Goal: Information Seeking & Learning: Learn about a topic

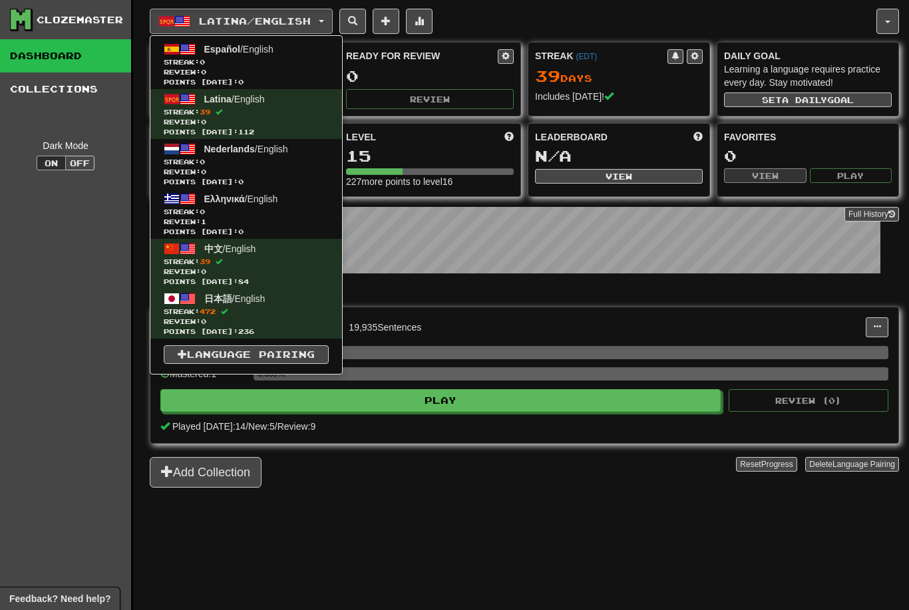
click at [236, 308] on span "Streak: 472" at bounding box center [246, 312] width 165 height 10
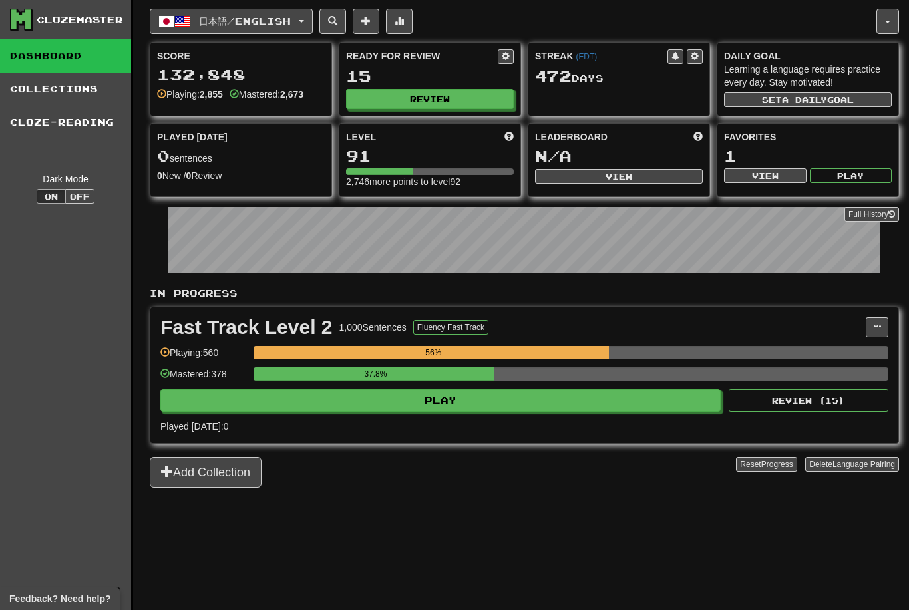
click at [498, 402] on button "Play" at bounding box center [440, 400] width 561 height 23
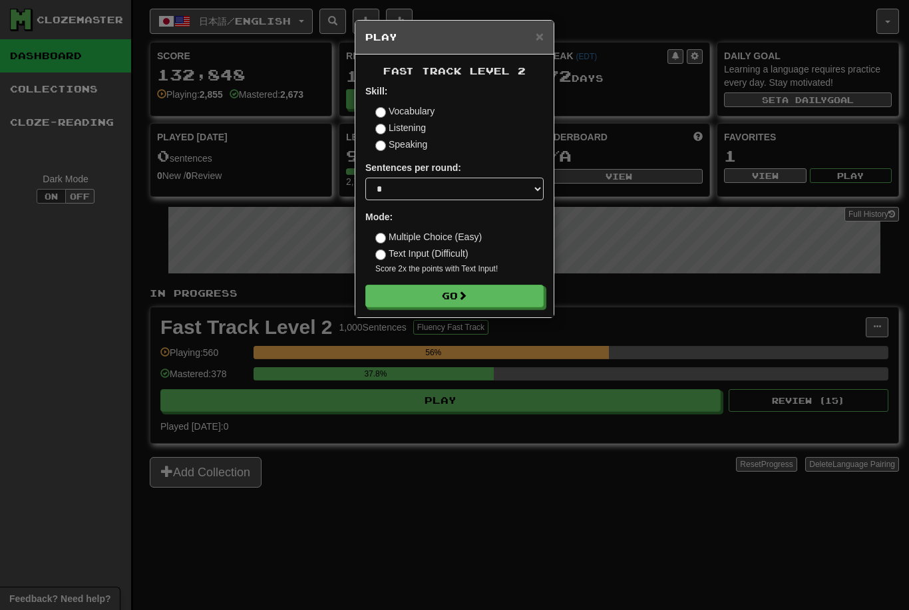
click at [465, 298] on span at bounding box center [462, 295] width 9 height 9
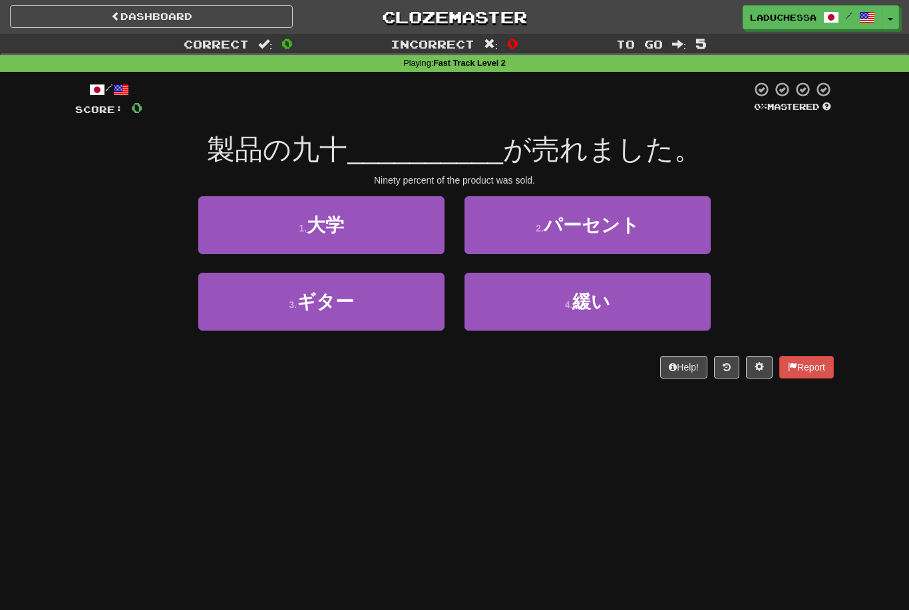
click at [636, 235] on button "2 . パーセント" at bounding box center [588, 225] width 246 height 58
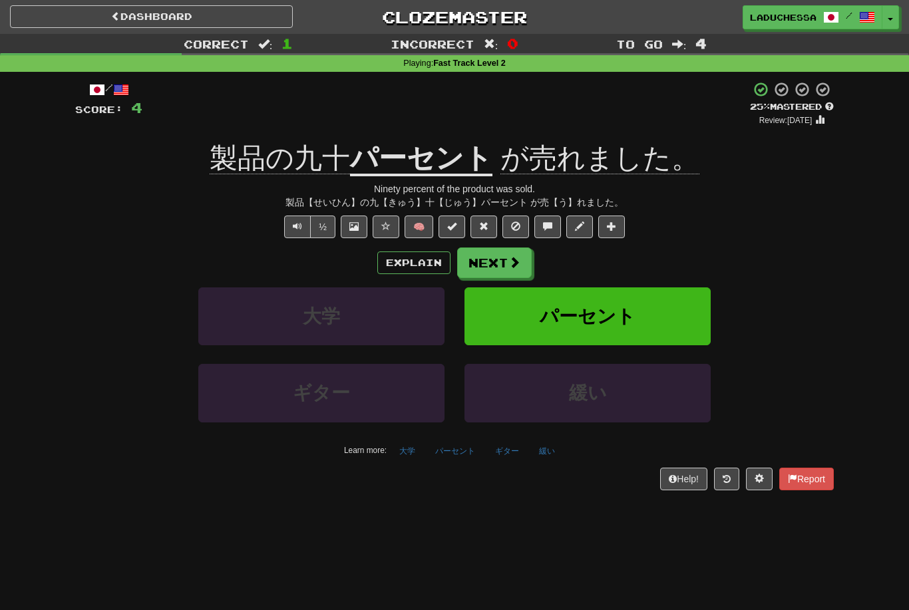
click at [509, 270] on button "Next" at bounding box center [494, 263] width 75 height 31
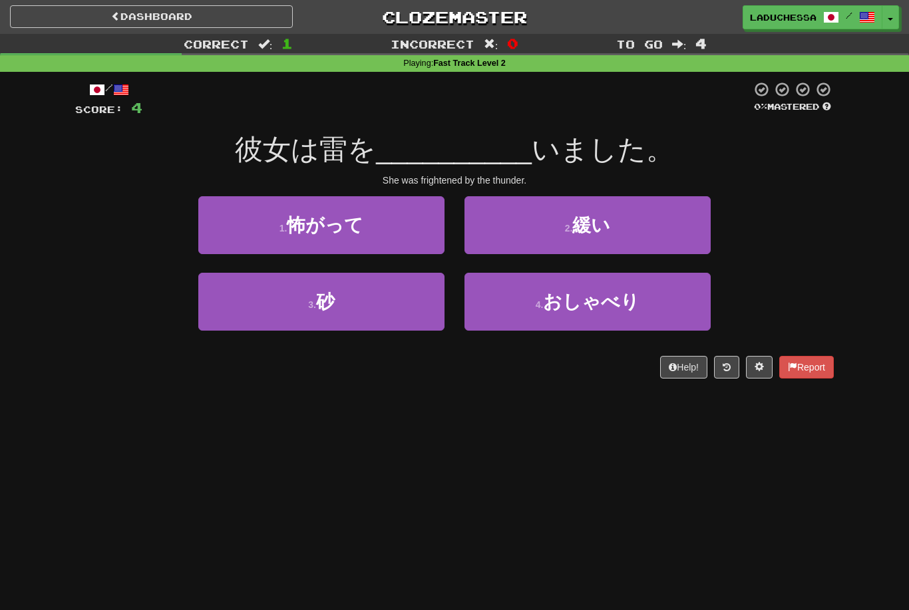
click at [380, 214] on button "1 . 怖がって" at bounding box center [321, 225] width 246 height 58
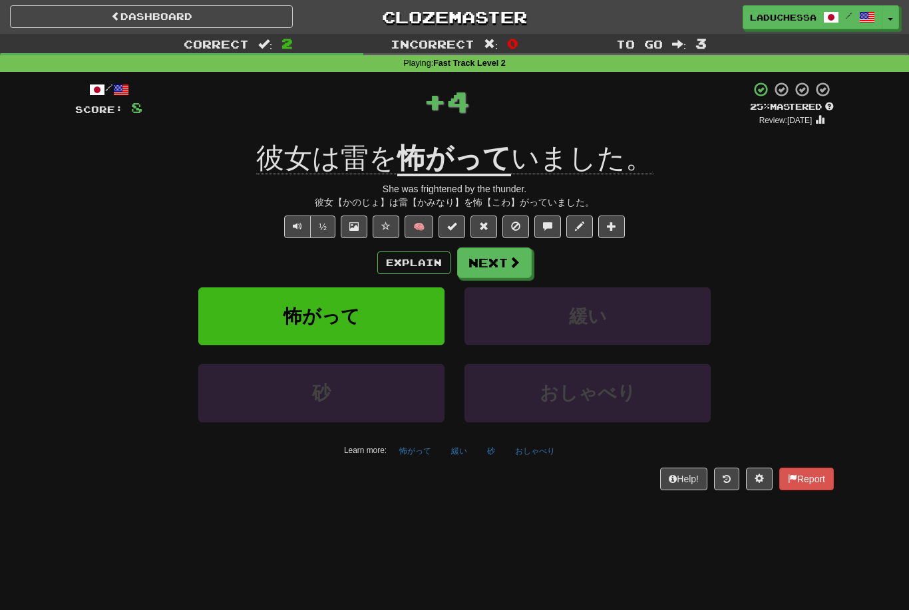
click at [504, 264] on button "Next" at bounding box center [494, 263] width 75 height 31
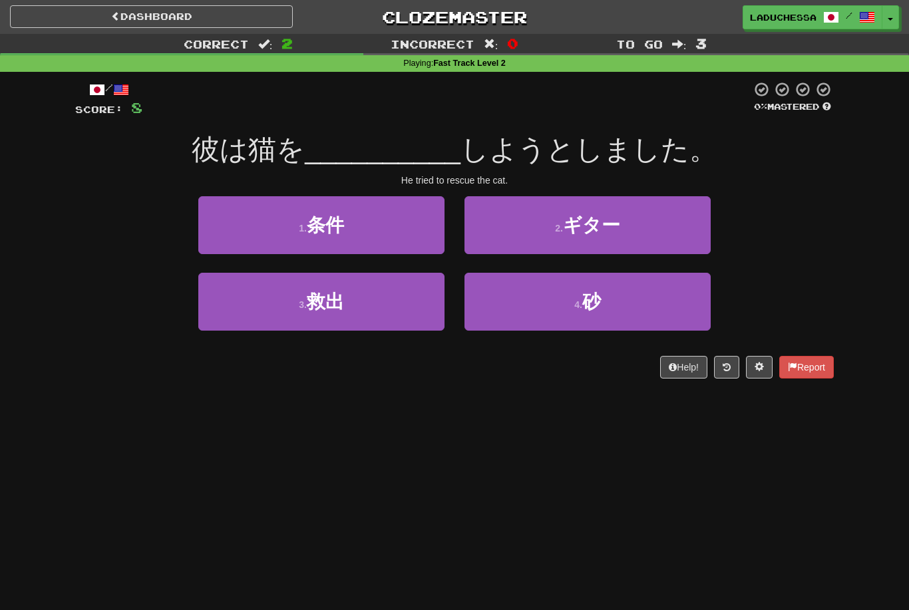
click at [373, 309] on button "3 . 救出" at bounding box center [321, 302] width 246 height 58
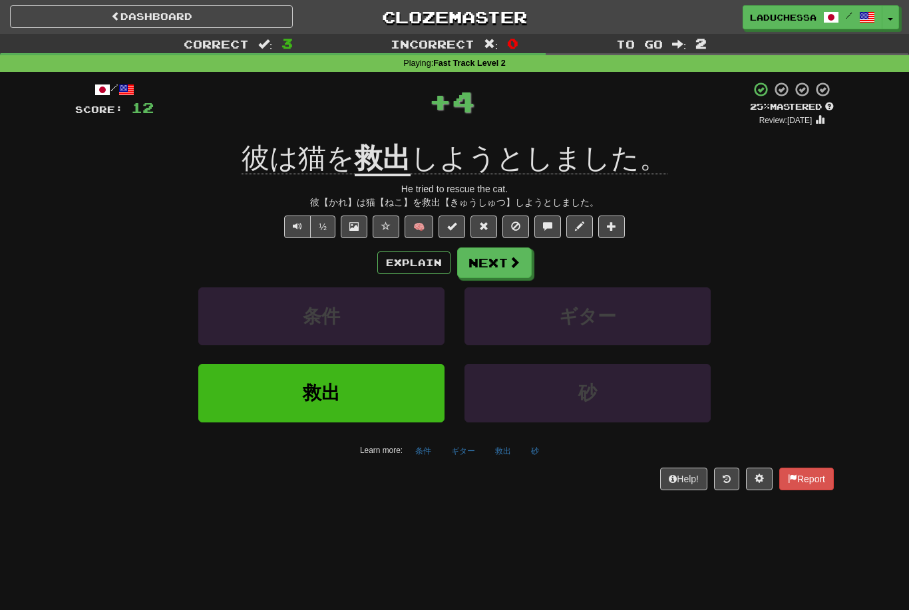
click at [503, 262] on button "Next" at bounding box center [494, 263] width 75 height 31
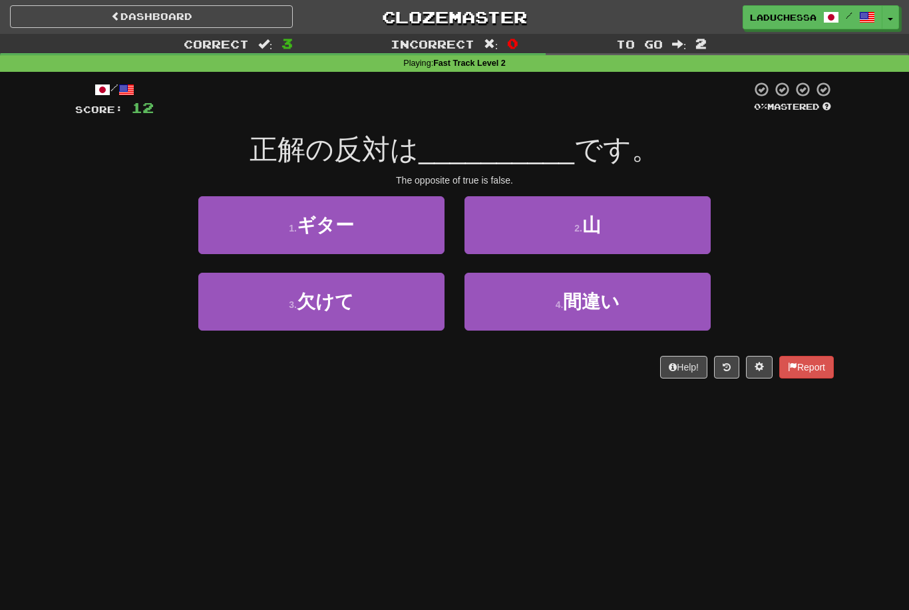
click at [606, 315] on button "4 . 間違い" at bounding box center [588, 302] width 246 height 58
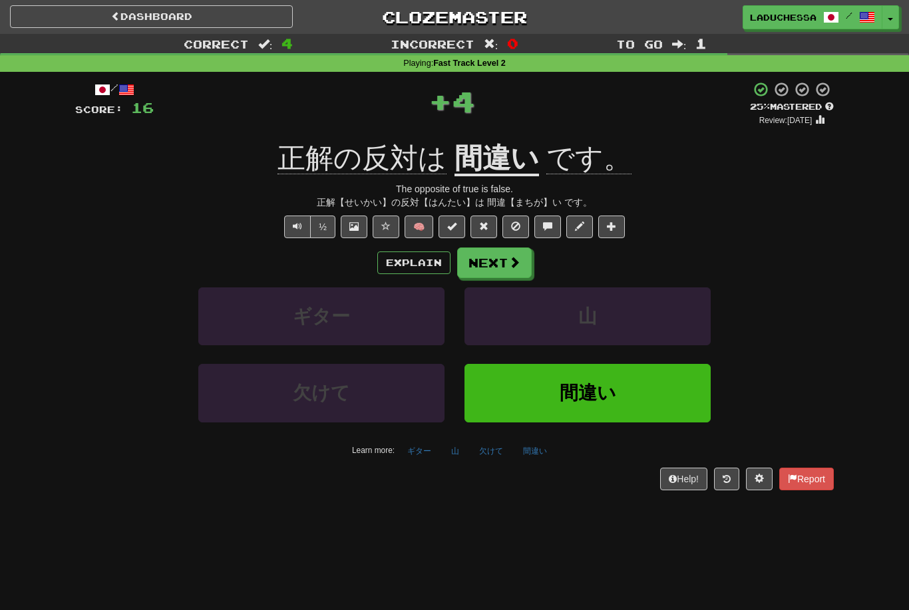
click at [485, 262] on button "Next" at bounding box center [494, 263] width 75 height 31
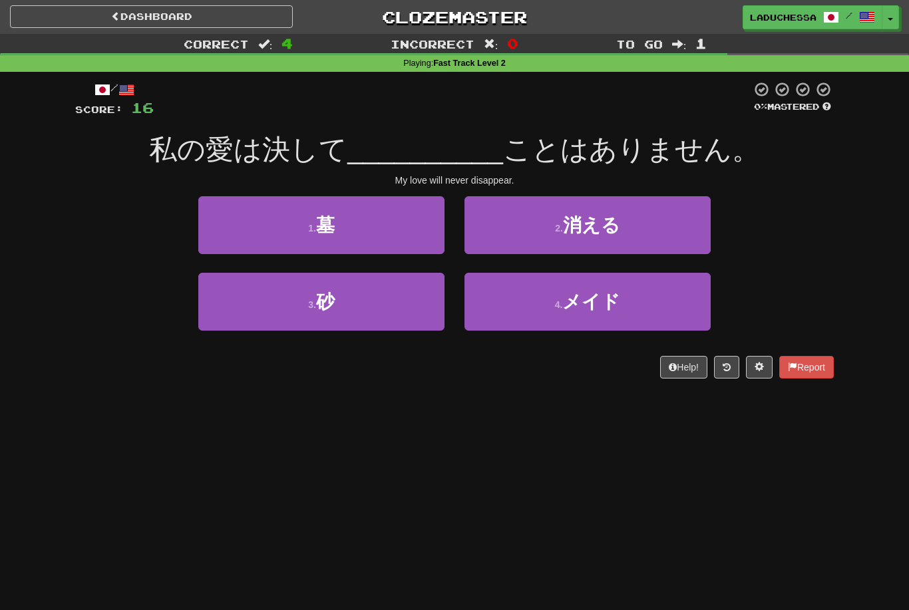
click at [594, 236] on button "2 . 消える" at bounding box center [588, 225] width 246 height 58
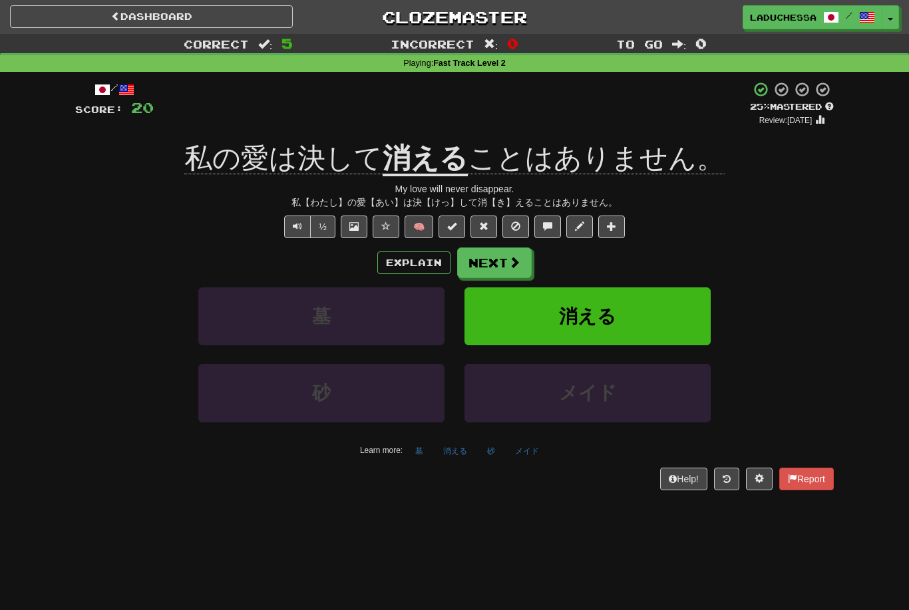
click at [493, 250] on button "Next" at bounding box center [494, 263] width 75 height 31
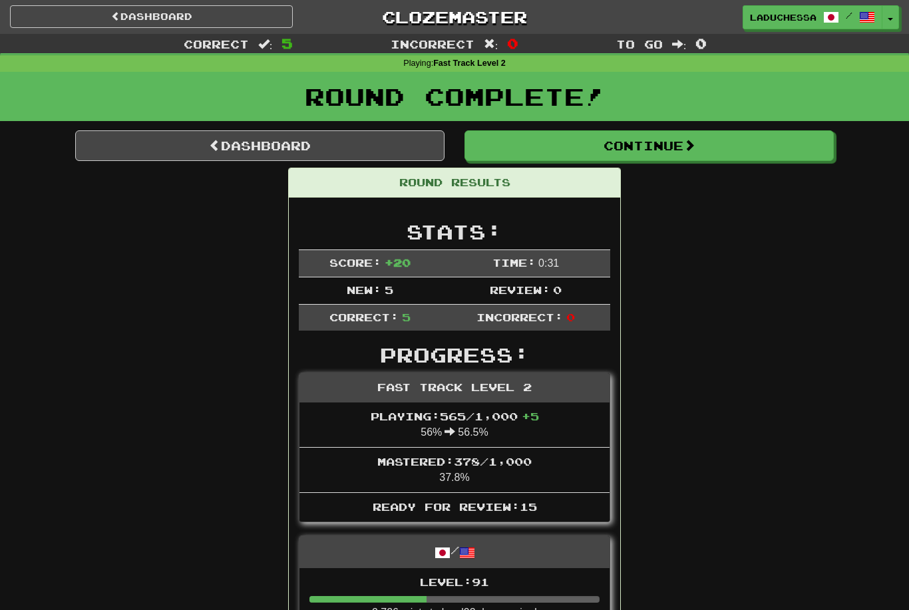
click at [292, 138] on link "Dashboard" at bounding box center [259, 145] width 369 height 31
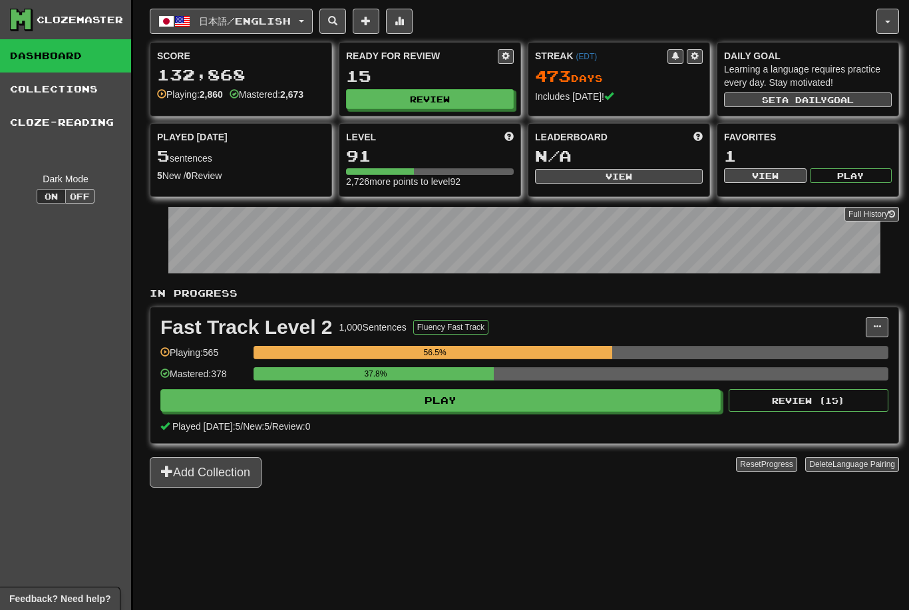
click at [436, 93] on button "Review" at bounding box center [430, 99] width 168 height 20
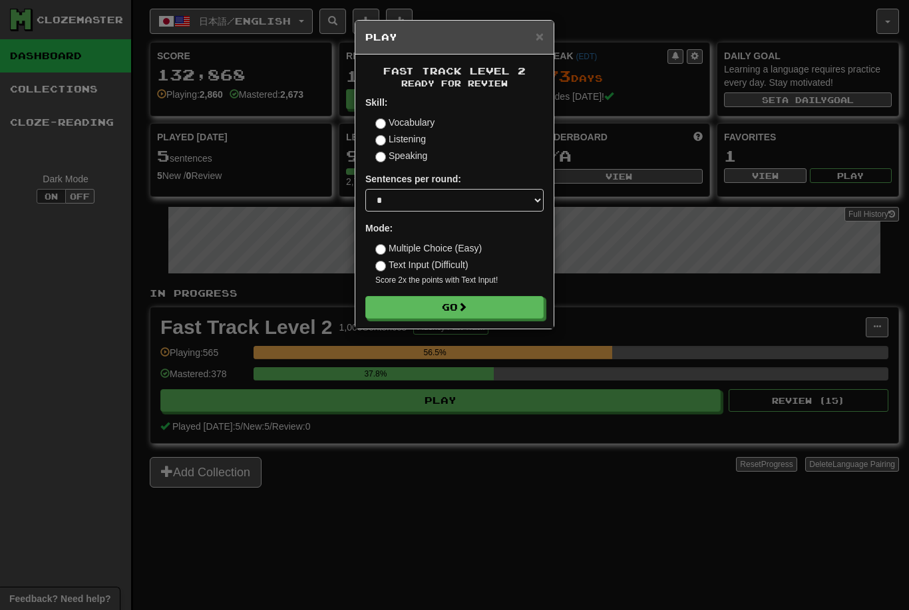
click at [463, 308] on span at bounding box center [462, 306] width 9 height 9
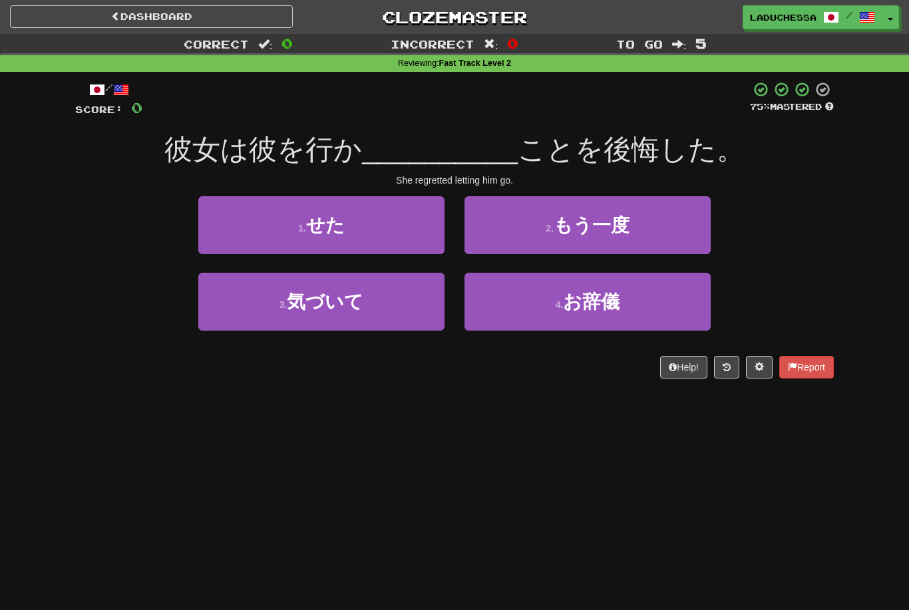
click at [388, 225] on button "1 . せた" at bounding box center [321, 225] width 246 height 58
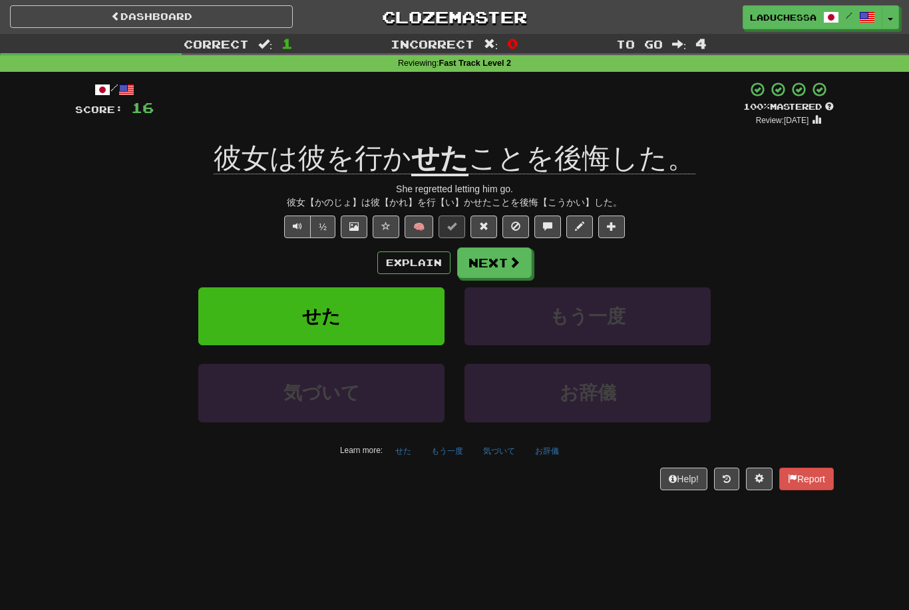
click at [495, 260] on button "Next" at bounding box center [494, 263] width 75 height 31
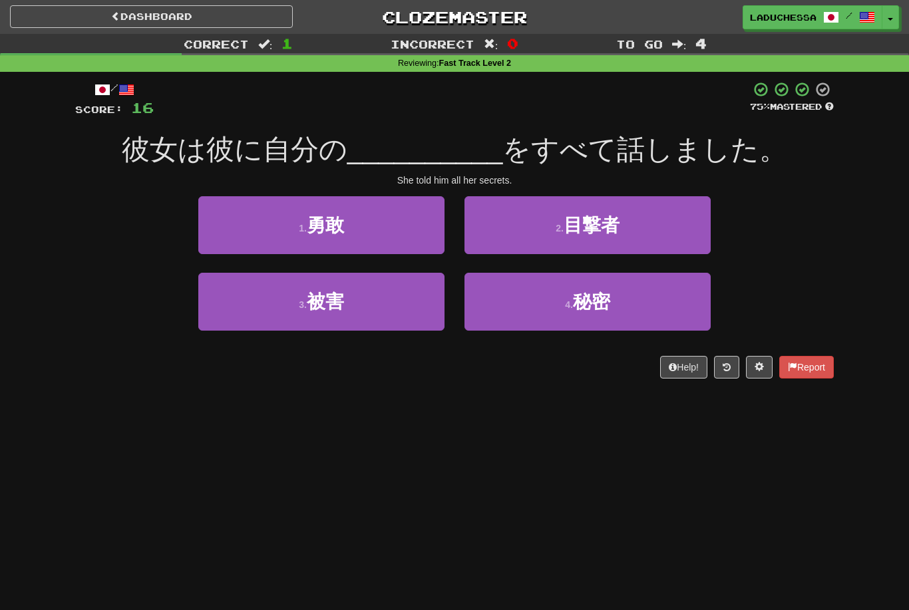
click at [612, 302] on button "4 . 秘密" at bounding box center [588, 302] width 246 height 58
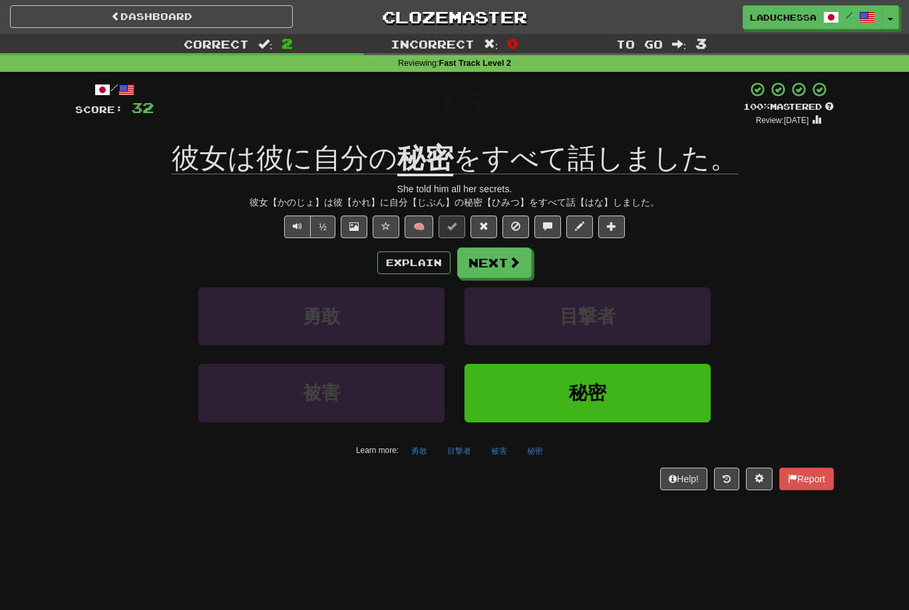
click at [509, 264] on span at bounding box center [515, 262] width 12 height 12
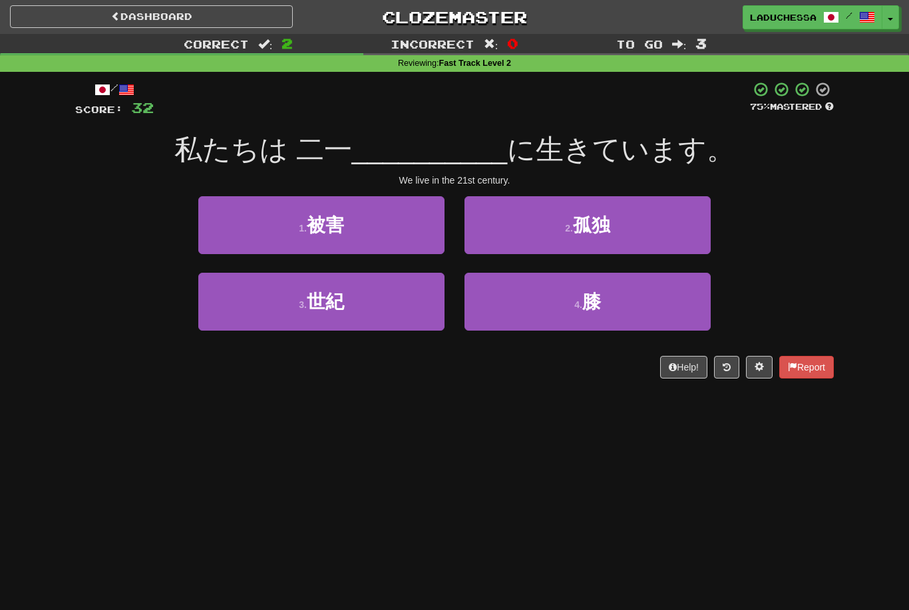
click at [367, 304] on button "3 . 世紀" at bounding box center [321, 302] width 246 height 58
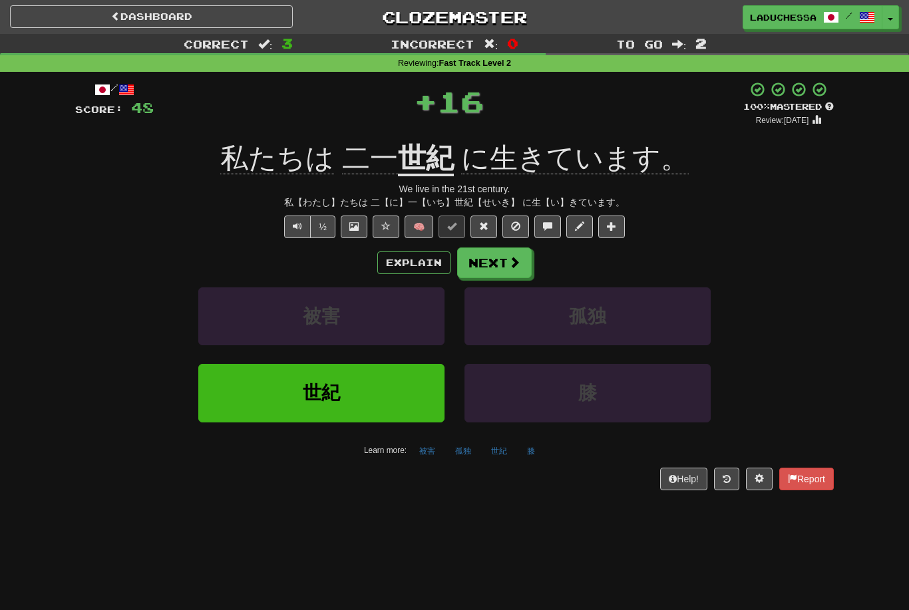
click at [501, 255] on button "Next" at bounding box center [494, 263] width 75 height 31
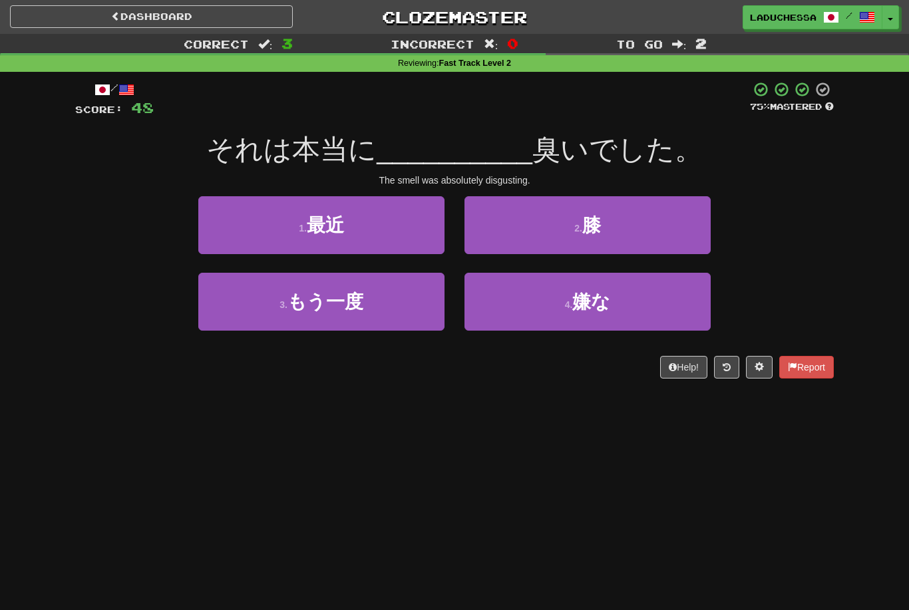
click at [589, 299] on span "嫌な" at bounding box center [591, 302] width 38 height 21
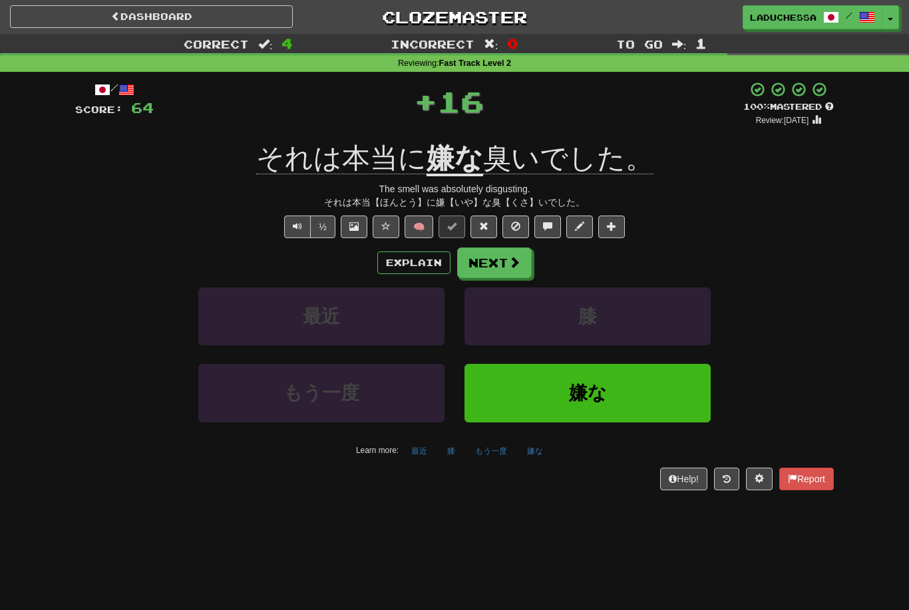
click at [511, 263] on span at bounding box center [515, 262] width 12 height 12
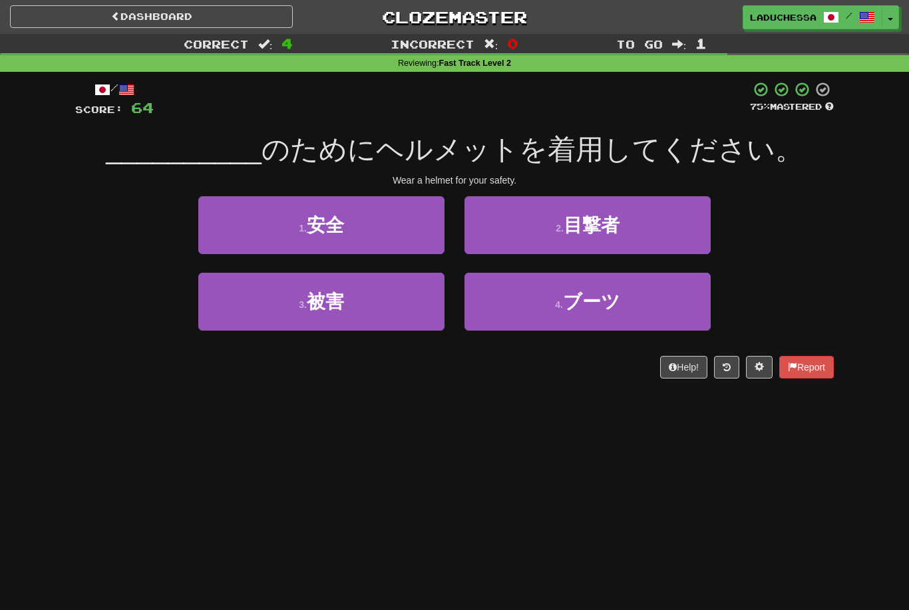
click at [390, 234] on button "1 . 安全" at bounding box center [321, 225] width 246 height 58
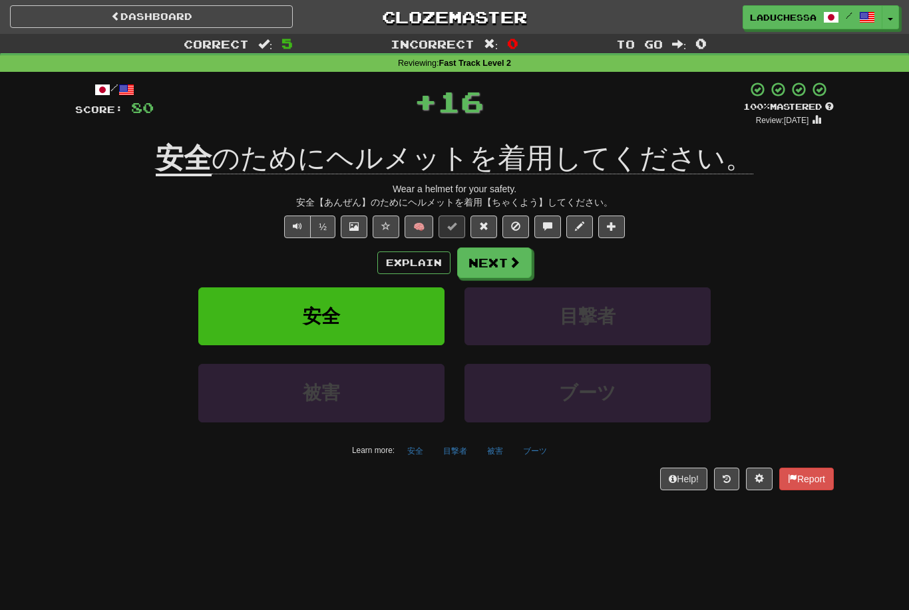
click at [505, 262] on button "Next" at bounding box center [494, 263] width 75 height 31
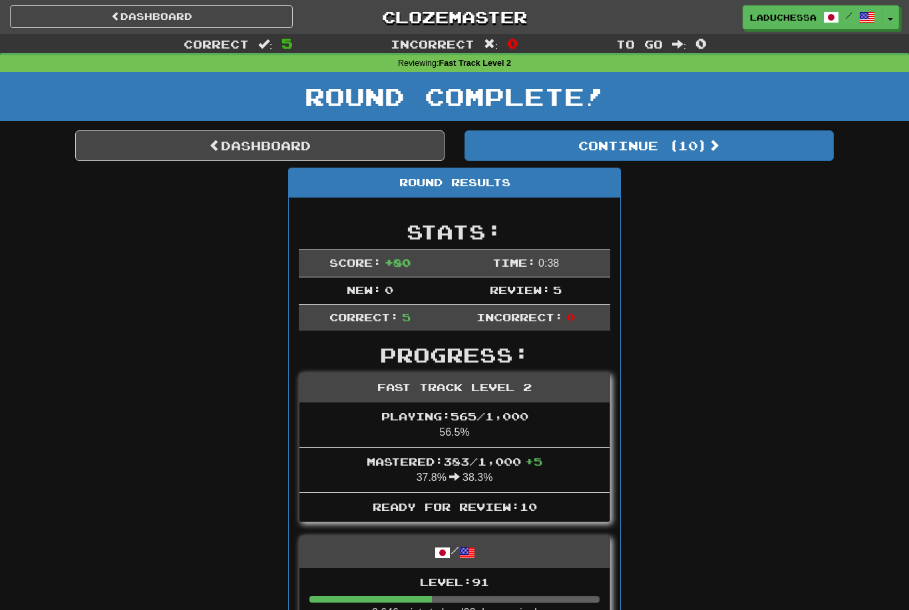
click at [703, 144] on button "Continue ( 10 )" at bounding box center [649, 145] width 369 height 31
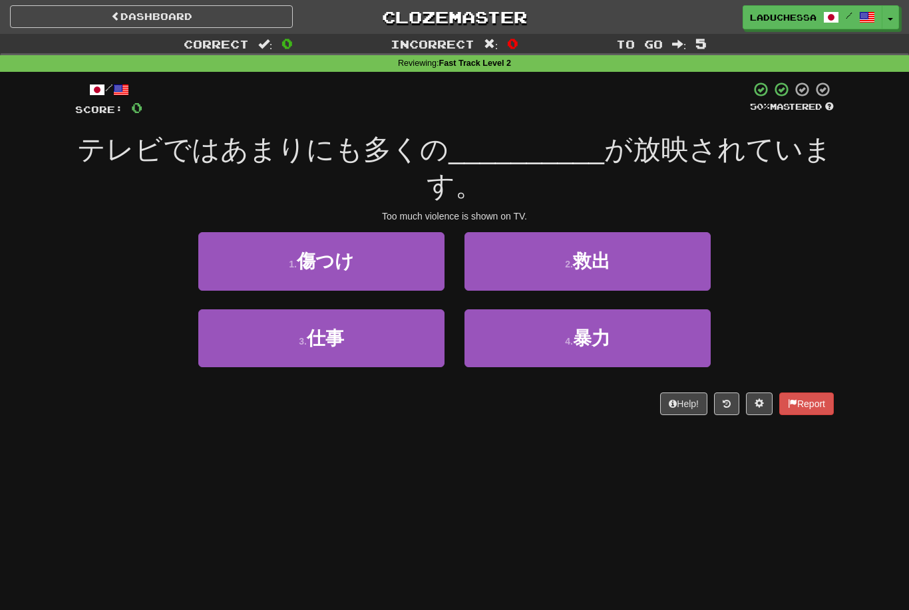
click at [618, 336] on button "4 . 暴力" at bounding box center [588, 339] width 246 height 58
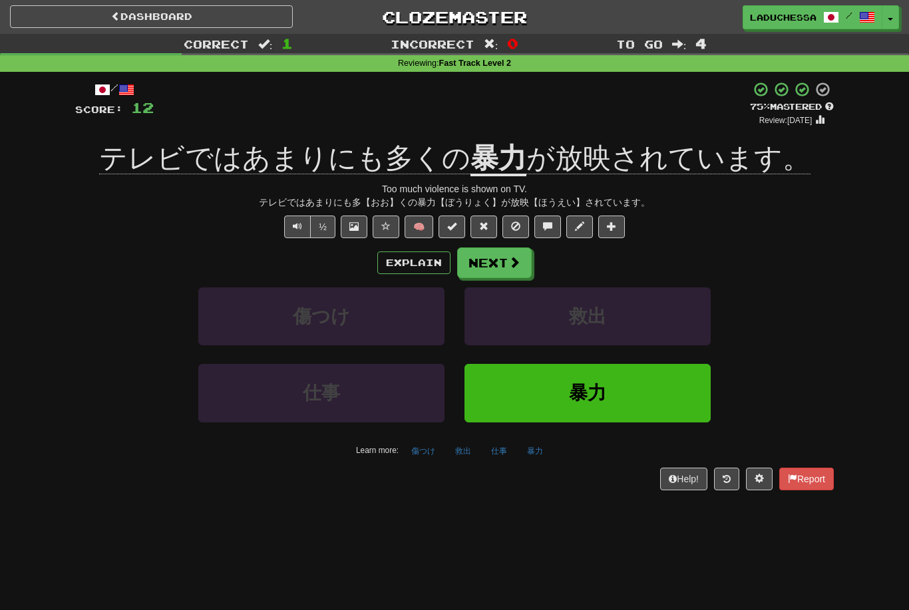
click at [499, 262] on button "Next" at bounding box center [494, 263] width 75 height 31
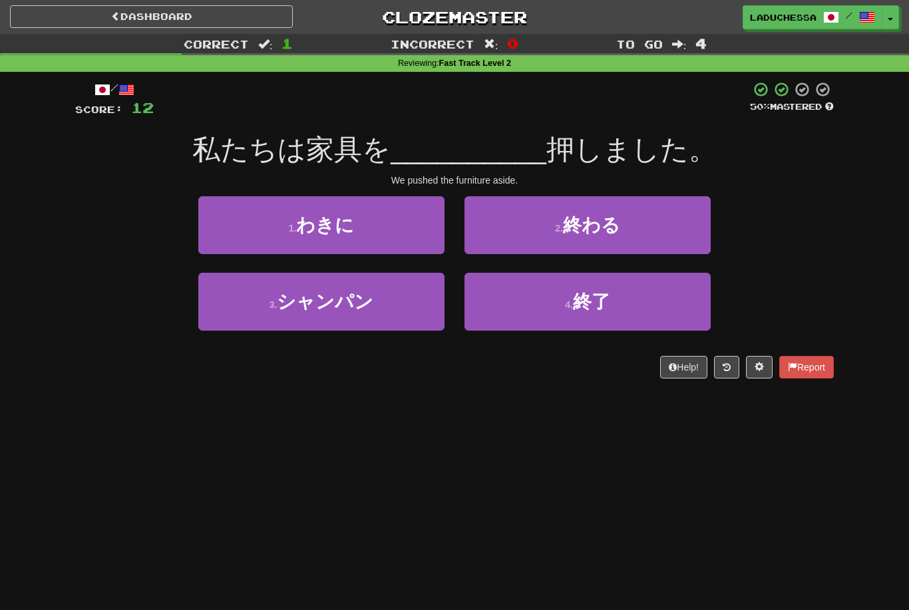
click at [378, 227] on button "1 . わきに" at bounding box center [321, 225] width 246 height 58
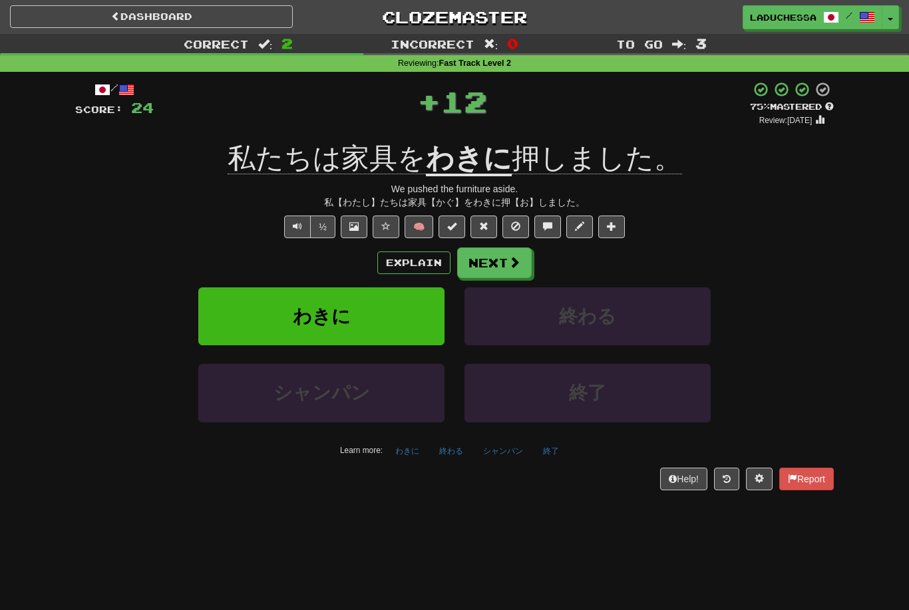
click at [606, 295] on button "終わる" at bounding box center [588, 317] width 246 height 58
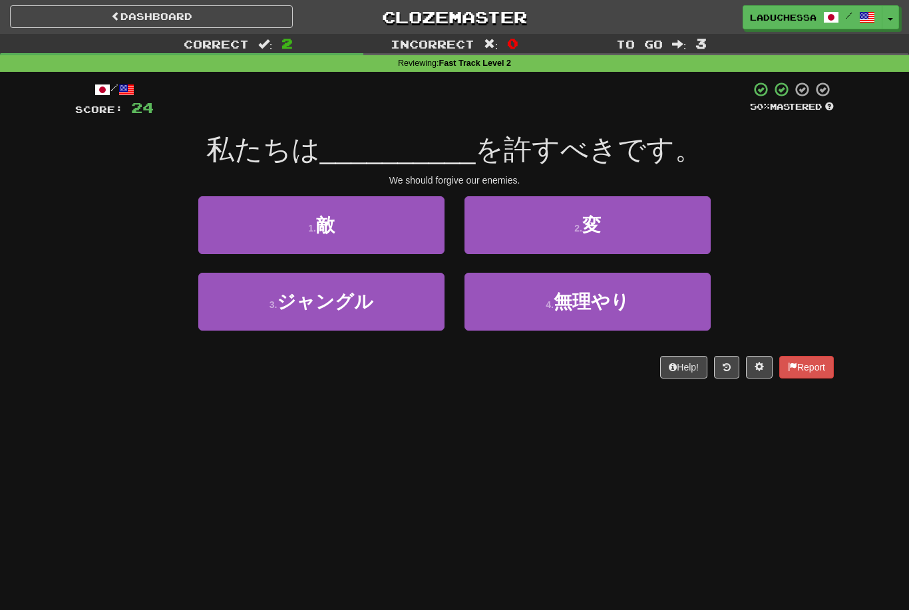
click at [363, 225] on button "1 . 敵" at bounding box center [321, 225] width 246 height 58
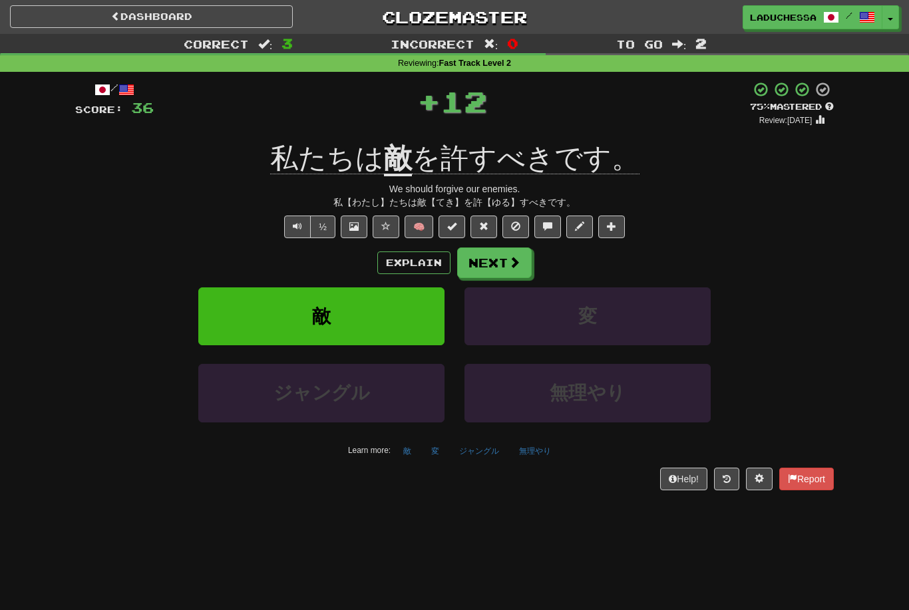
click at [501, 254] on button "Next" at bounding box center [494, 263] width 75 height 31
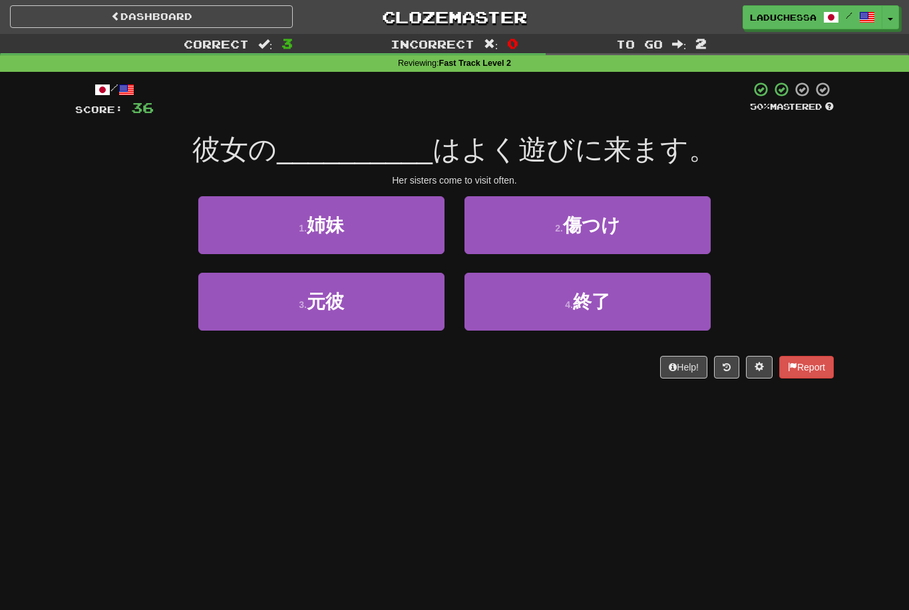
click at [378, 227] on button "1 . 姉妹" at bounding box center [321, 225] width 246 height 58
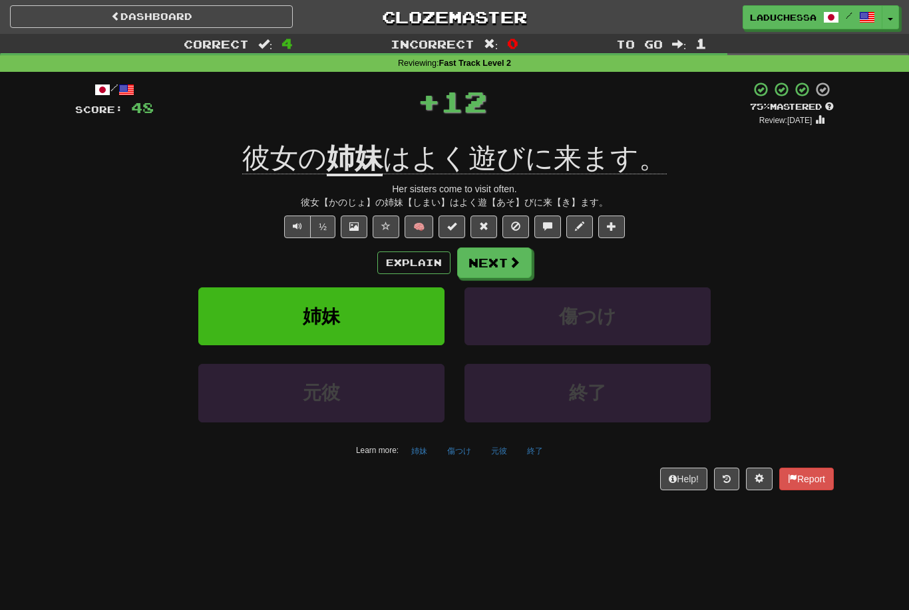
click at [501, 258] on button "Next" at bounding box center [494, 263] width 75 height 31
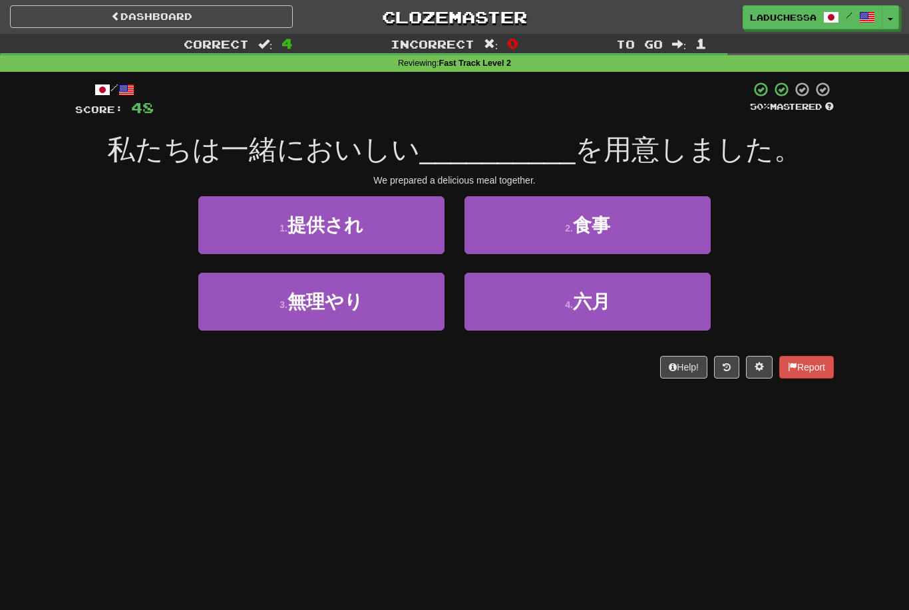
click at [623, 226] on button "2 . 食事" at bounding box center [588, 225] width 246 height 58
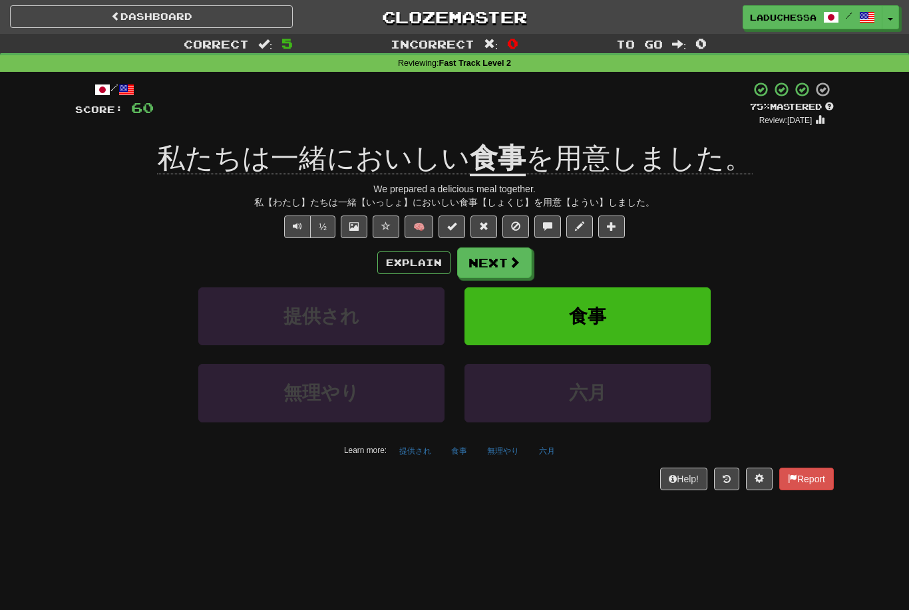
click at [503, 254] on button "Next" at bounding box center [494, 263] width 75 height 31
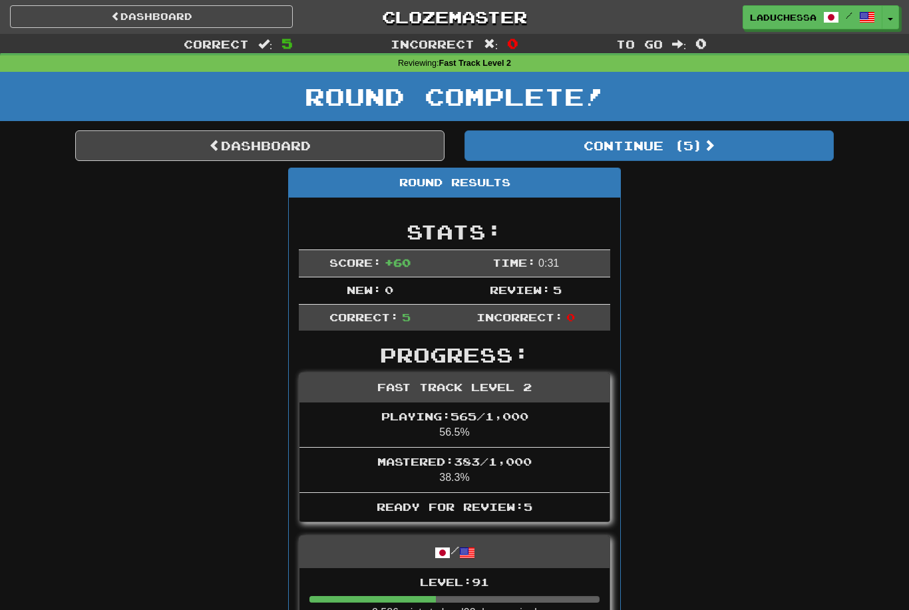
click at [713, 130] on button "Continue ( 5 )" at bounding box center [649, 145] width 369 height 31
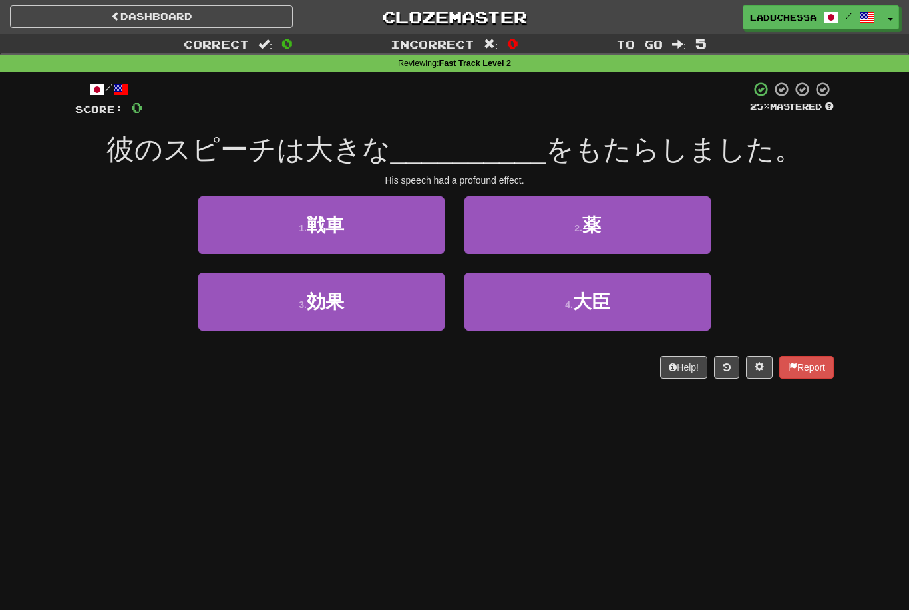
click at [369, 295] on button "3 . 効果" at bounding box center [321, 302] width 246 height 58
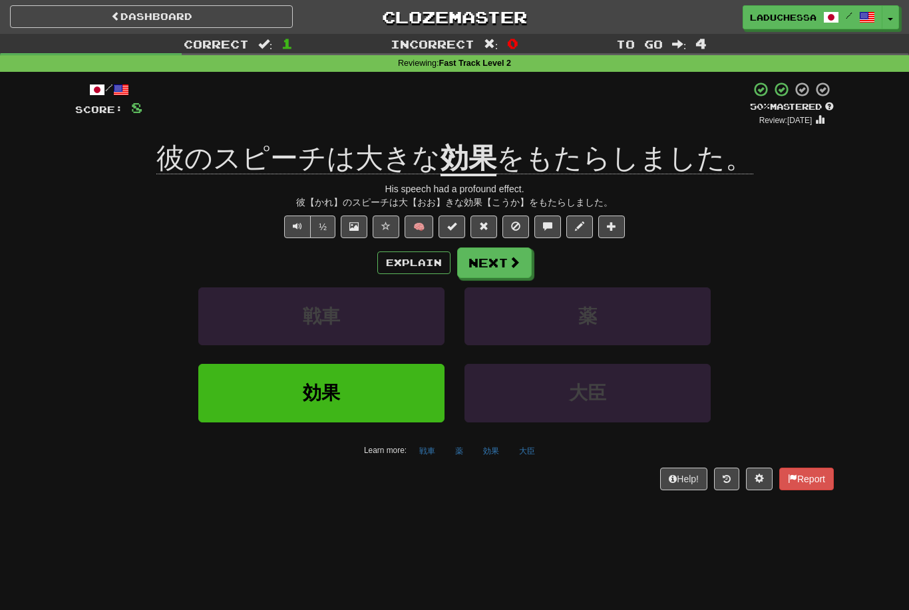
click at [501, 254] on button "Next" at bounding box center [494, 263] width 75 height 31
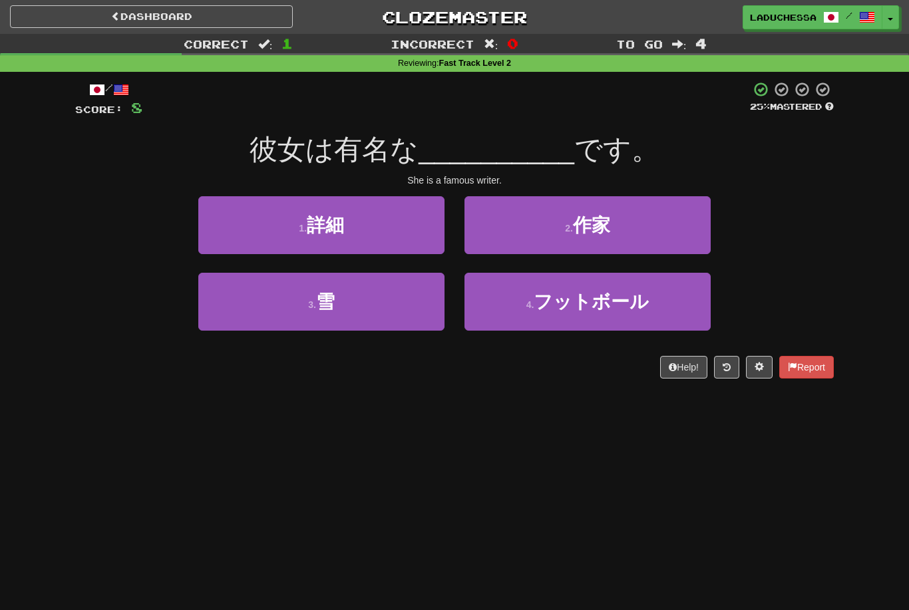
click at [660, 230] on button "2 . 作家" at bounding box center [588, 225] width 246 height 58
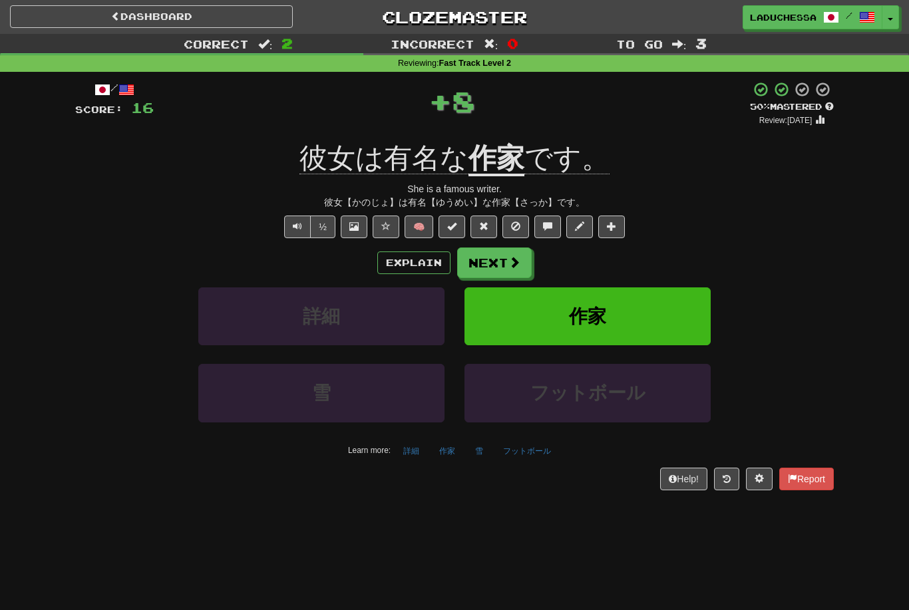
click at [506, 258] on button "Next" at bounding box center [494, 263] width 75 height 31
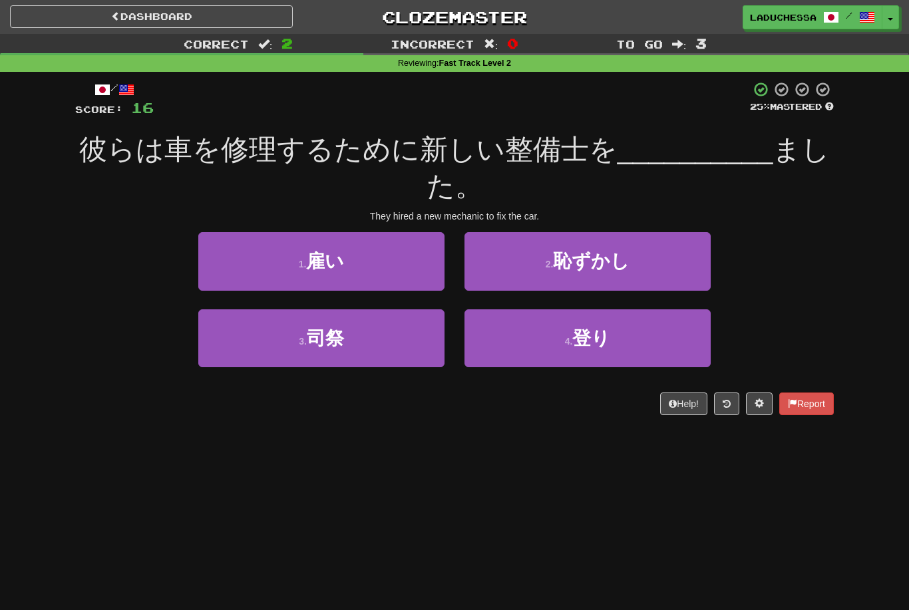
click at [373, 262] on button "1 . 雇い" at bounding box center [321, 261] width 246 height 58
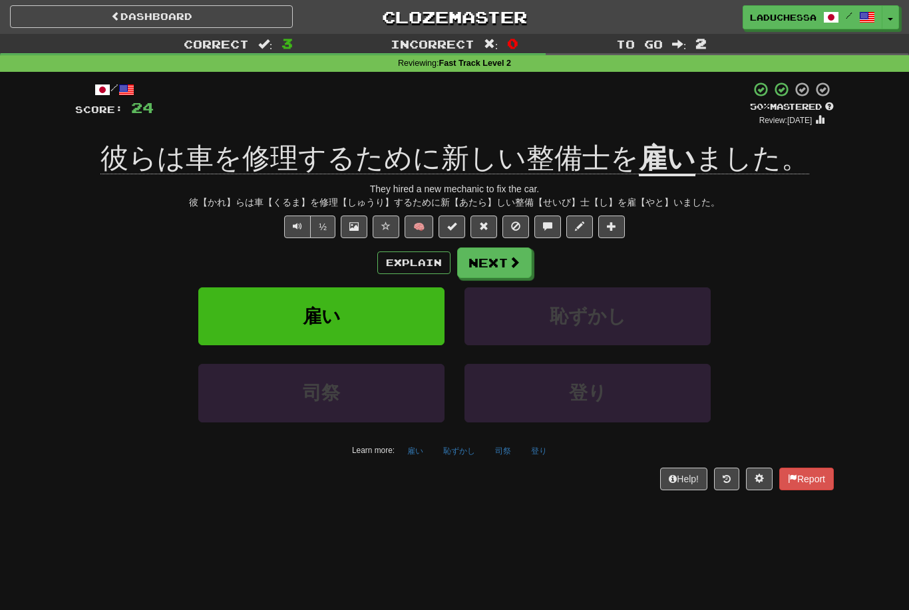
click at [503, 259] on button "Next" at bounding box center [494, 263] width 75 height 31
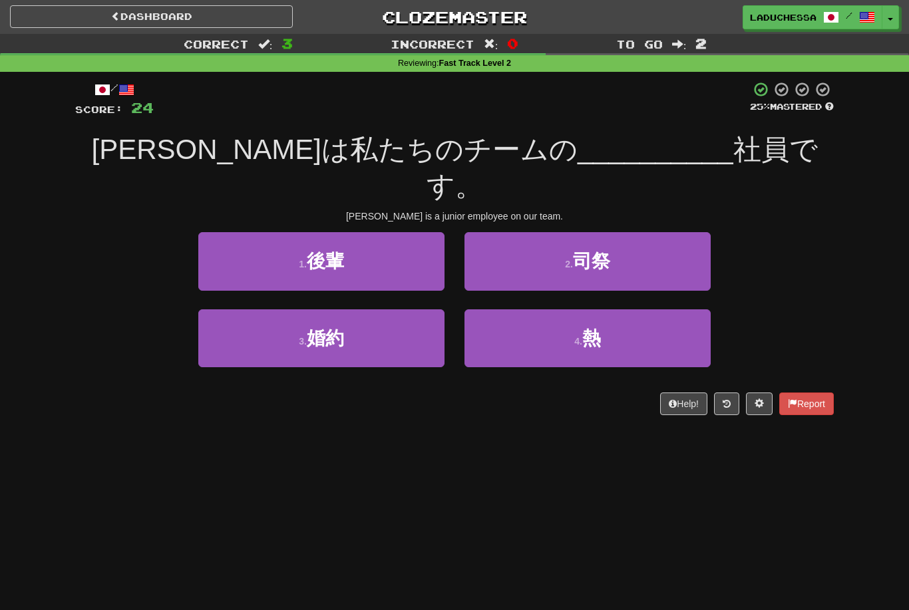
click at [359, 232] on button "1 . 後輩" at bounding box center [321, 261] width 246 height 58
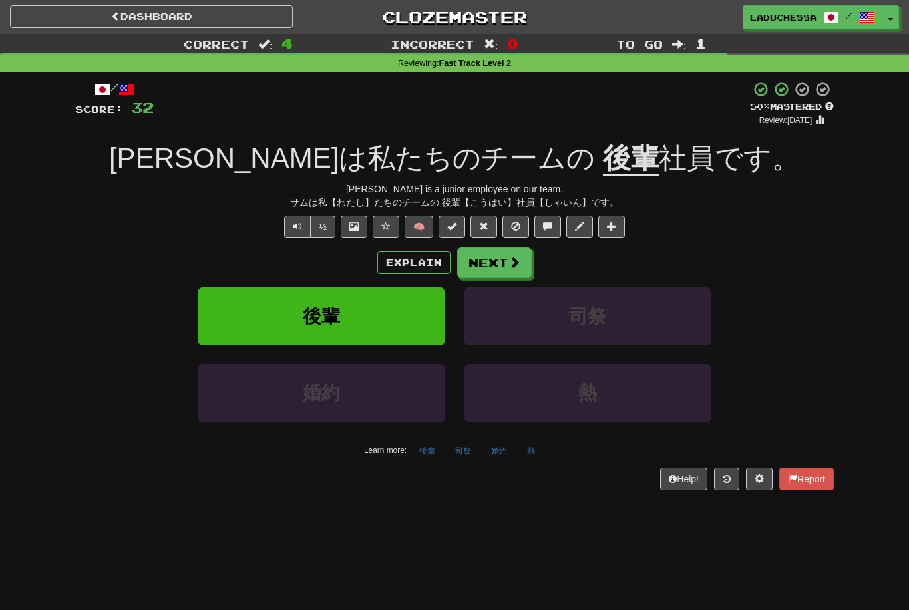
click at [503, 264] on button "Next" at bounding box center [494, 263] width 75 height 31
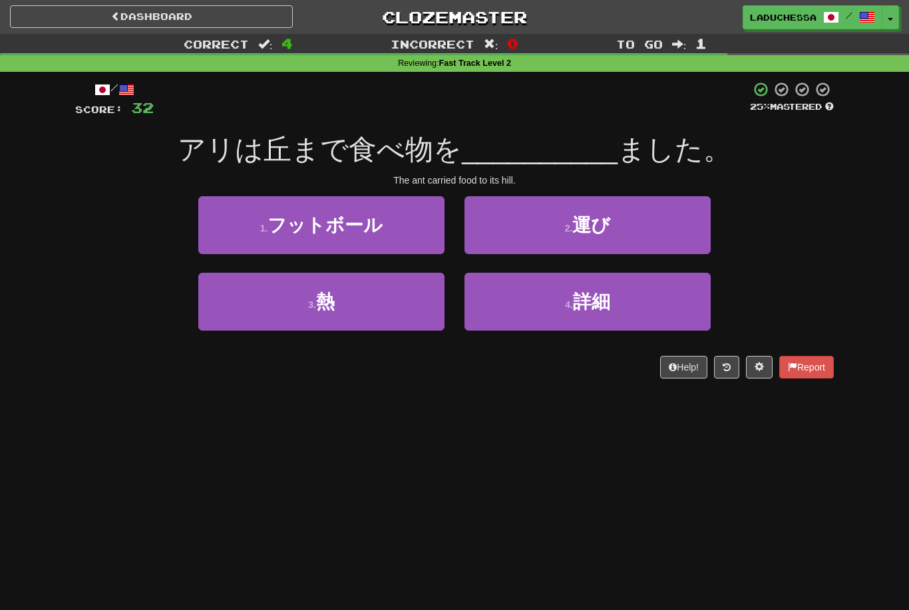
click at [636, 229] on button "2 . 運び" at bounding box center [588, 225] width 246 height 58
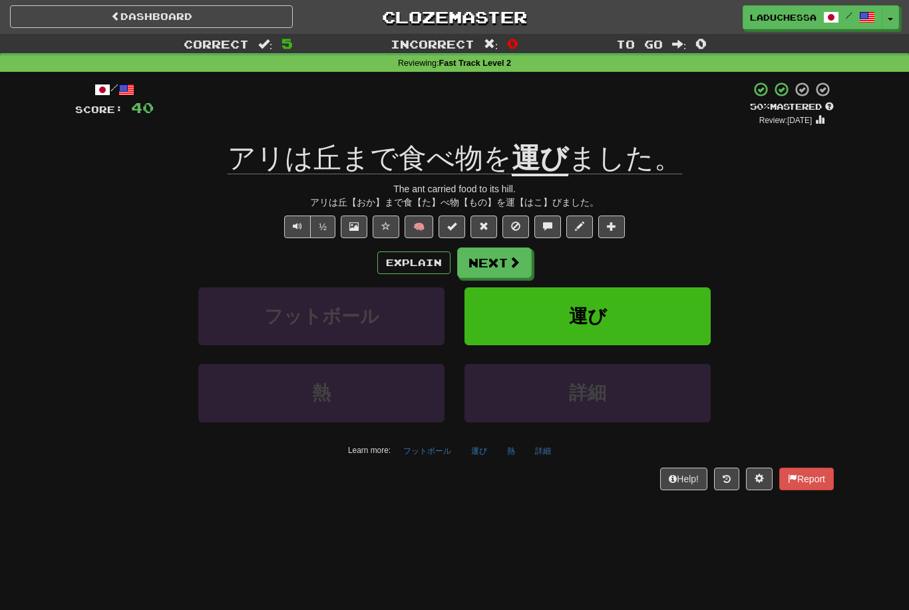
click at [516, 257] on span at bounding box center [515, 262] width 12 height 12
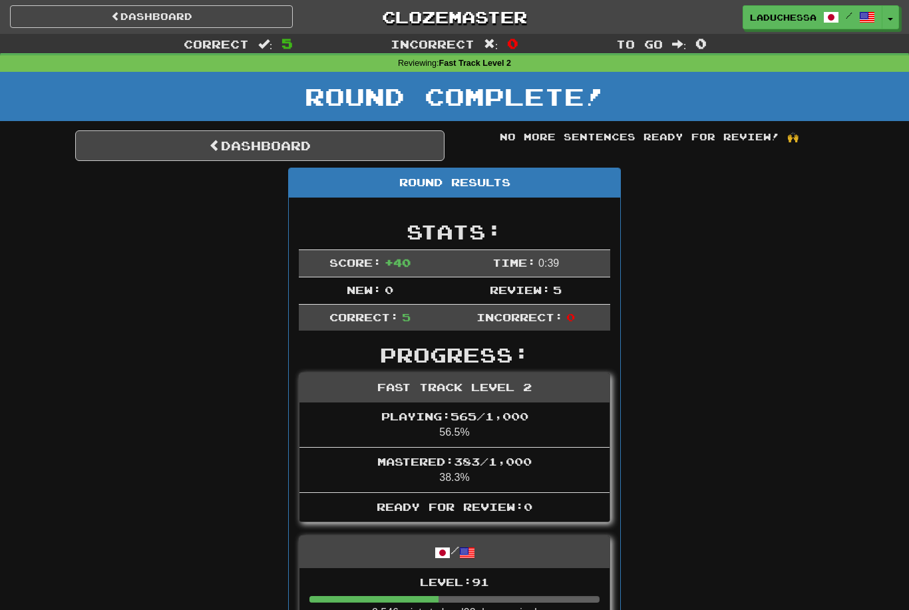
click at [258, 141] on link "Dashboard" at bounding box center [259, 145] width 369 height 31
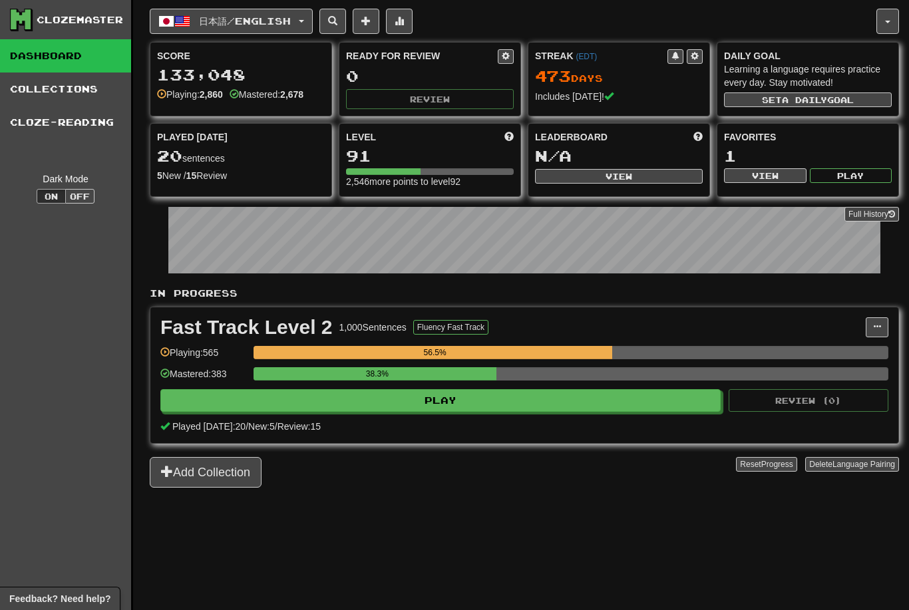
click at [257, 29] on button "日本語 / English" at bounding box center [231, 21] width 163 height 25
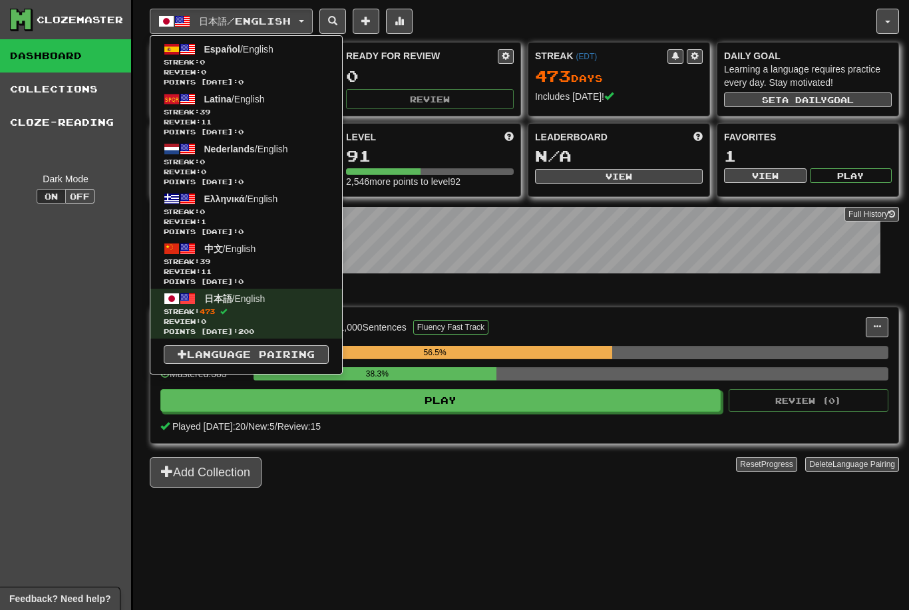
click at [286, 258] on span "Streak: 39" at bounding box center [246, 262] width 165 height 10
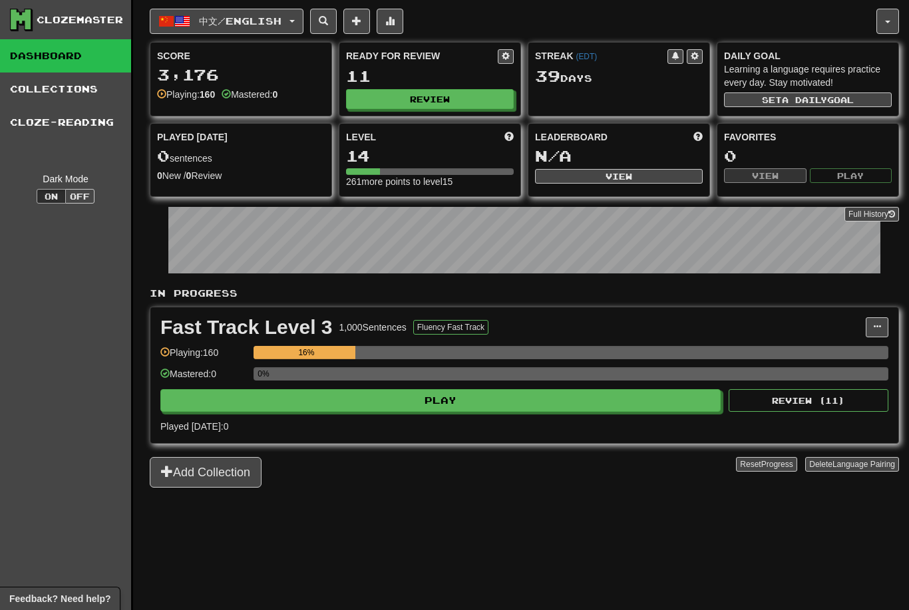
click at [554, 408] on button "Play" at bounding box center [440, 400] width 561 height 23
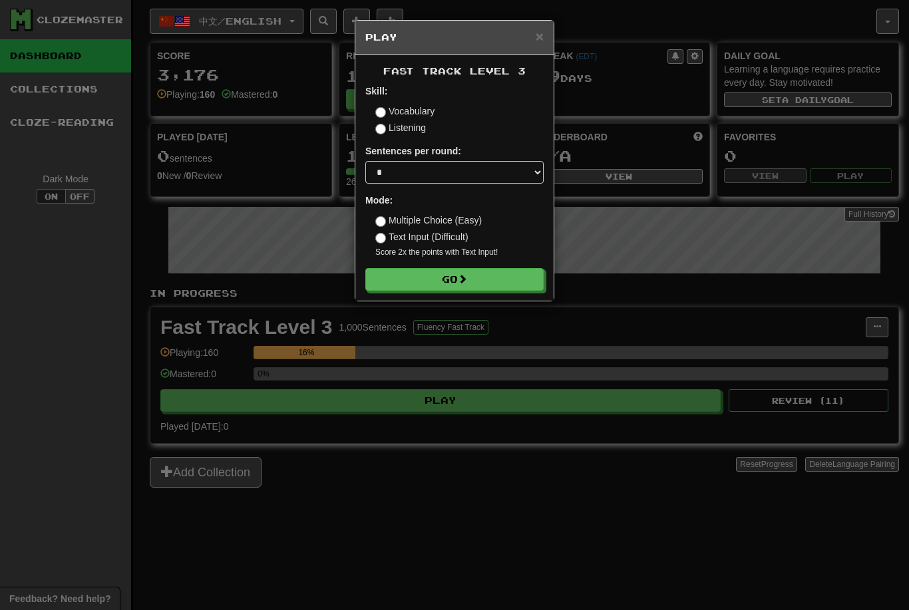
click at [467, 278] on span at bounding box center [462, 278] width 9 height 9
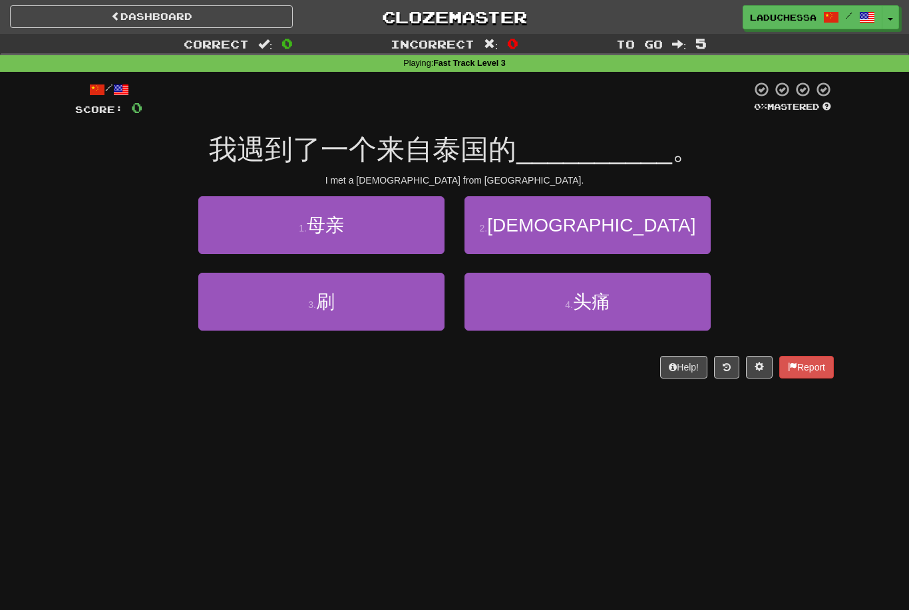
click at [652, 237] on button "2 . [DEMOGRAPHIC_DATA]" at bounding box center [588, 225] width 246 height 58
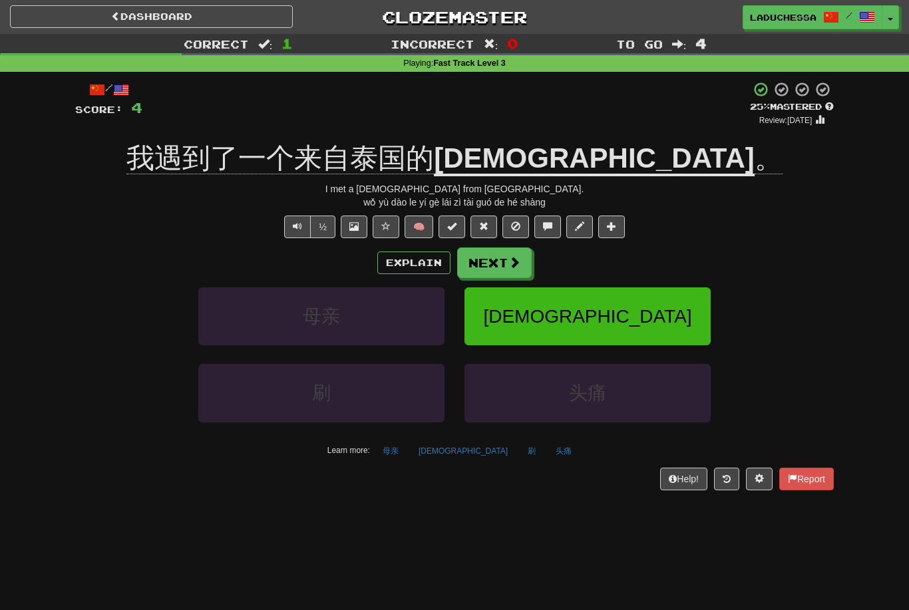
click at [512, 262] on span at bounding box center [515, 262] width 12 height 12
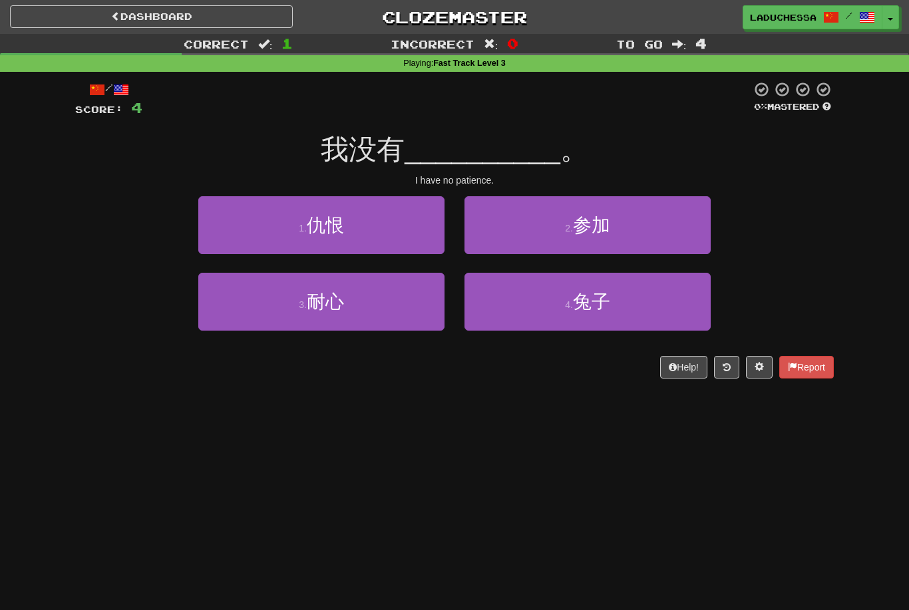
click at [375, 308] on button "3 . 耐心" at bounding box center [321, 302] width 246 height 58
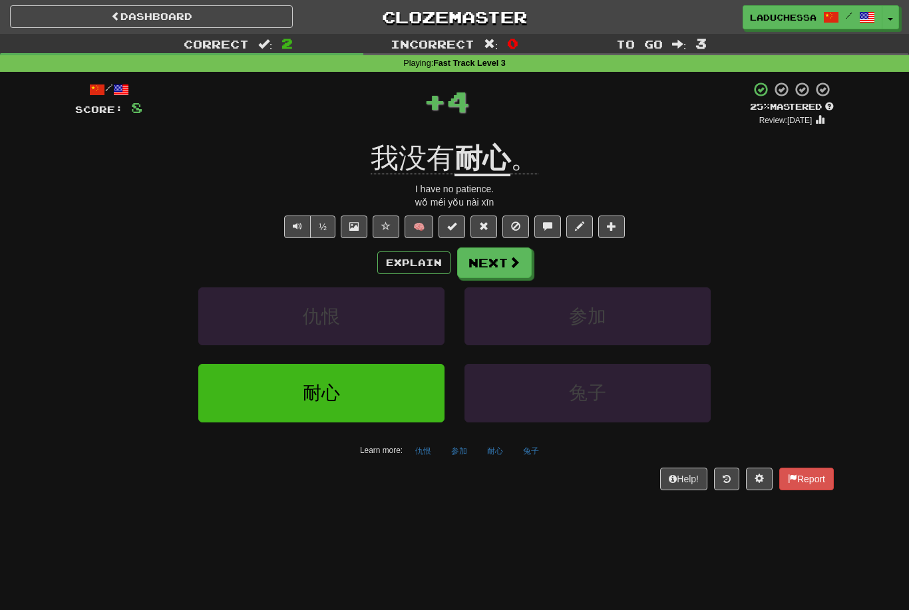
click at [509, 260] on span at bounding box center [515, 262] width 12 height 12
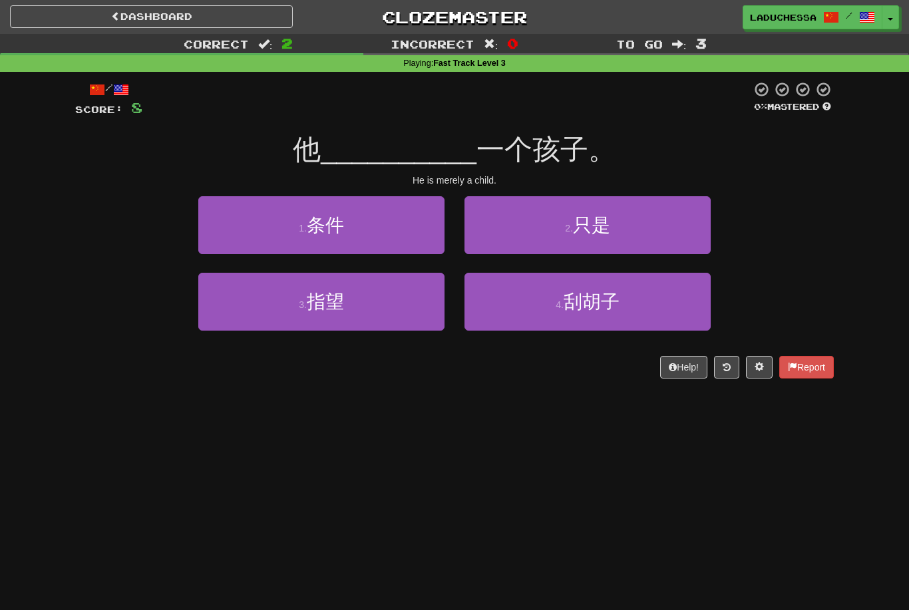
click at [638, 232] on button "2 . 只是" at bounding box center [588, 225] width 246 height 58
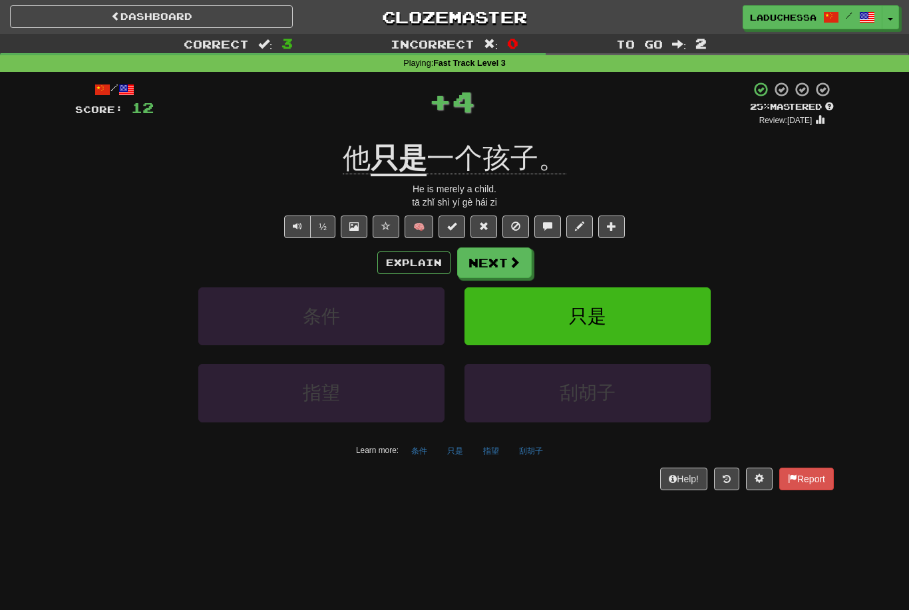
click at [501, 263] on button "Next" at bounding box center [494, 263] width 75 height 31
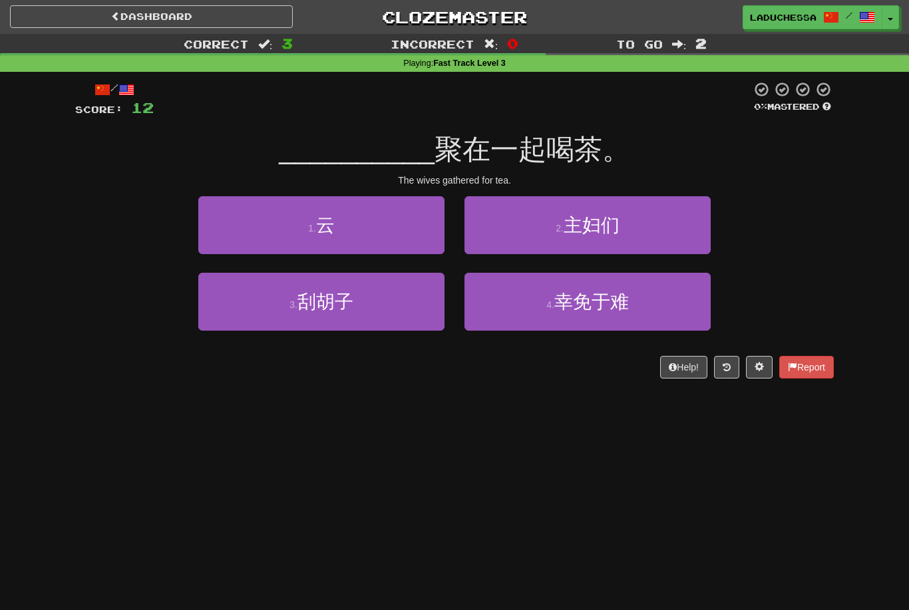
click at [638, 229] on button "2 . 主妇们" at bounding box center [588, 225] width 246 height 58
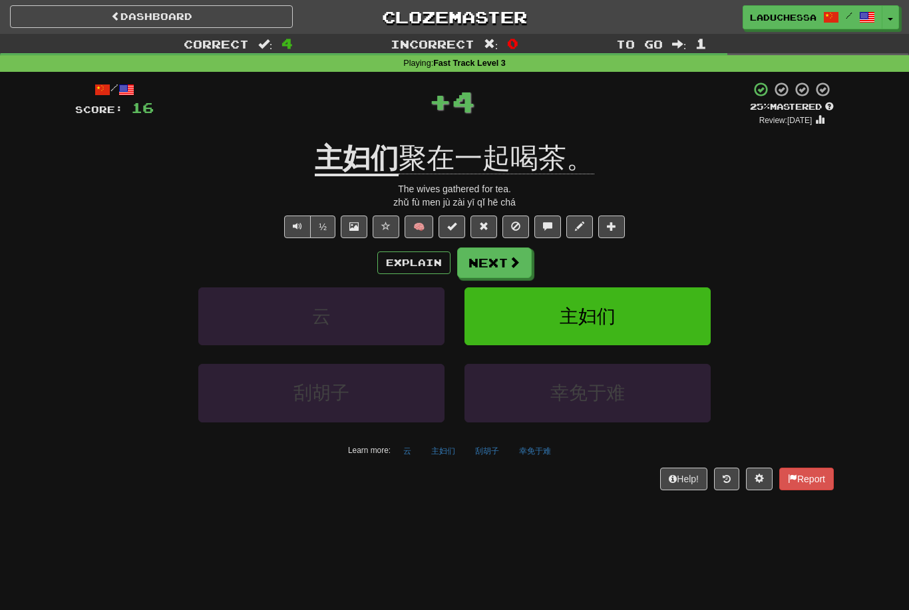
click at [506, 260] on button "Next" at bounding box center [494, 263] width 75 height 31
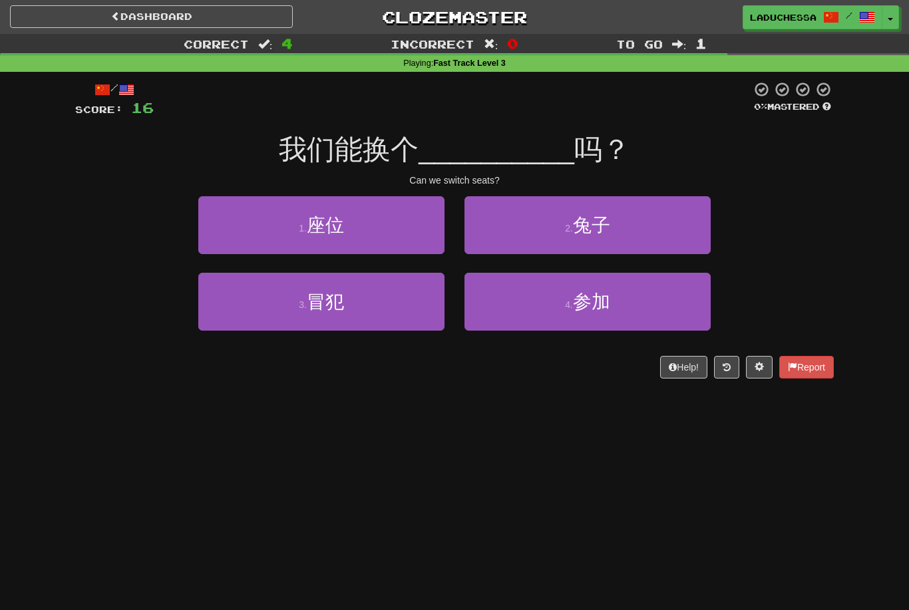
click at [377, 240] on button "1 . 座位" at bounding box center [321, 225] width 246 height 58
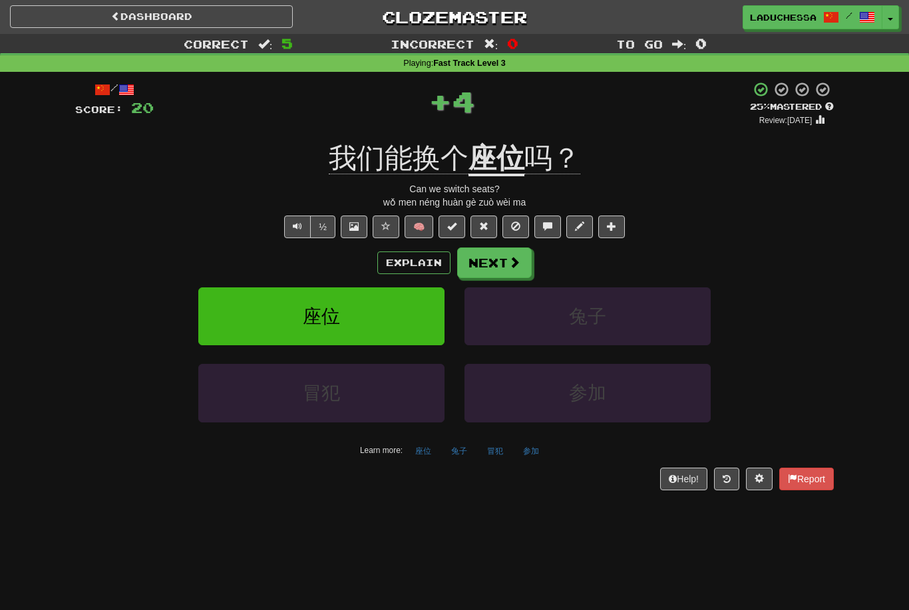
click at [507, 274] on button "Next" at bounding box center [494, 263] width 75 height 31
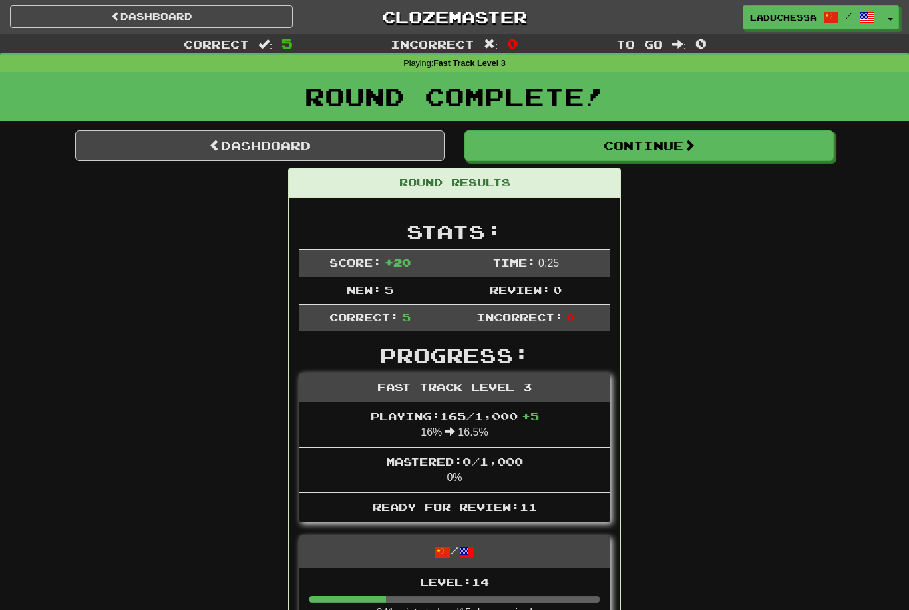
click at [284, 146] on link "Dashboard" at bounding box center [259, 145] width 369 height 31
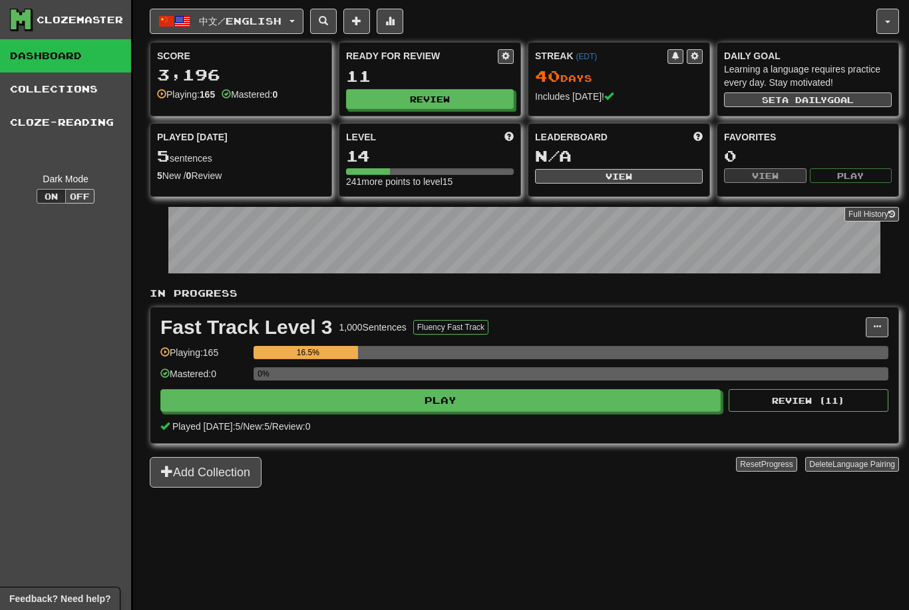
click at [441, 99] on button "Review" at bounding box center [430, 99] width 168 height 20
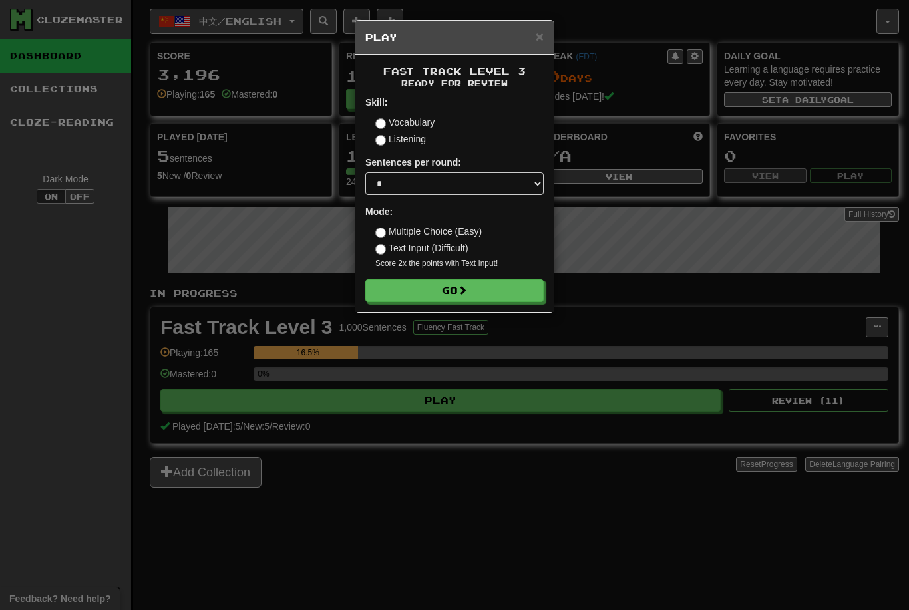
click at [463, 297] on button "Go" at bounding box center [454, 291] width 178 height 23
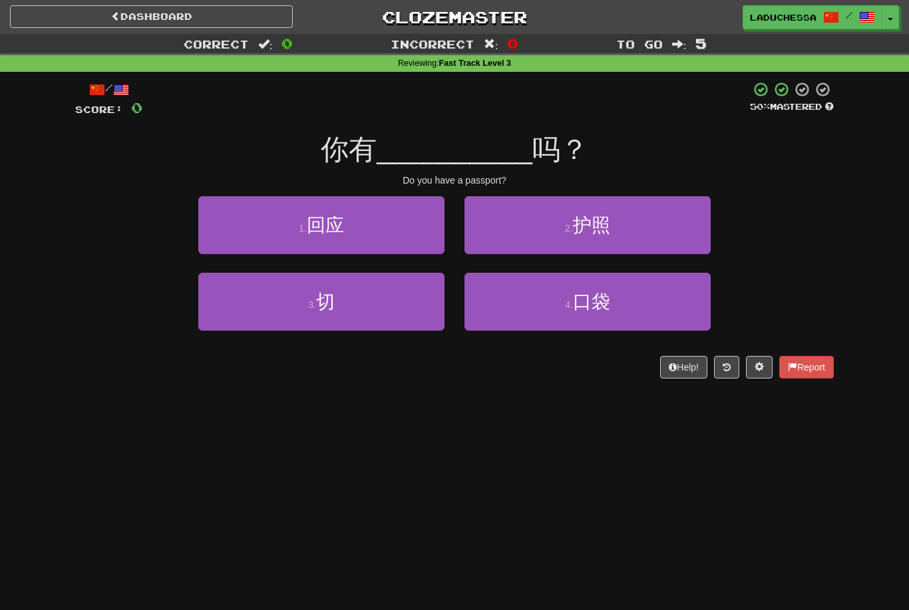
click at [628, 222] on button "2 . 护照" at bounding box center [588, 225] width 246 height 58
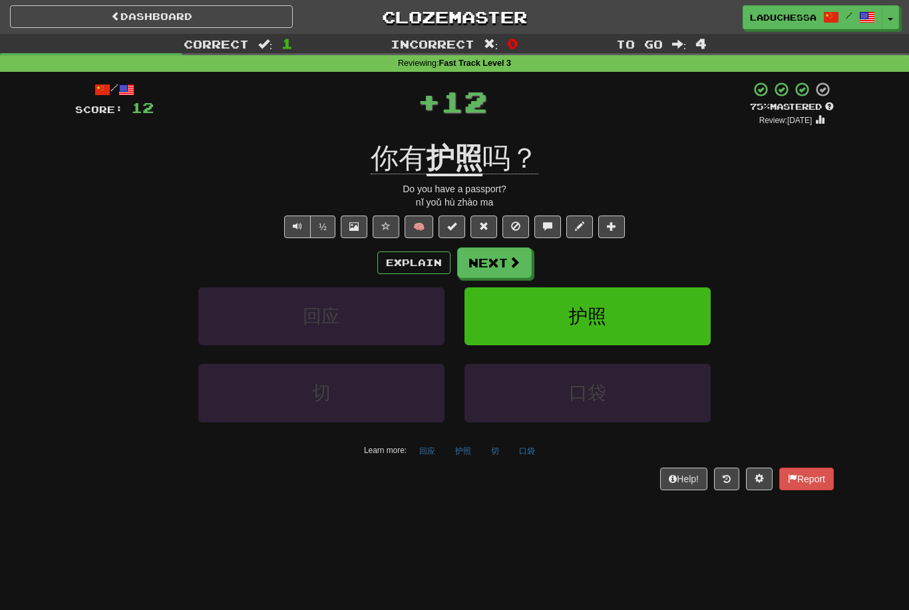
click at [502, 260] on button "Next" at bounding box center [494, 263] width 75 height 31
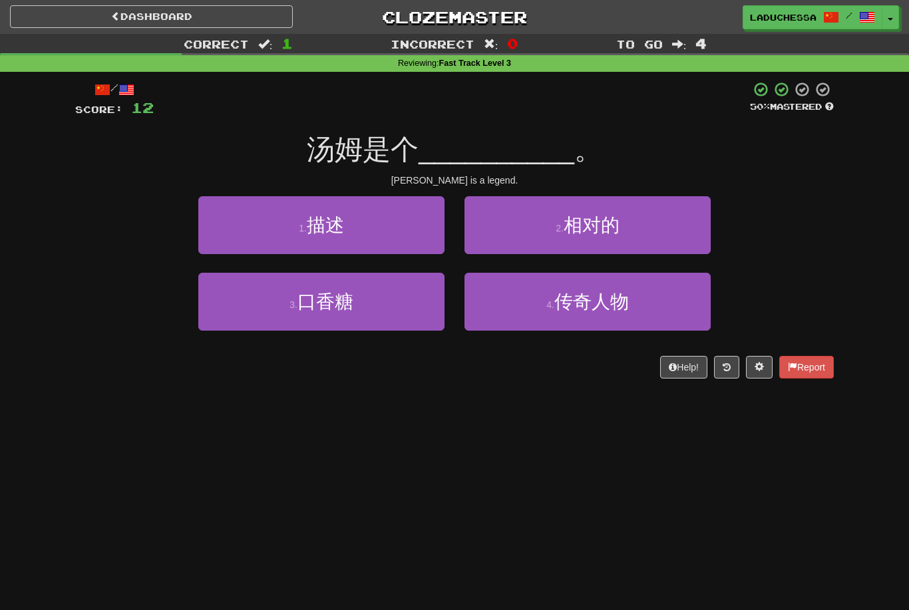
click at [618, 308] on span "传奇人物" at bounding box center [592, 302] width 75 height 21
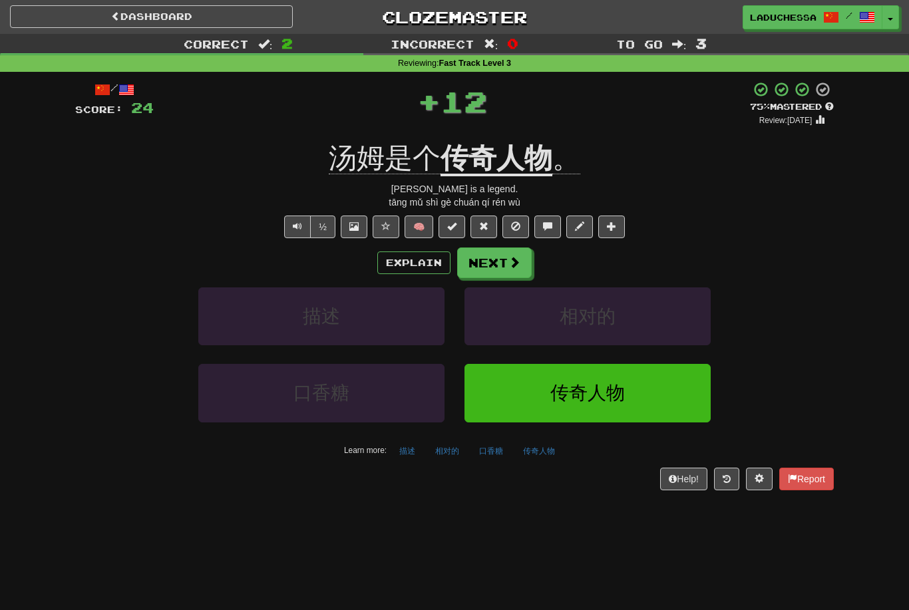
click at [509, 264] on span at bounding box center [515, 262] width 12 height 12
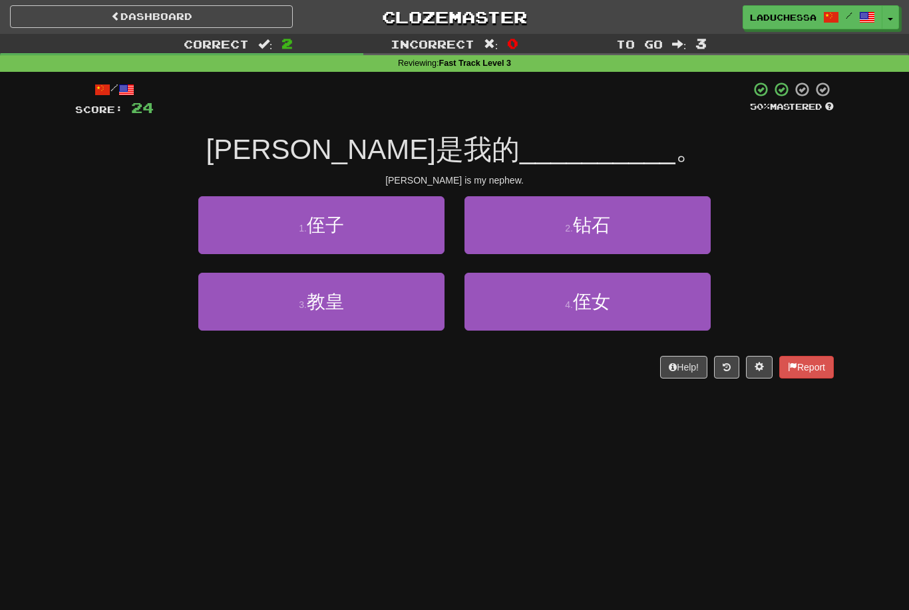
click at [403, 224] on button "1 . 侄子" at bounding box center [321, 225] width 246 height 58
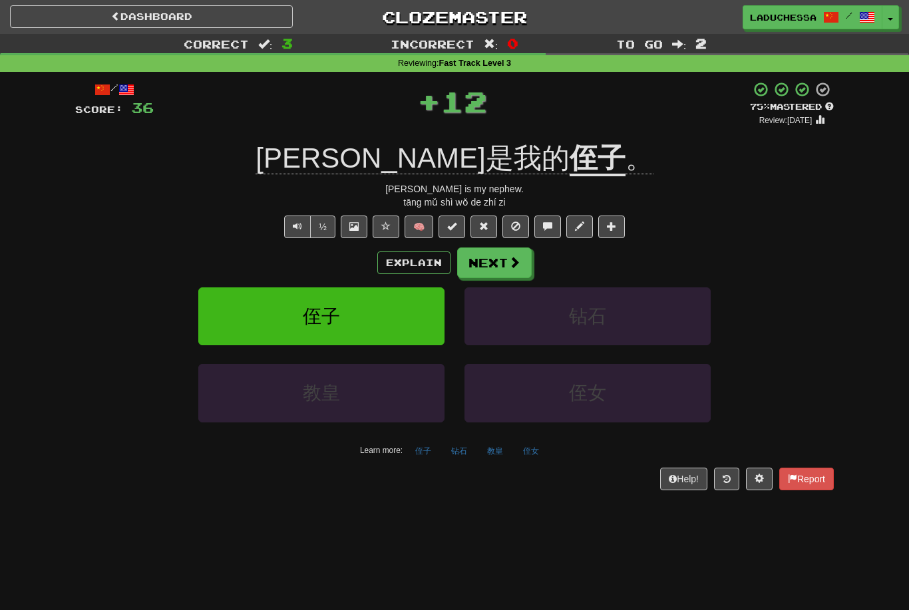
click at [506, 258] on button "Next" at bounding box center [494, 263] width 75 height 31
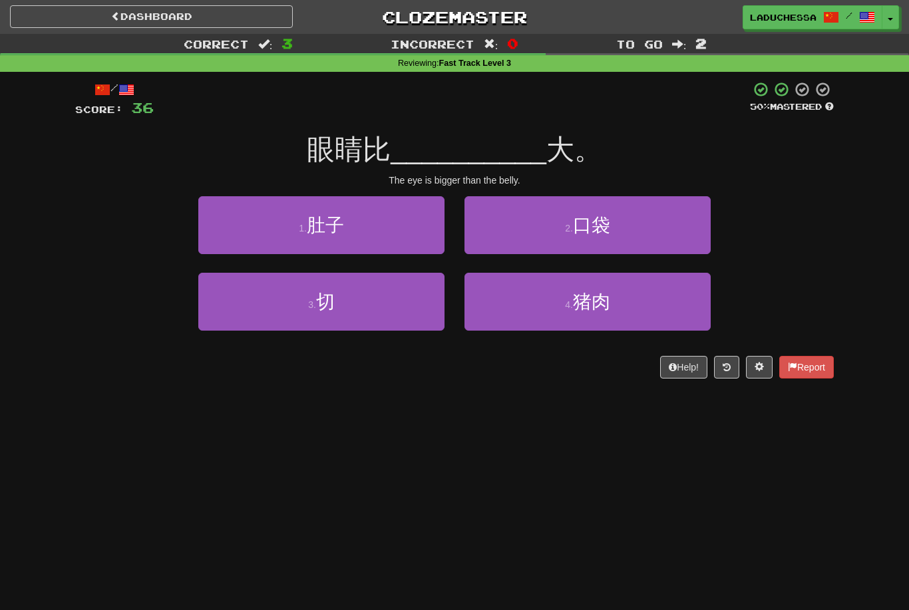
click at [359, 238] on button "1 . 肚子" at bounding box center [321, 225] width 246 height 58
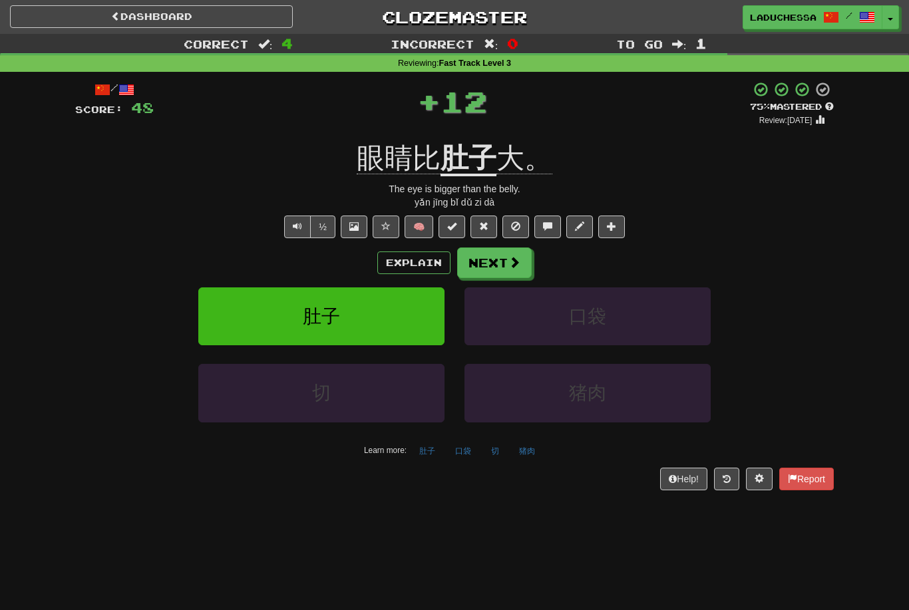
click at [510, 257] on span at bounding box center [515, 262] width 12 height 12
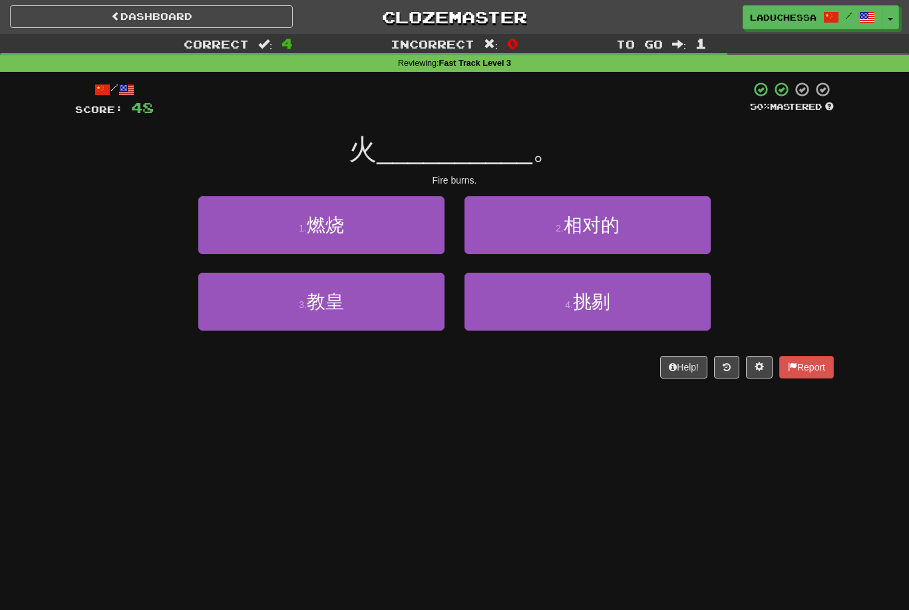
click at [389, 225] on button "1 . 燃烧" at bounding box center [321, 225] width 246 height 58
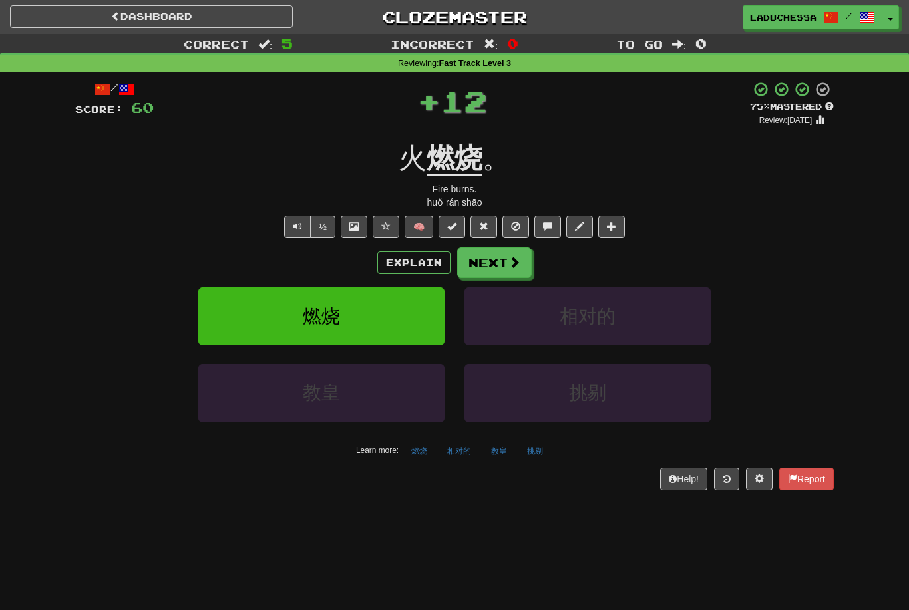
click at [497, 250] on button "Next" at bounding box center [494, 263] width 75 height 31
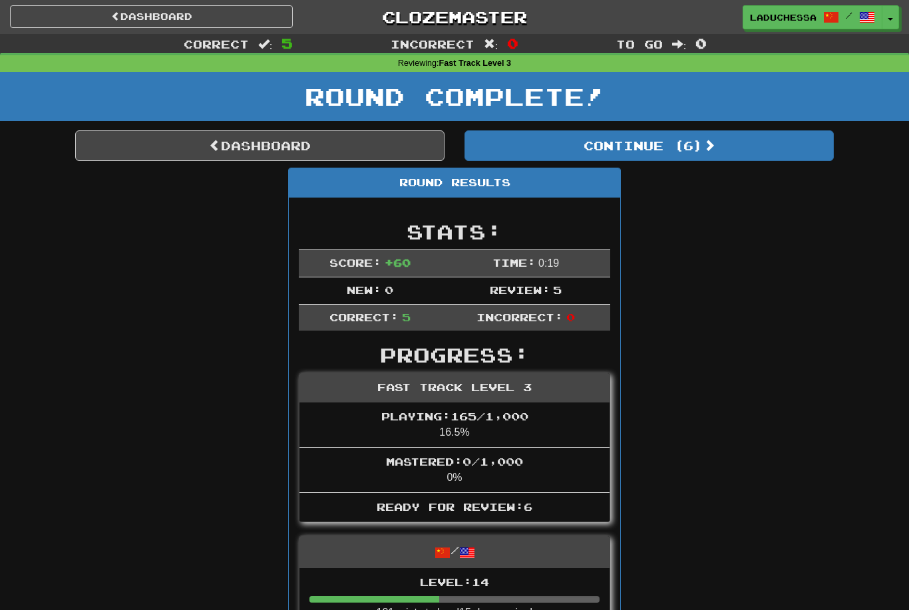
click at [703, 145] on button "Continue ( 6 )" at bounding box center [649, 145] width 369 height 31
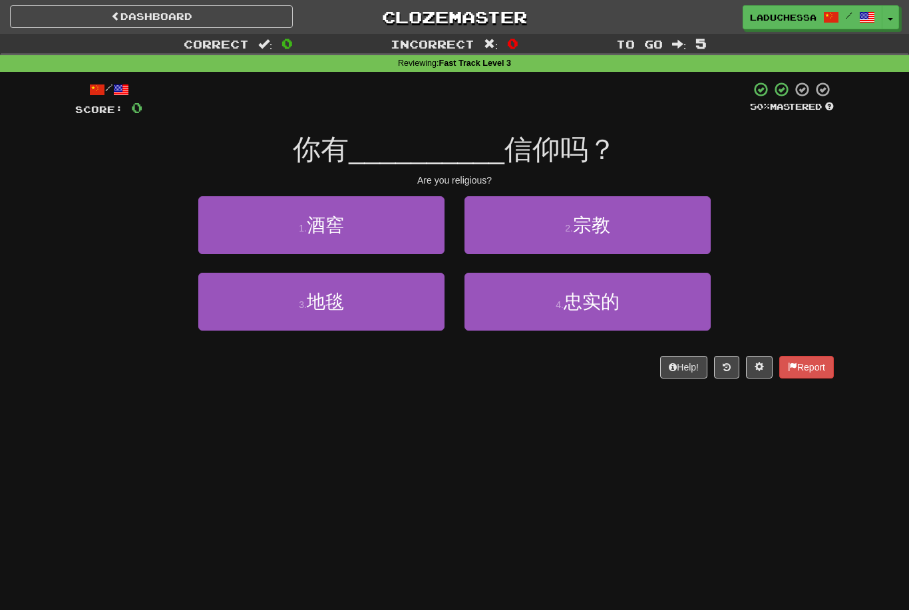
click at [654, 220] on button "2 . 宗教" at bounding box center [588, 225] width 246 height 58
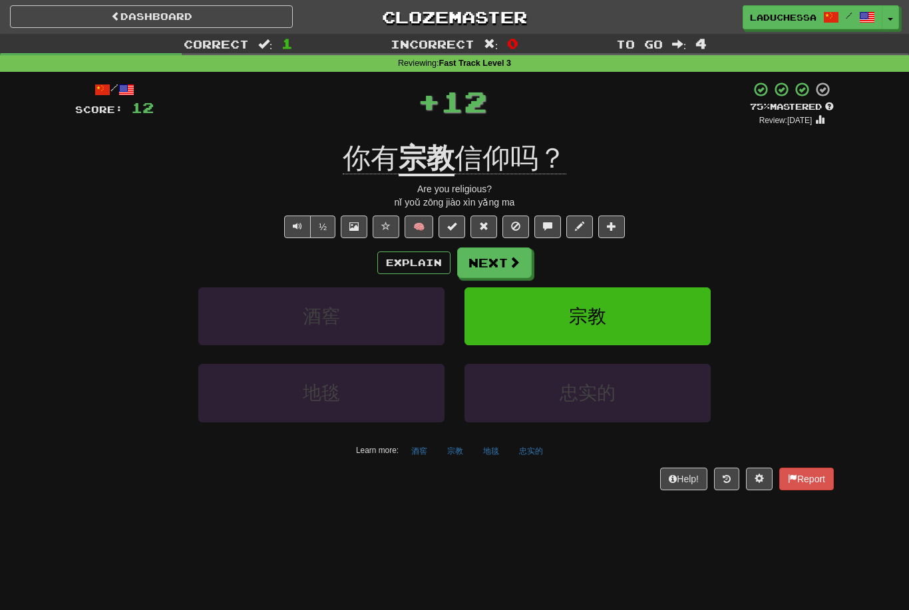
click at [509, 258] on span at bounding box center [515, 262] width 12 height 12
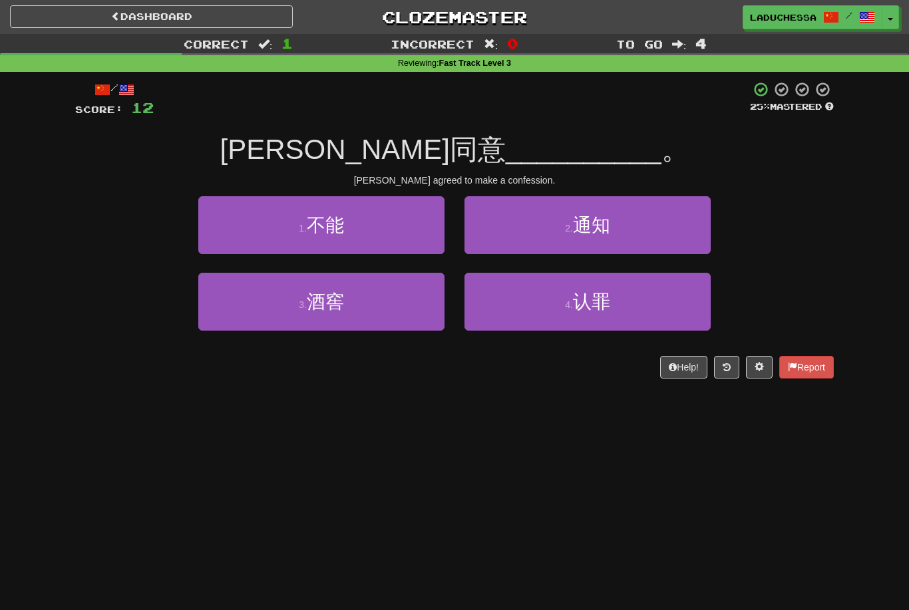
click at [596, 313] on button "4 . 认罪" at bounding box center [588, 302] width 246 height 58
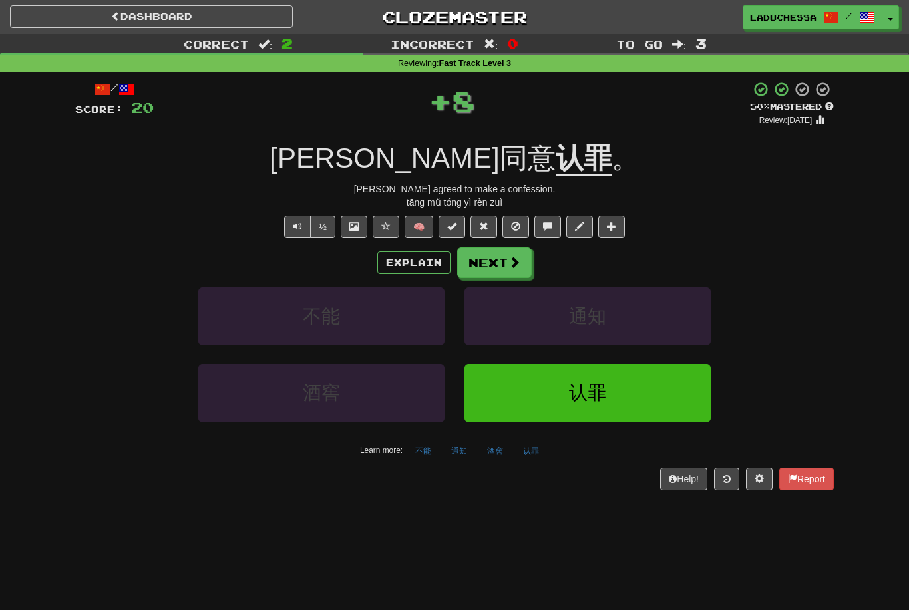
click at [507, 259] on button "Next" at bounding box center [494, 263] width 75 height 31
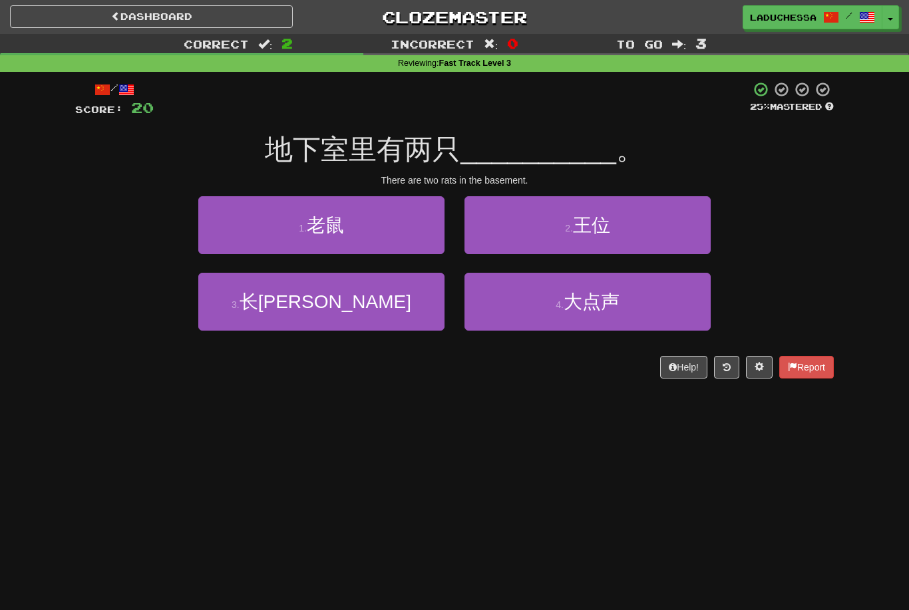
click at [375, 234] on button "1 . 老鼠" at bounding box center [321, 225] width 246 height 58
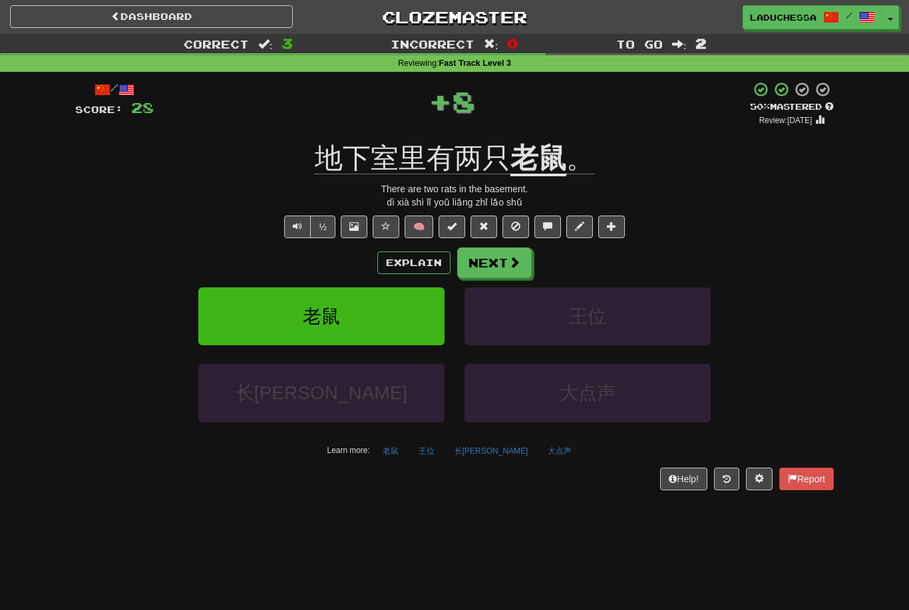
click at [503, 256] on button "Next" at bounding box center [494, 263] width 75 height 31
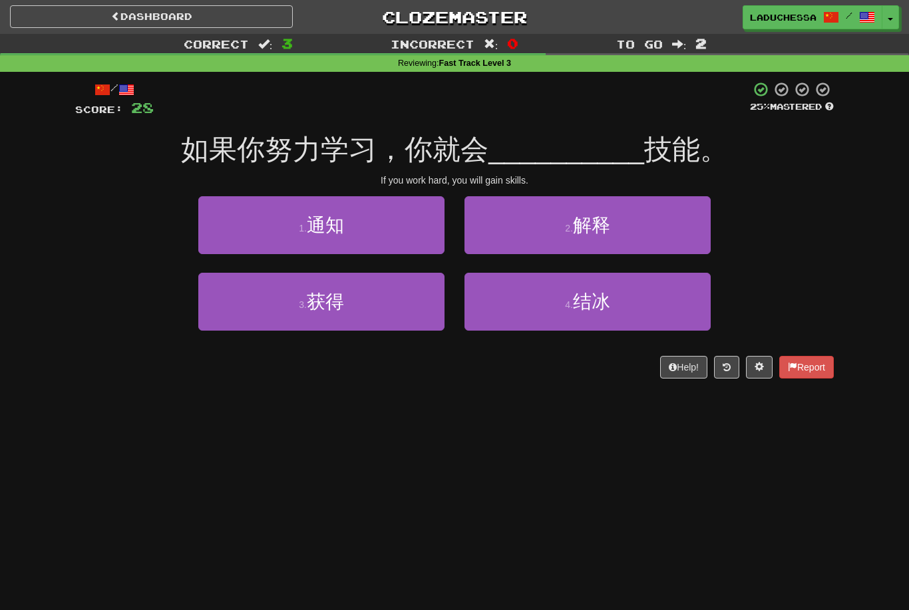
click at [389, 314] on button "3 . 获得" at bounding box center [321, 302] width 246 height 58
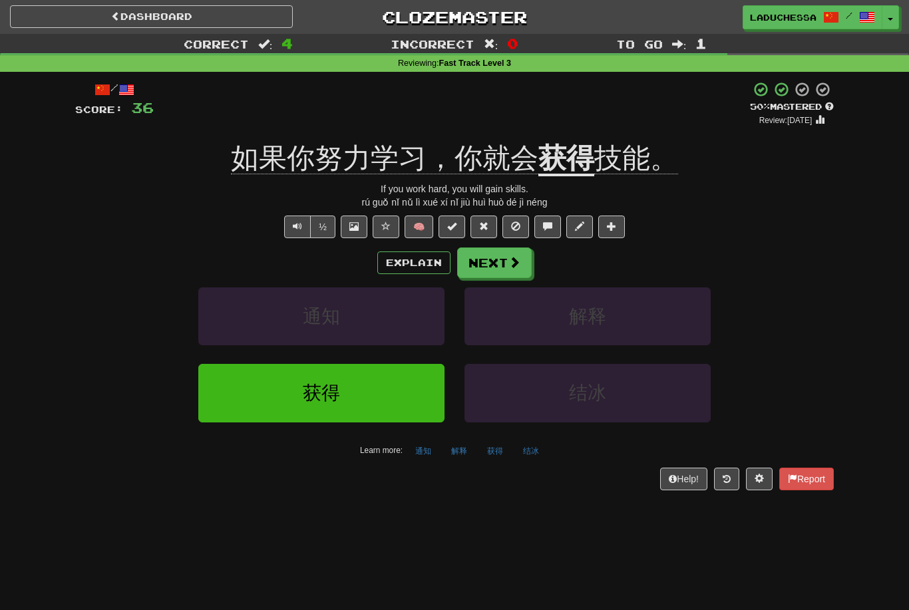
click at [531, 259] on button "Next" at bounding box center [494, 263] width 75 height 31
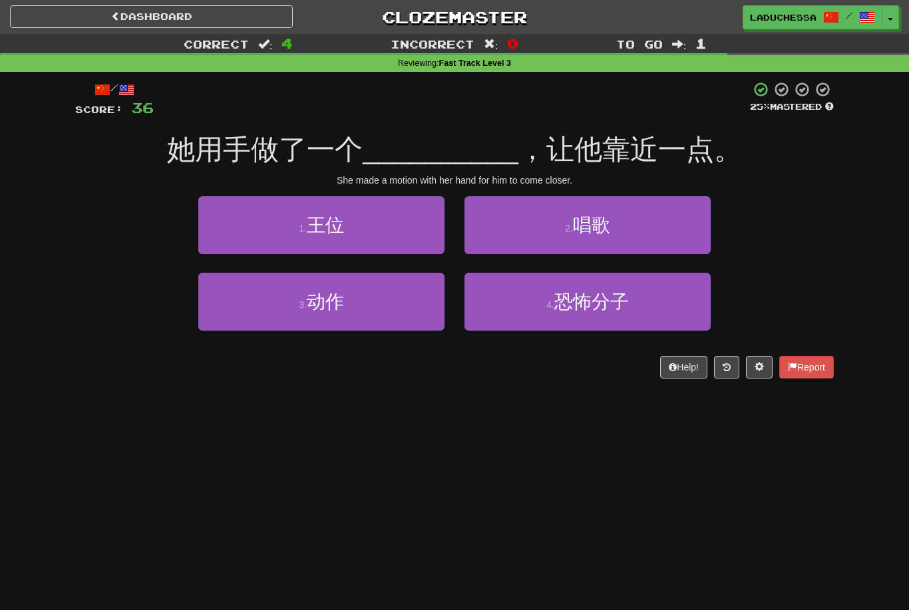
click at [411, 314] on button "3 . 动作" at bounding box center [321, 302] width 246 height 58
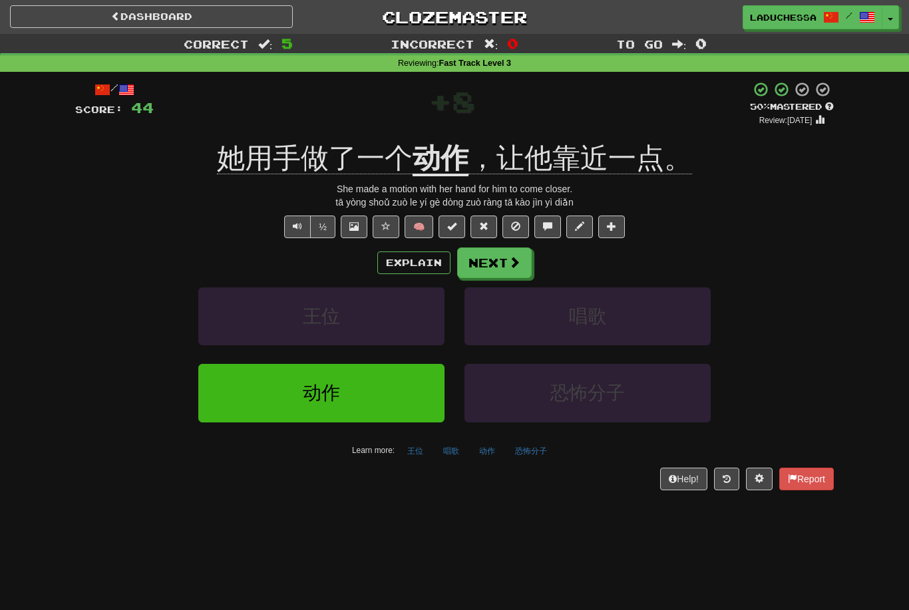
click at [507, 258] on button "Next" at bounding box center [494, 263] width 75 height 31
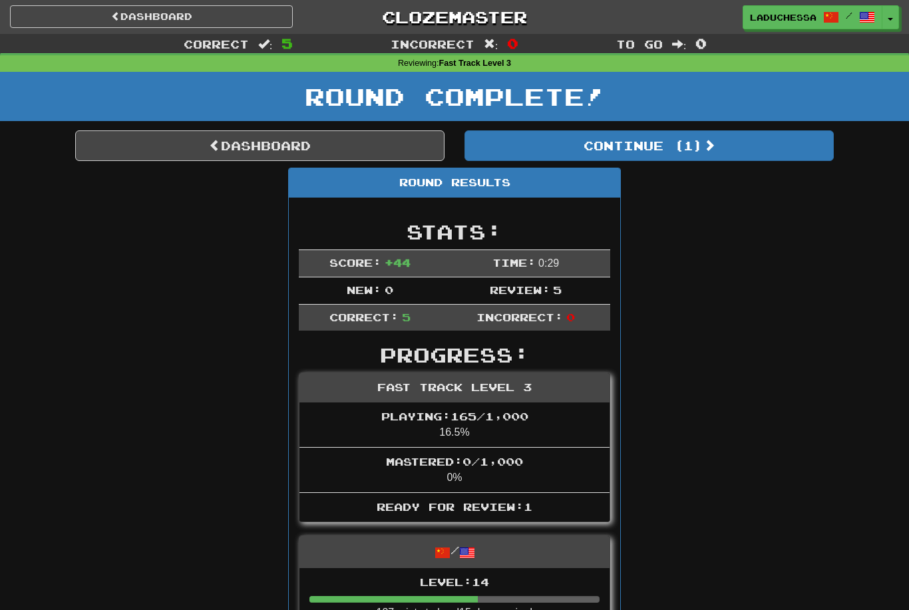
click at [700, 150] on button "Continue ( 1 )" at bounding box center [649, 145] width 369 height 31
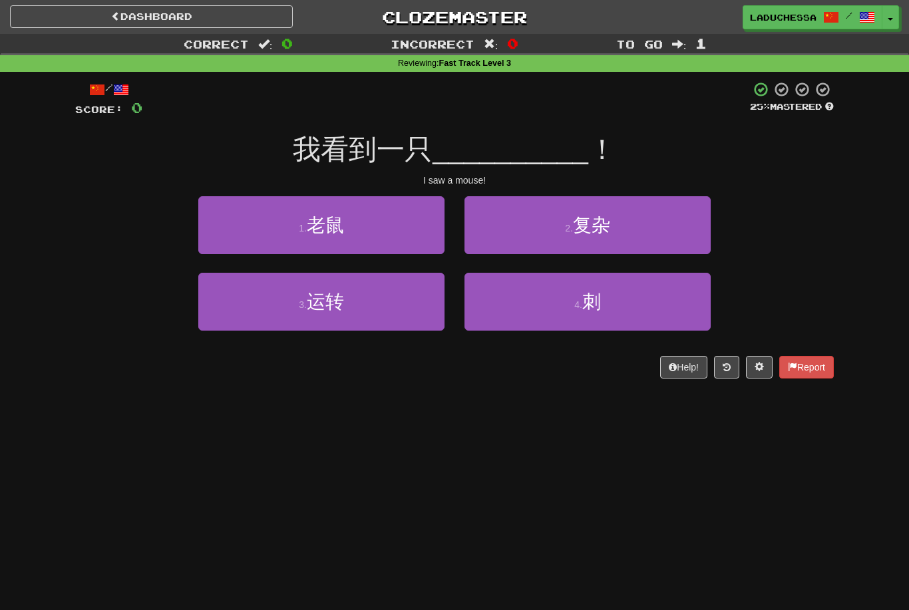
click at [385, 233] on button "1 . 老鼠" at bounding box center [321, 225] width 246 height 58
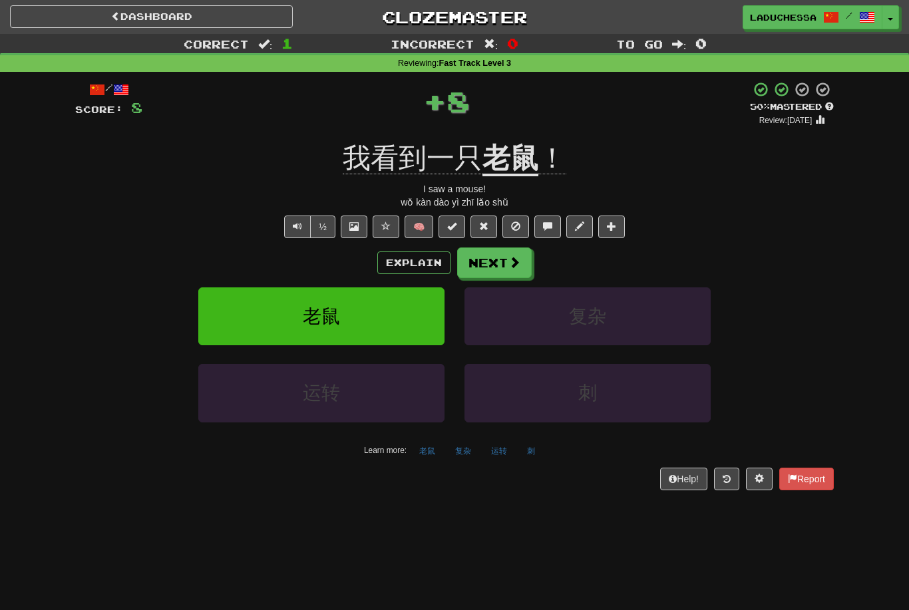
click at [505, 260] on button "Next" at bounding box center [494, 263] width 75 height 31
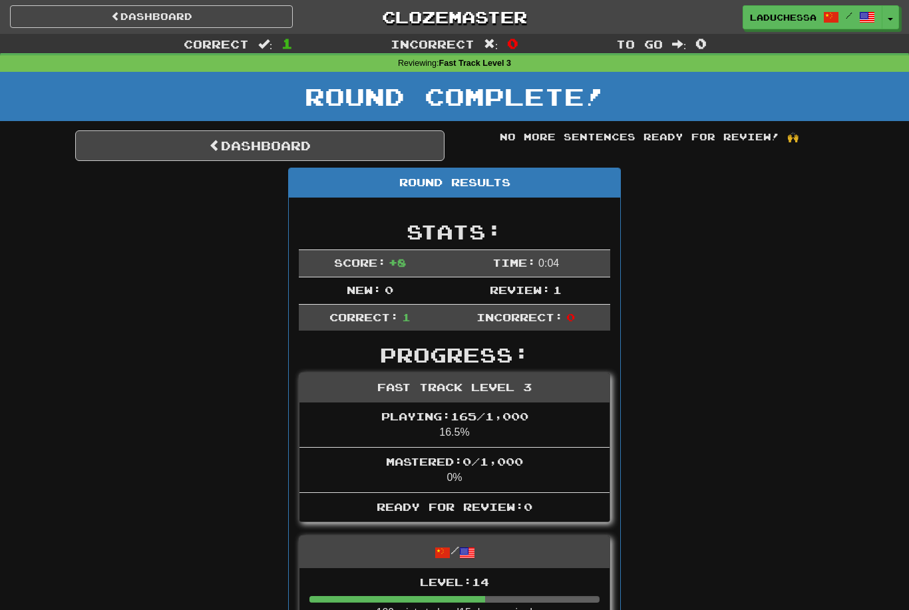
click at [256, 138] on link "Dashboard" at bounding box center [259, 145] width 369 height 31
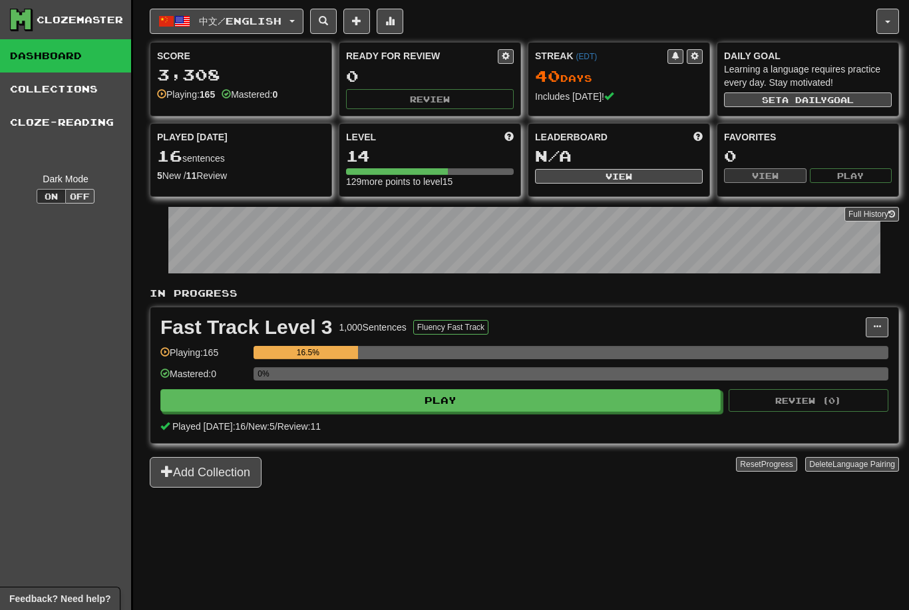
click at [255, 17] on span "中文 / English" at bounding box center [240, 20] width 83 height 11
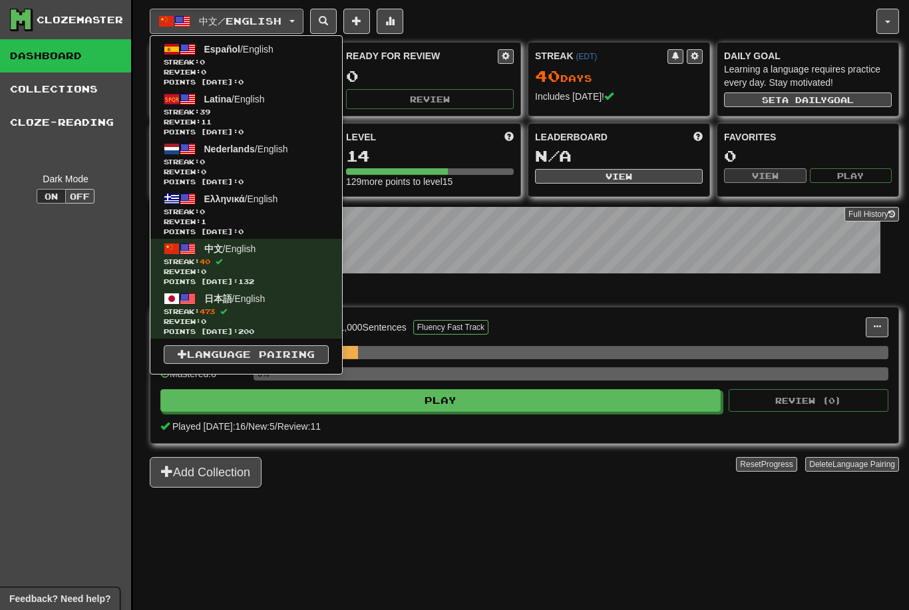
click at [253, 120] on span "Review: 11" at bounding box center [246, 122] width 165 height 10
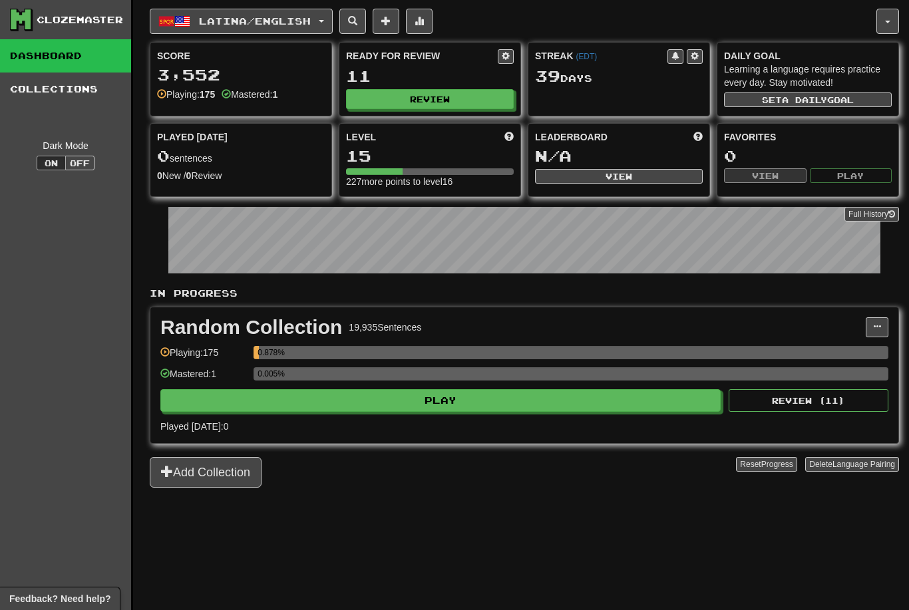
click at [608, 409] on button "Play" at bounding box center [440, 400] width 561 height 23
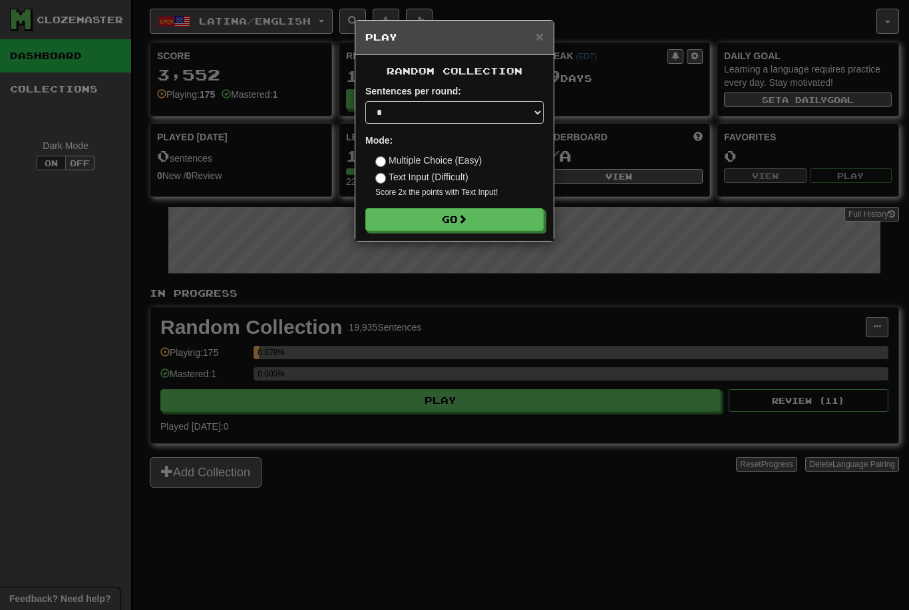
click at [466, 223] on span at bounding box center [462, 218] width 9 height 9
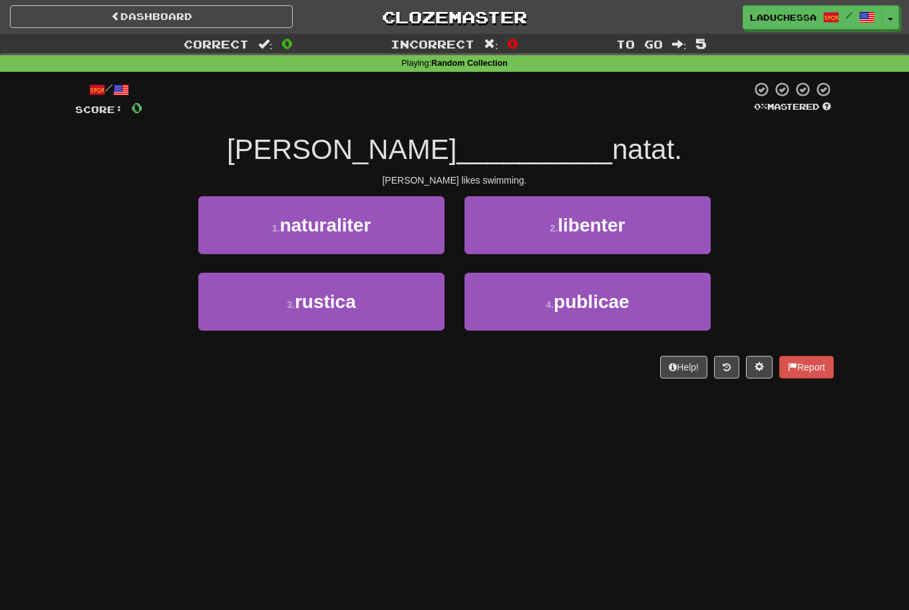
click at [639, 232] on button "2 . libenter" at bounding box center [588, 225] width 246 height 58
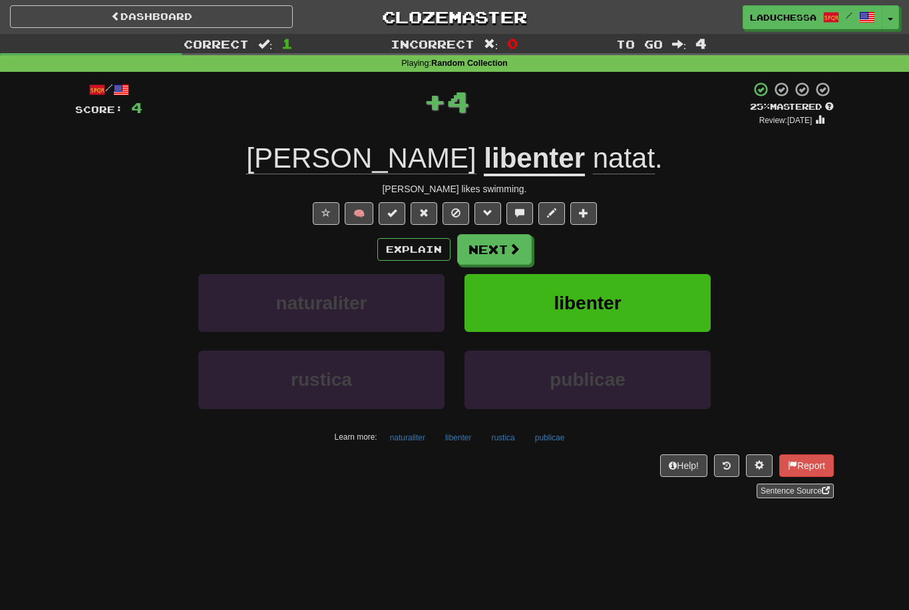
click at [499, 246] on button "Next" at bounding box center [494, 249] width 75 height 31
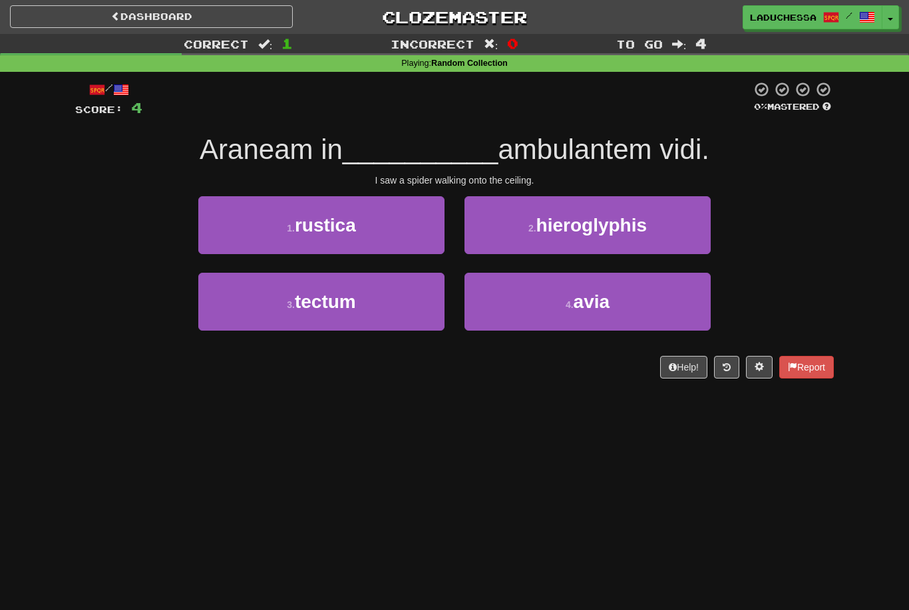
click at [388, 294] on button "3 . tectum" at bounding box center [321, 302] width 246 height 58
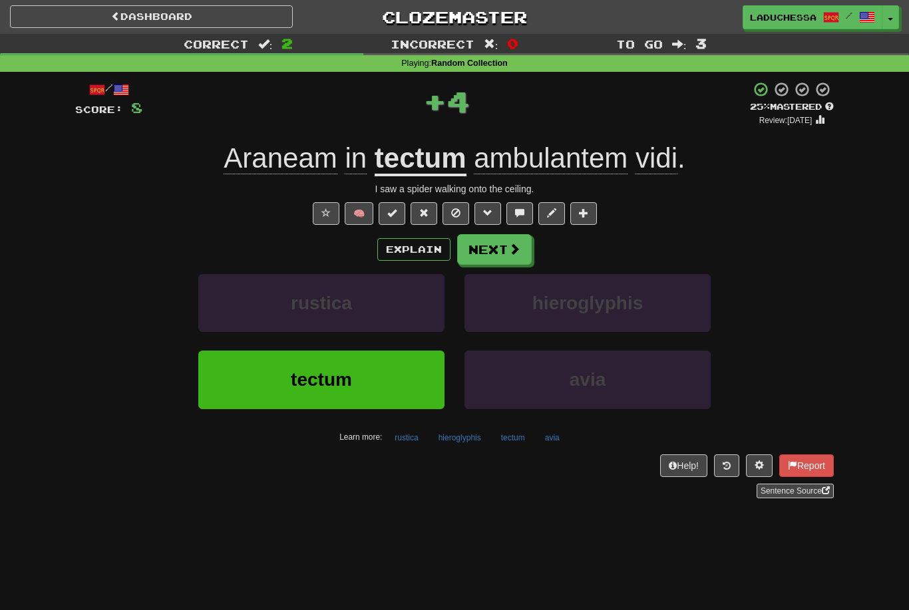
click at [505, 248] on button "Next" at bounding box center [494, 249] width 75 height 31
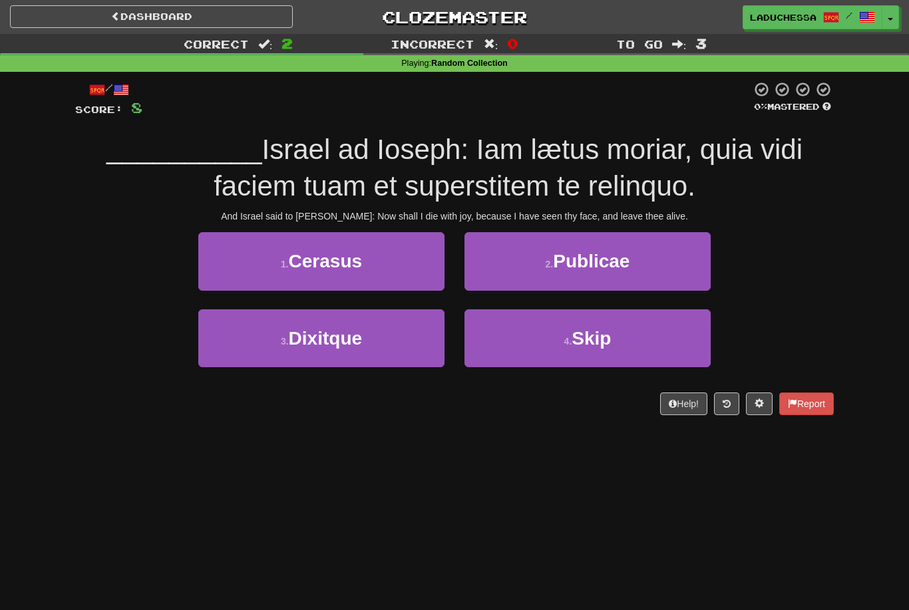
click at [394, 329] on button "3 . Dixitque" at bounding box center [321, 339] width 246 height 58
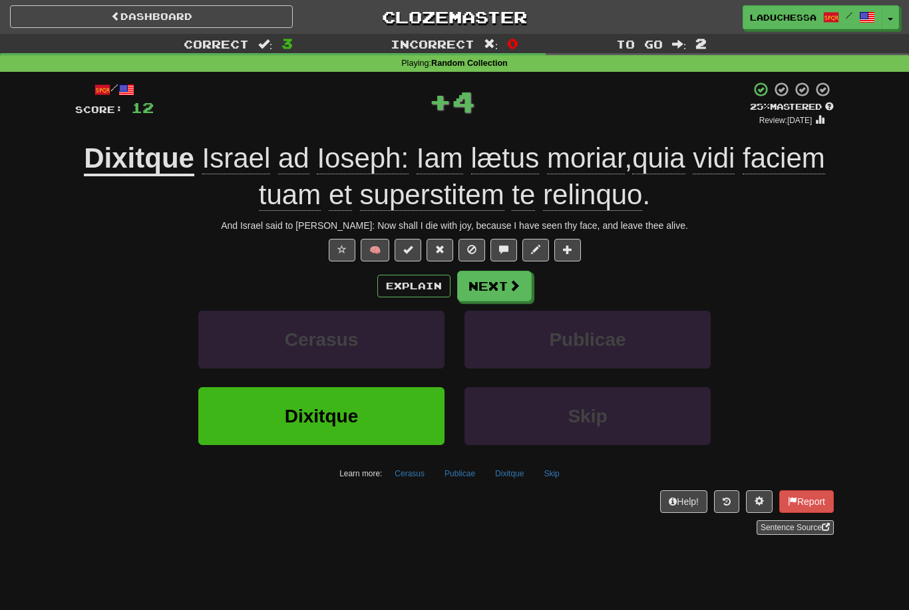
click at [511, 280] on span at bounding box center [515, 286] width 12 height 12
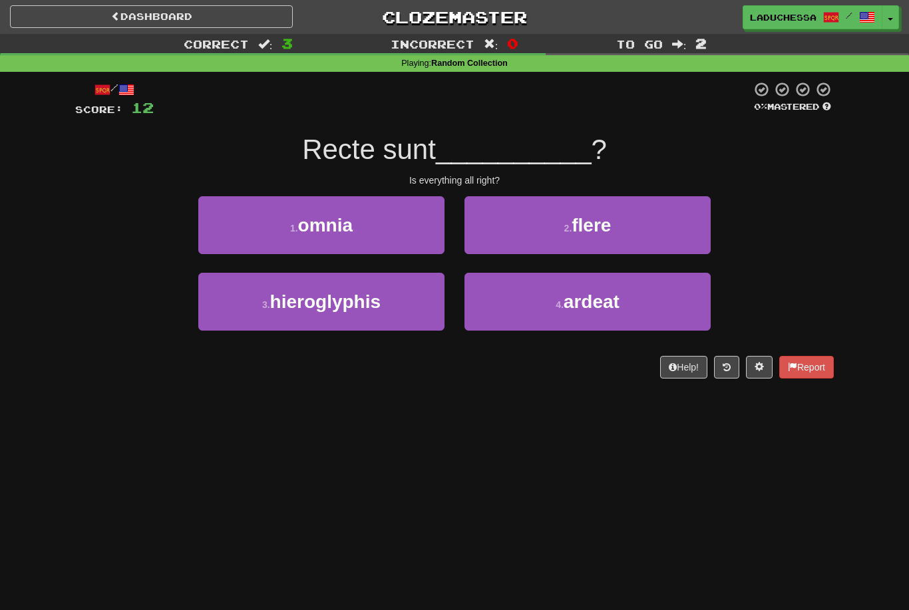
click at [383, 235] on button "1 . omnia" at bounding box center [321, 225] width 246 height 58
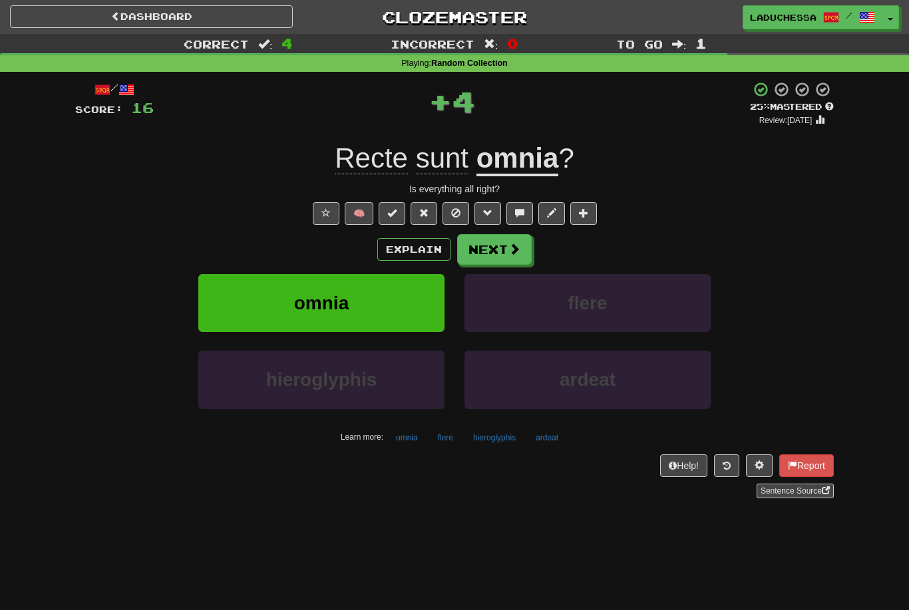
click at [496, 245] on button "Next" at bounding box center [494, 249] width 75 height 31
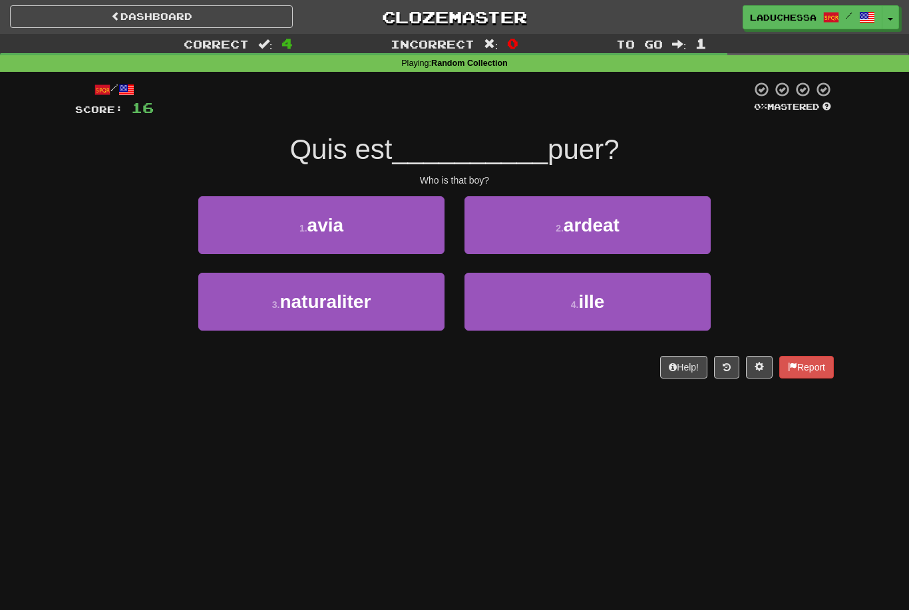
click at [612, 306] on button "4 . ille" at bounding box center [588, 302] width 246 height 58
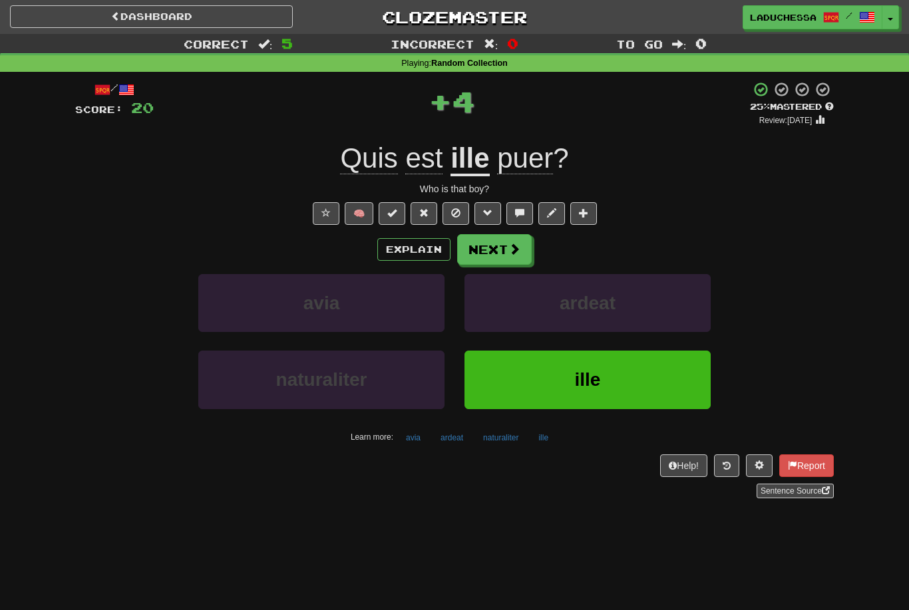
click at [518, 244] on span at bounding box center [515, 249] width 12 height 12
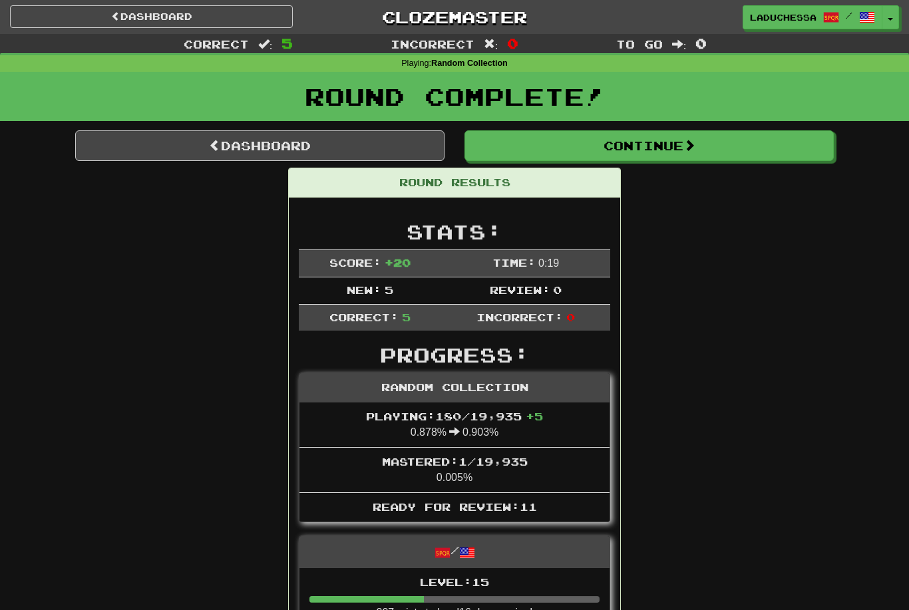
click at [710, 147] on button "Continue" at bounding box center [649, 145] width 369 height 31
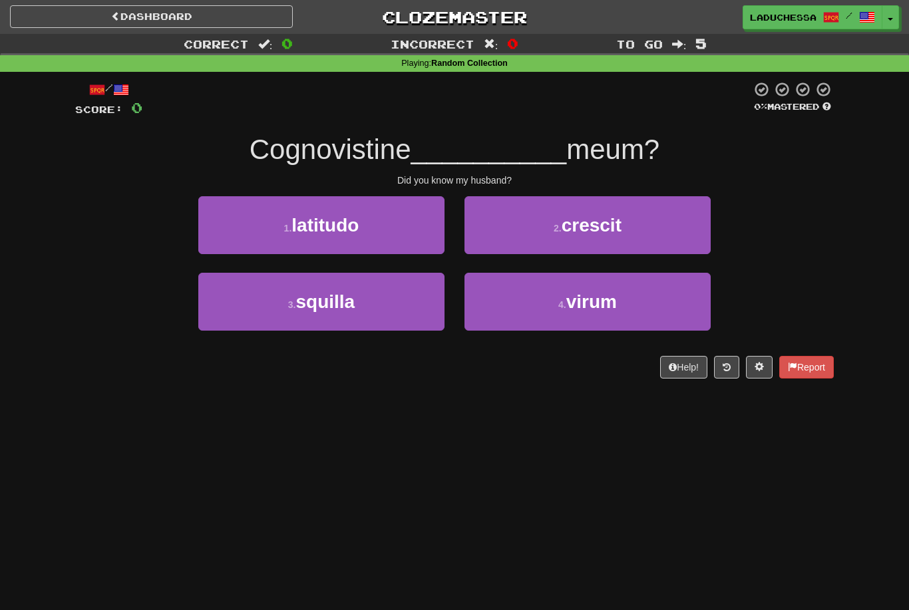
click at [156, 13] on link "Dashboard" at bounding box center [151, 16] width 283 height 23
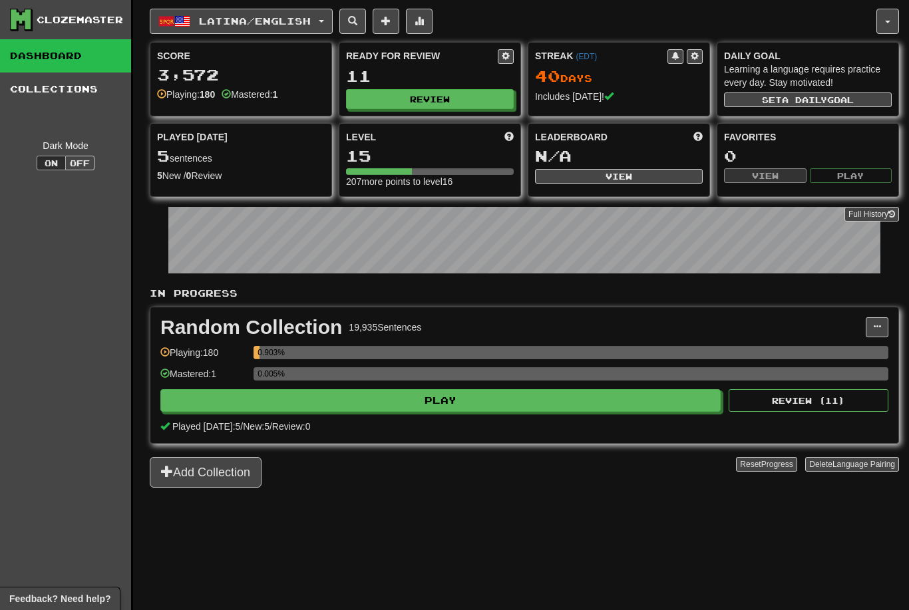
click at [455, 91] on button "Review" at bounding box center [430, 99] width 168 height 20
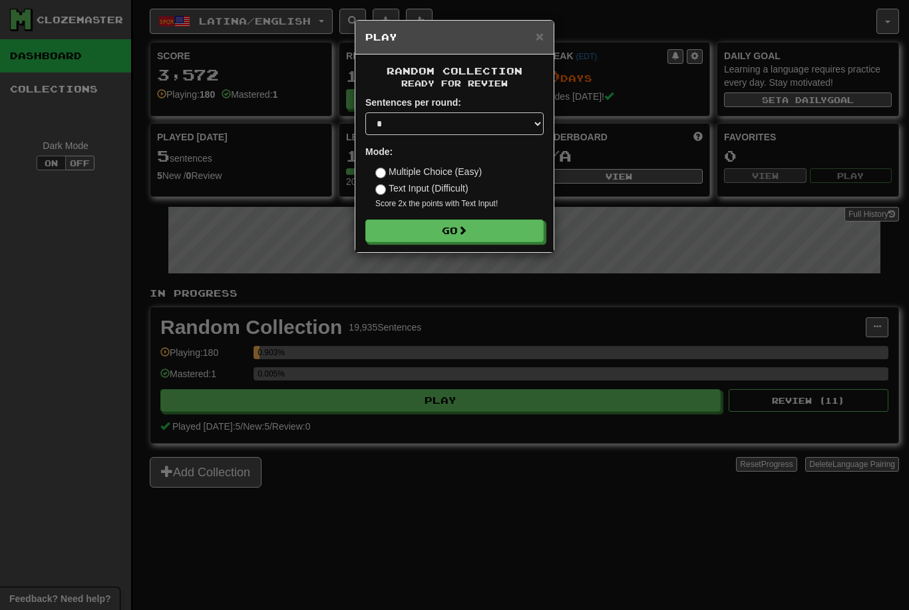
click at [481, 238] on button "Go" at bounding box center [454, 231] width 178 height 23
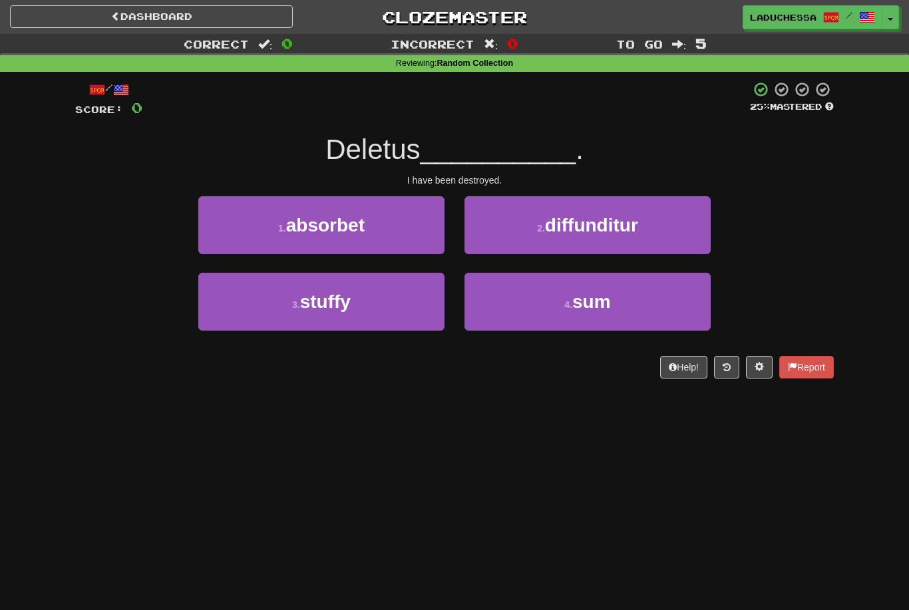
click at [609, 306] on span "sum" at bounding box center [591, 302] width 39 height 21
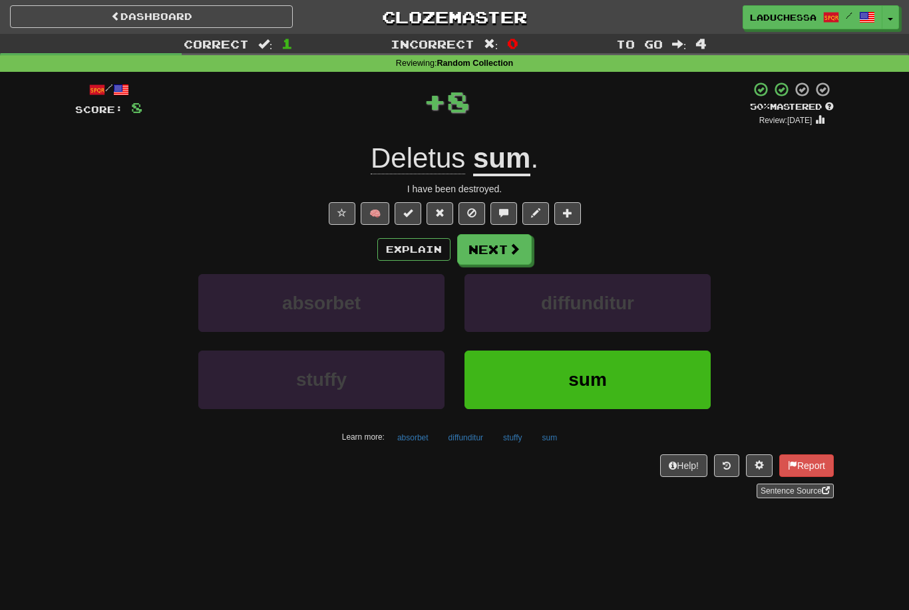
click at [499, 253] on button "Next" at bounding box center [494, 249] width 75 height 31
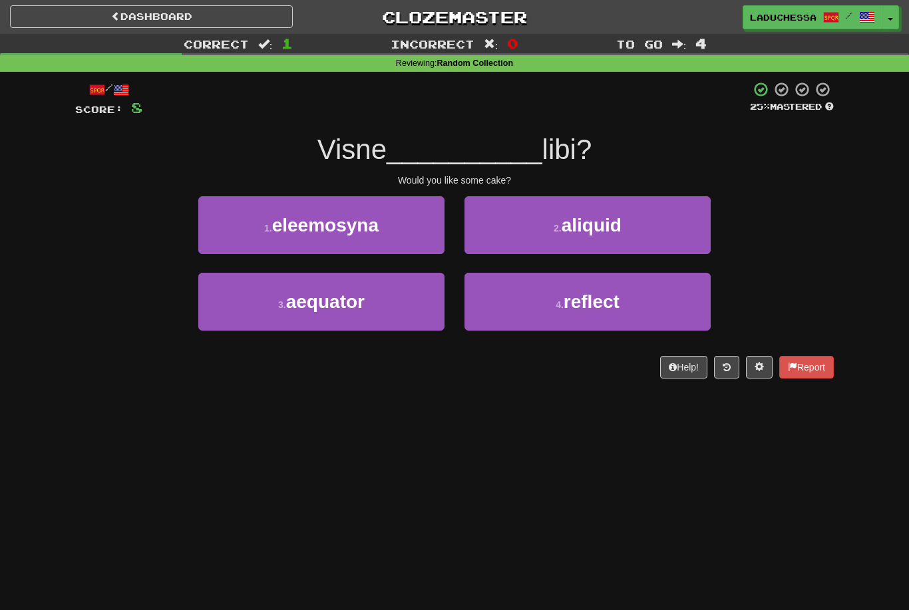
click at [637, 236] on button "2 . aliquid" at bounding box center [588, 225] width 246 height 58
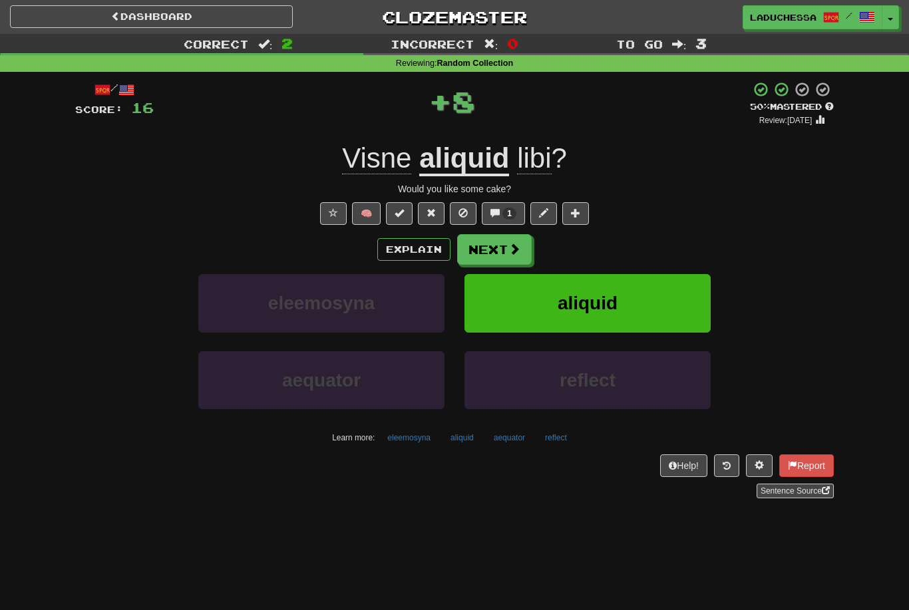
click at [515, 249] on span at bounding box center [515, 249] width 12 height 12
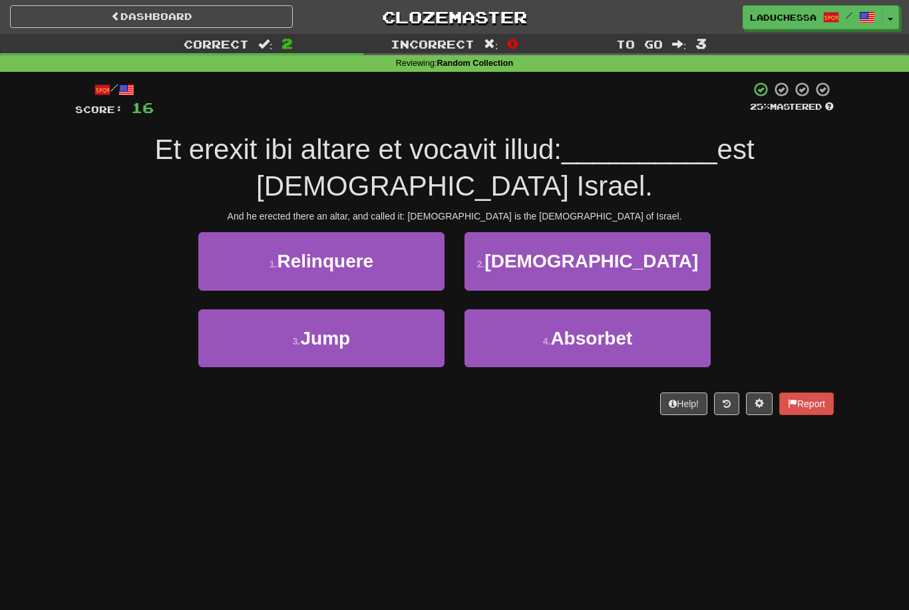
click at [643, 235] on button "2 . [DEMOGRAPHIC_DATA]" at bounding box center [588, 261] width 246 height 58
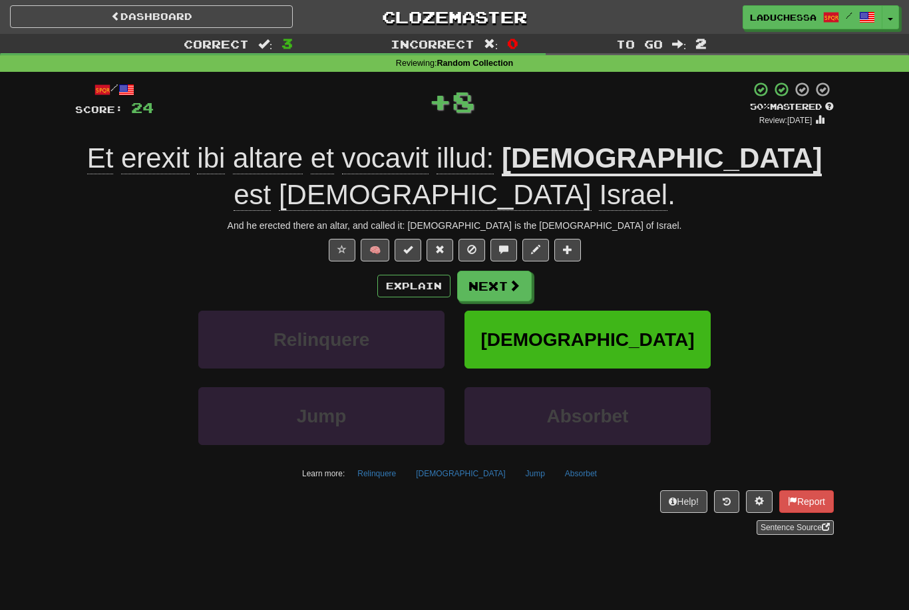
click at [505, 271] on button "Next" at bounding box center [494, 286] width 75 height 31
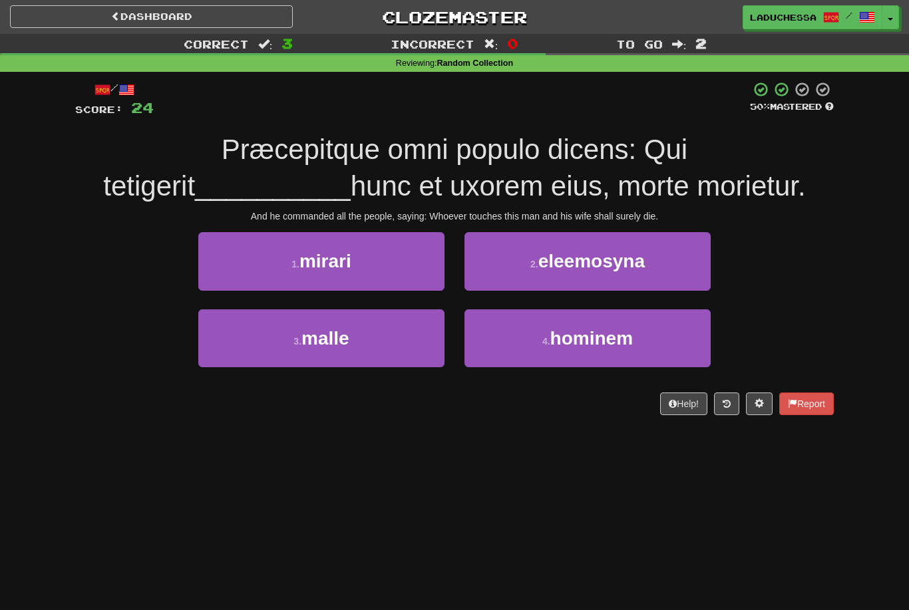
click at [582, 341] on span "hominem" at bounding box center [592, 338] width 83 height 21
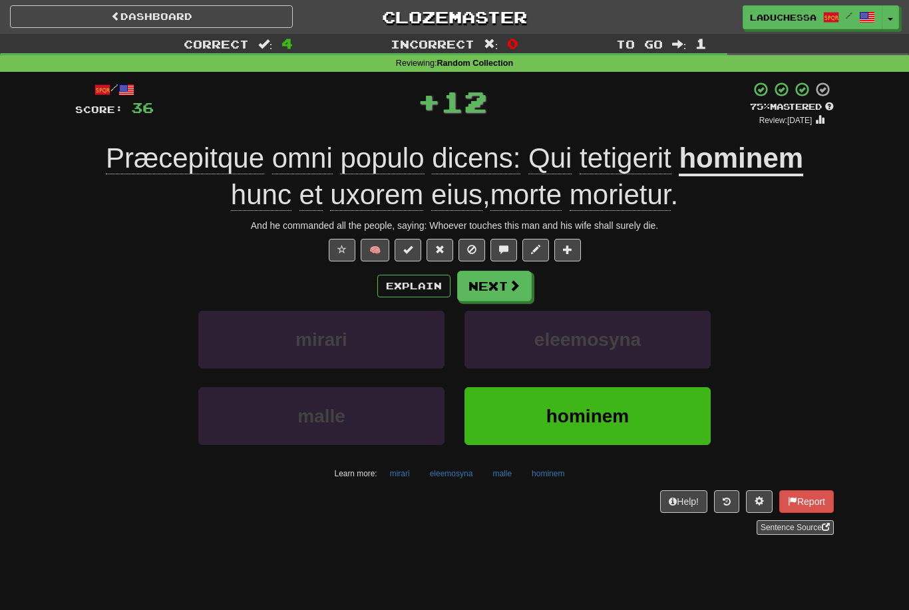
click at [506, 279] on button "Next" at bounding box center [494, 286] width 75 height 31
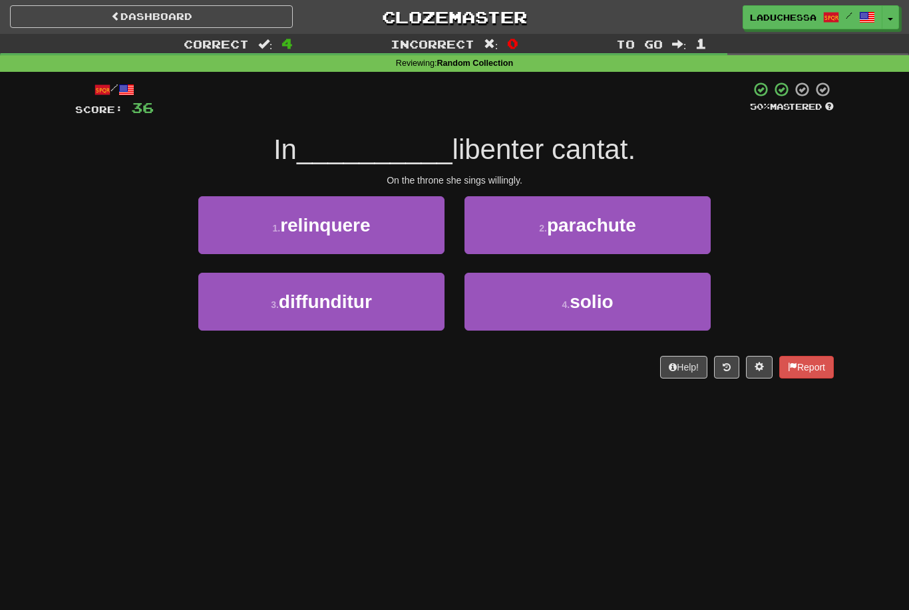
click at [621, 313] on button "4 . [GEOGRAPHIC_DATA]" at bounding box center [588, 302] width 246 height 58
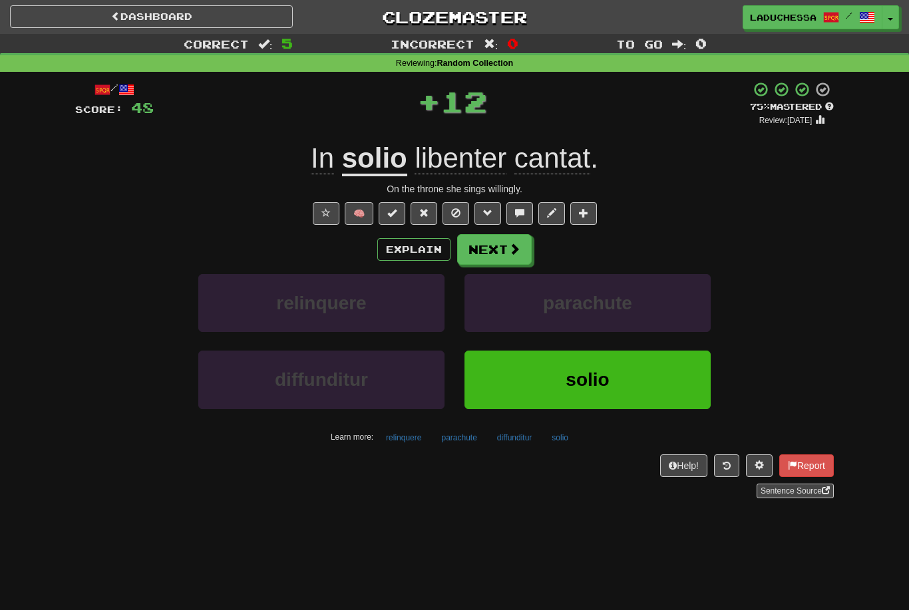
click at [512, 262] on button "Next" at bounding box center [494, 249] width 75 height 31
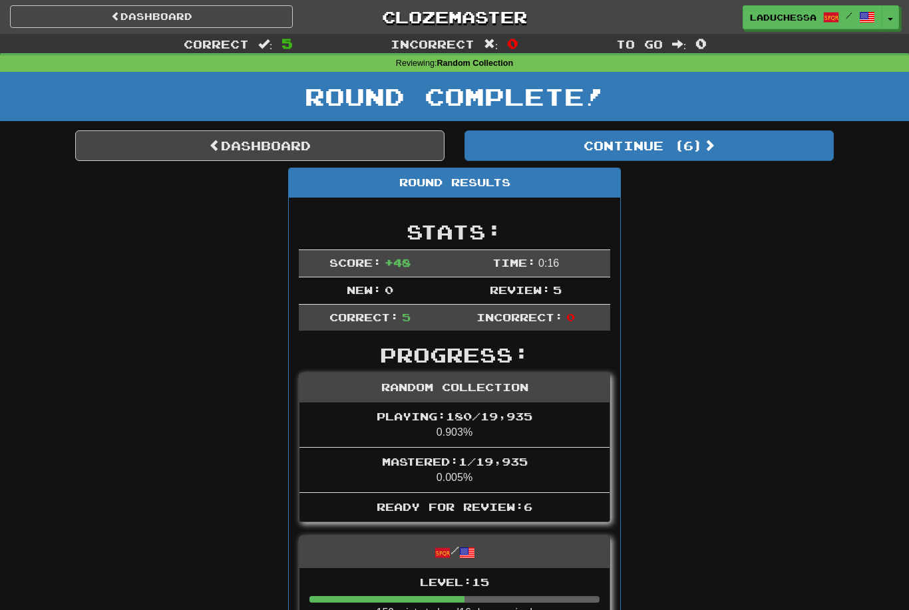
click at [704, 153] on button "Continue ( 6 )" at bounding box center [649, 145] width 369 height 31
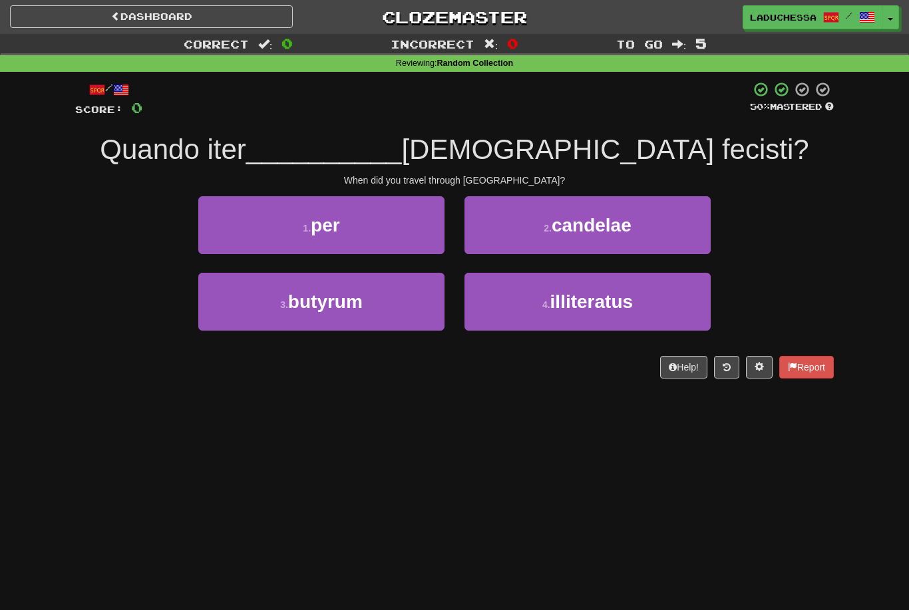
click at [395, 235] on button "1 . per" at bounding box center [321, 225] width 246 height 58
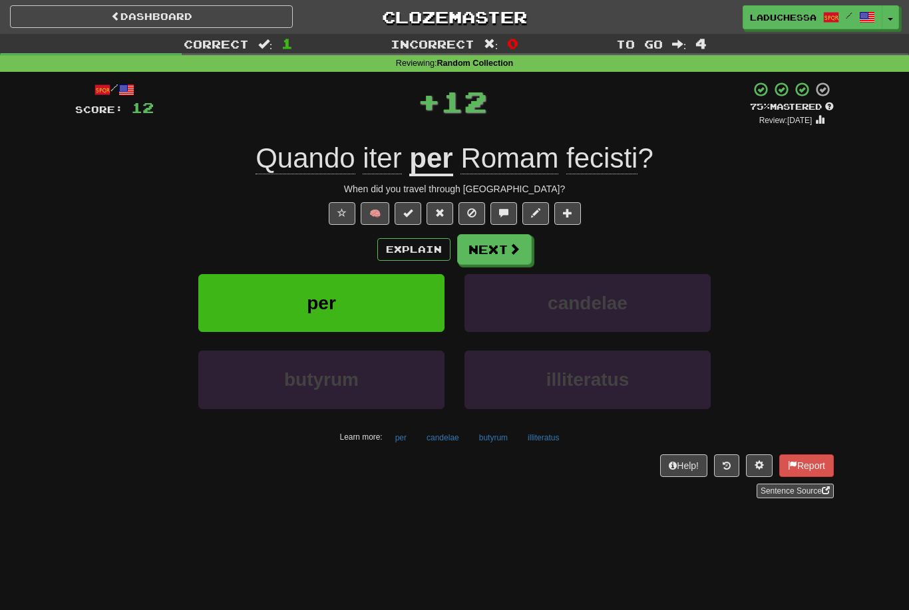
click at [505, 259] on button "Next" at bounding box center [494, 249] width 75 height 31
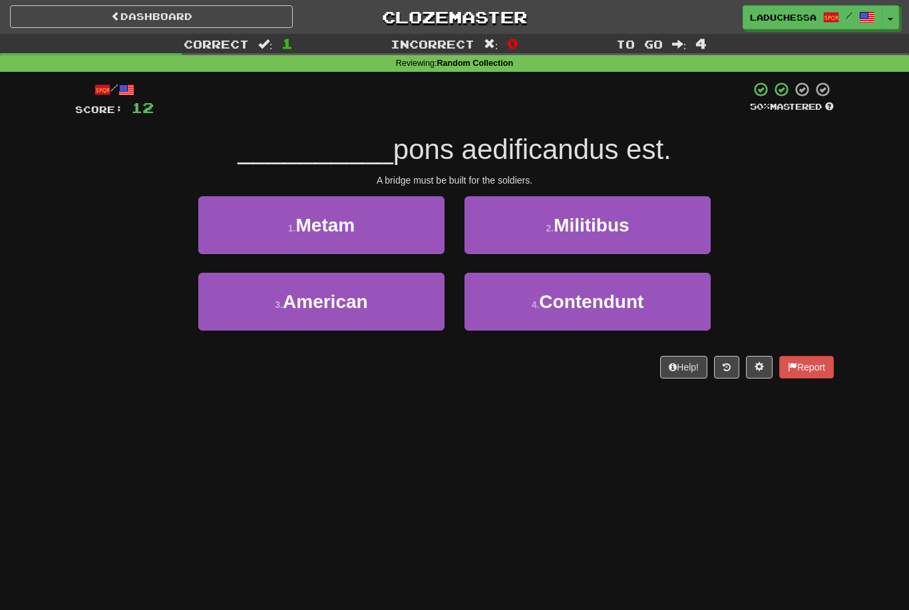
click at [633, 238] on button "2 . Militibus" at bounding box center [588, 225] width 246 height 58
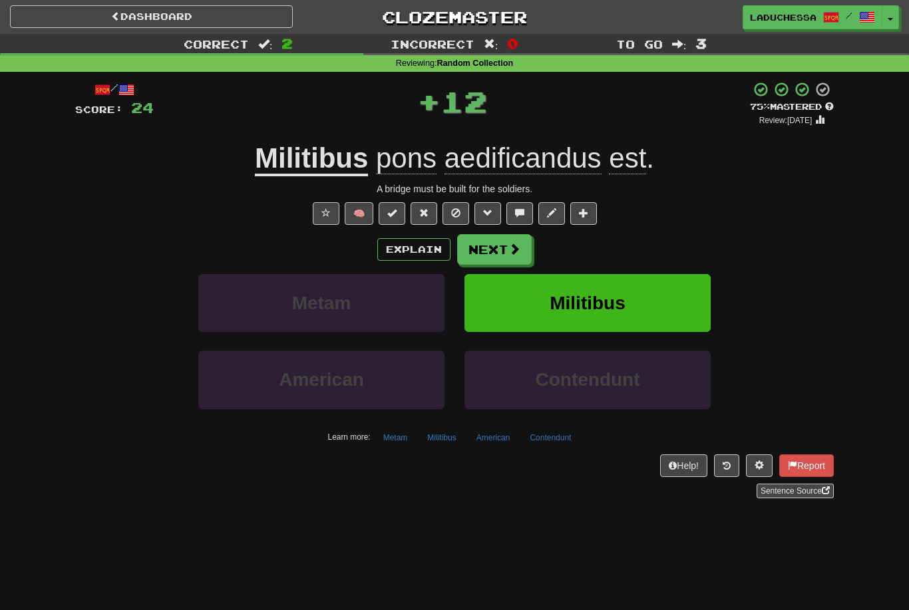
click at [490, 252] on button "Next" at bounding box center [494, 249] width 75 height 31
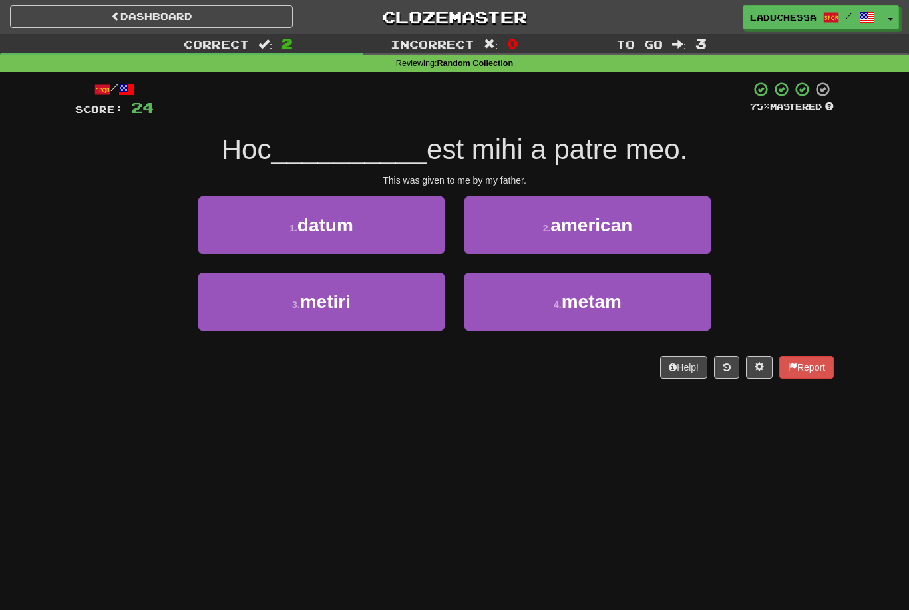
click at [391, 235] on button "1 . datum" at bounding box center [321, 225] width 246 height 58
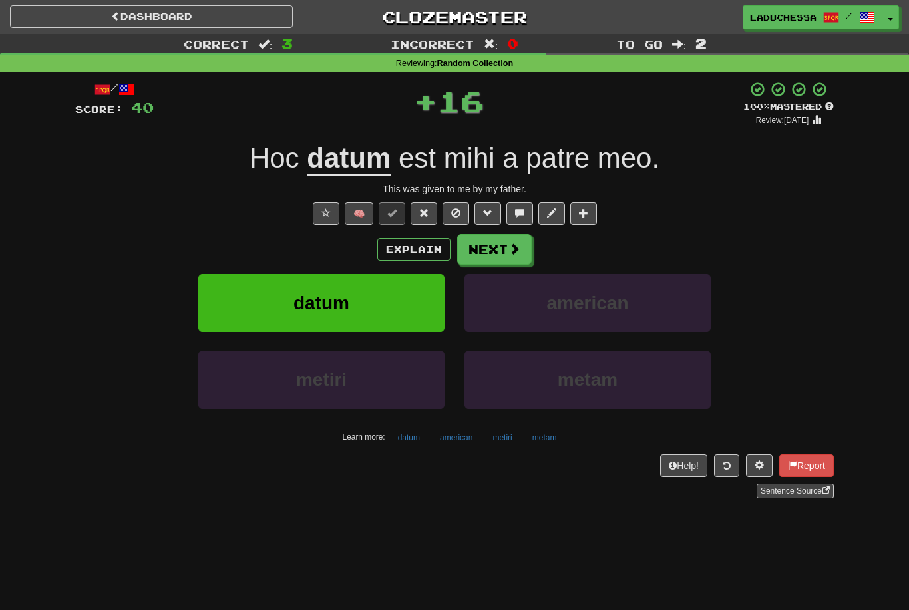
click at [509, 261] on button "Next" at bounding box center [494, 249] width 75 height 31
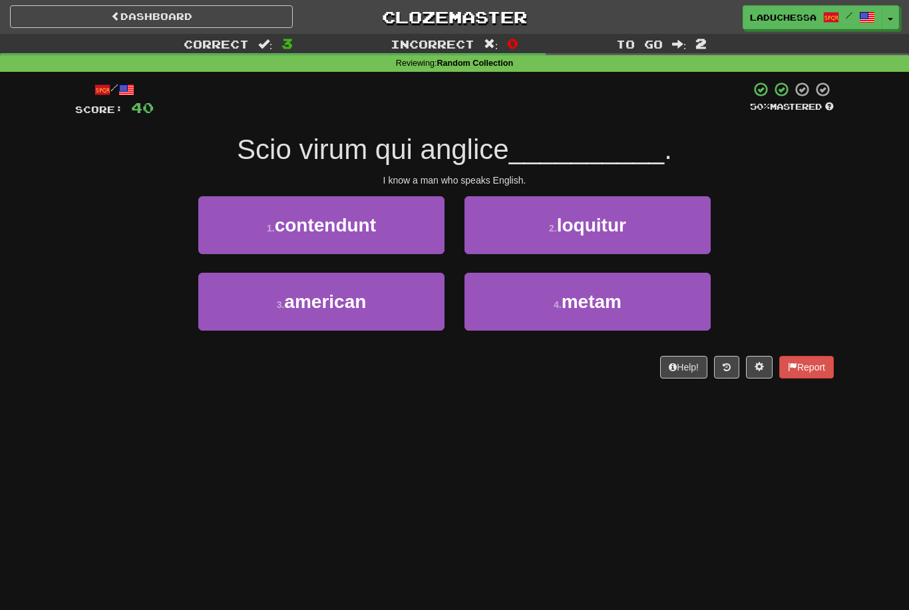
click at [611, 235] on button "2 . loquitur" at bounding box center [588, 225] width 246 height 58
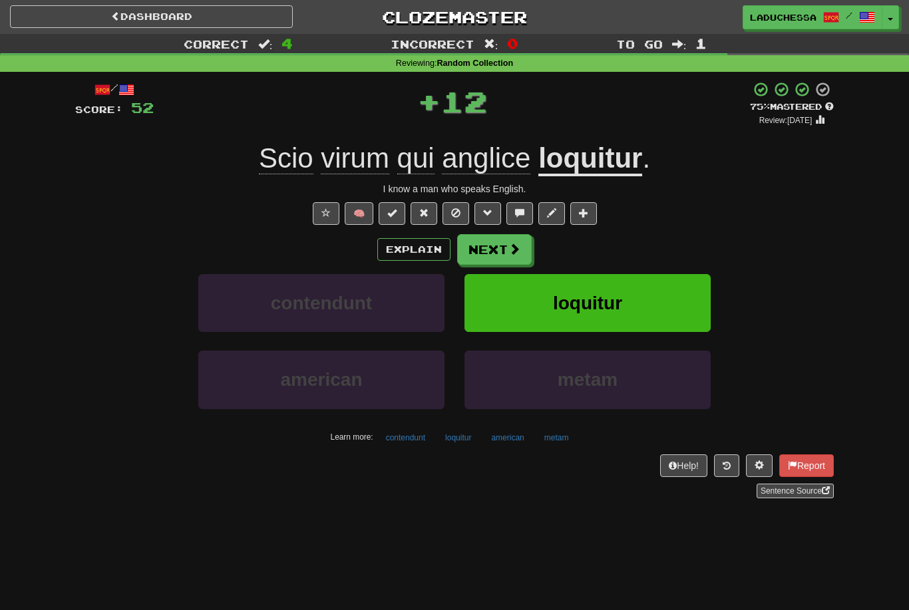
click at [505, 240] on button "Next" at bounding box center [494, 249] width 75 height 31
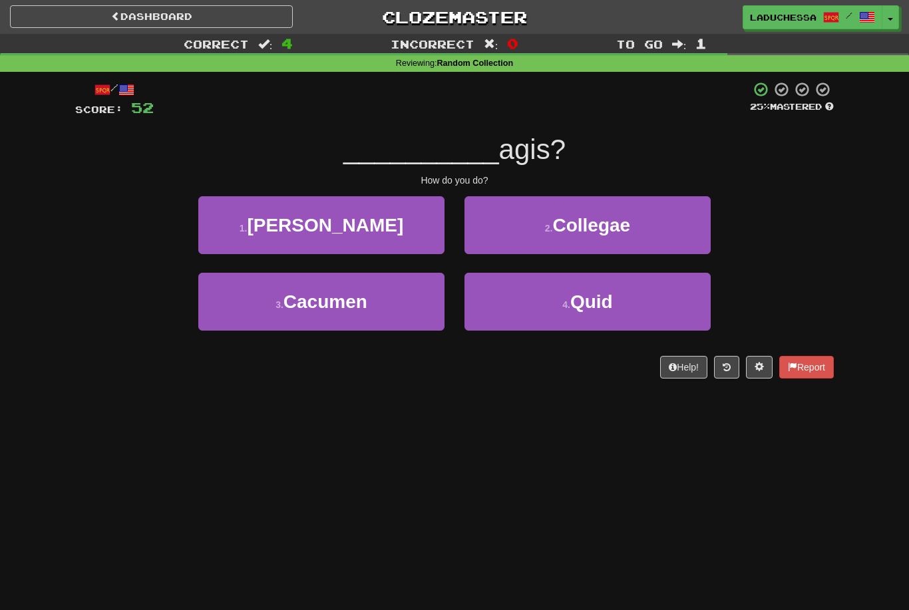
click at [619, 306] on button "4 . Quid" at bounding box center [588, 302] width 246 height 58
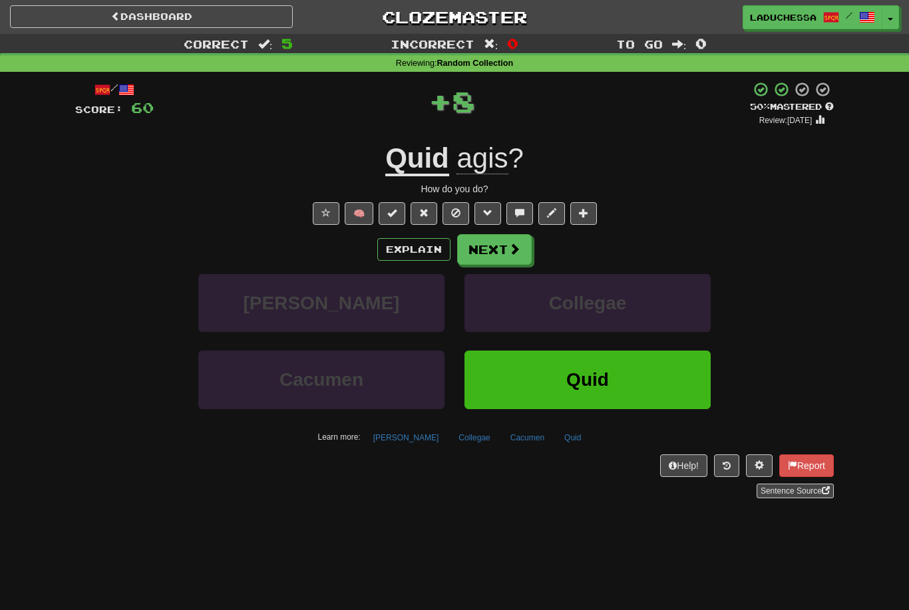
click at [506, 251] on button "Next" at bounding box center [494, 249] width 75 height 31
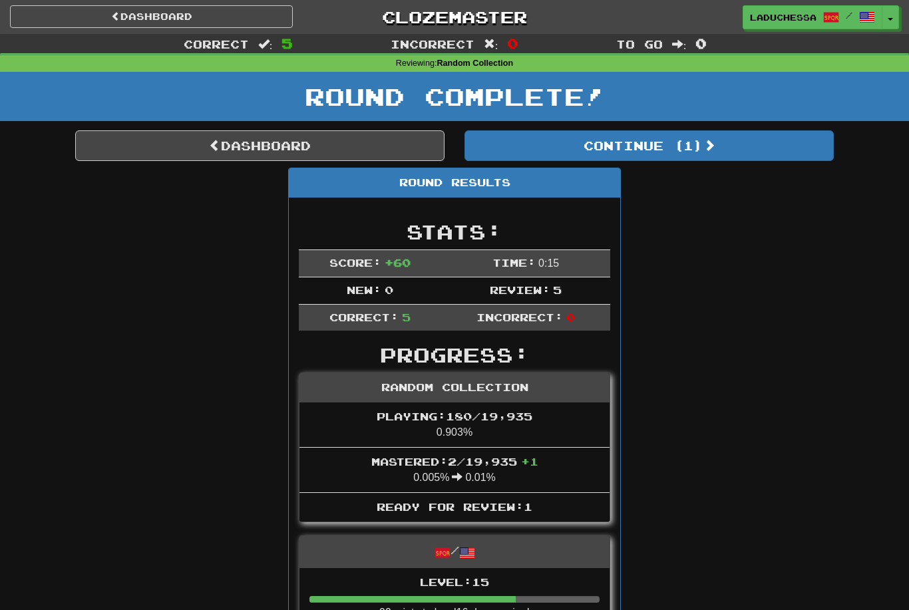
click at [717, 152] on button "Continue ( 1 )" at bounding box center [649, 145] width 369 height 31
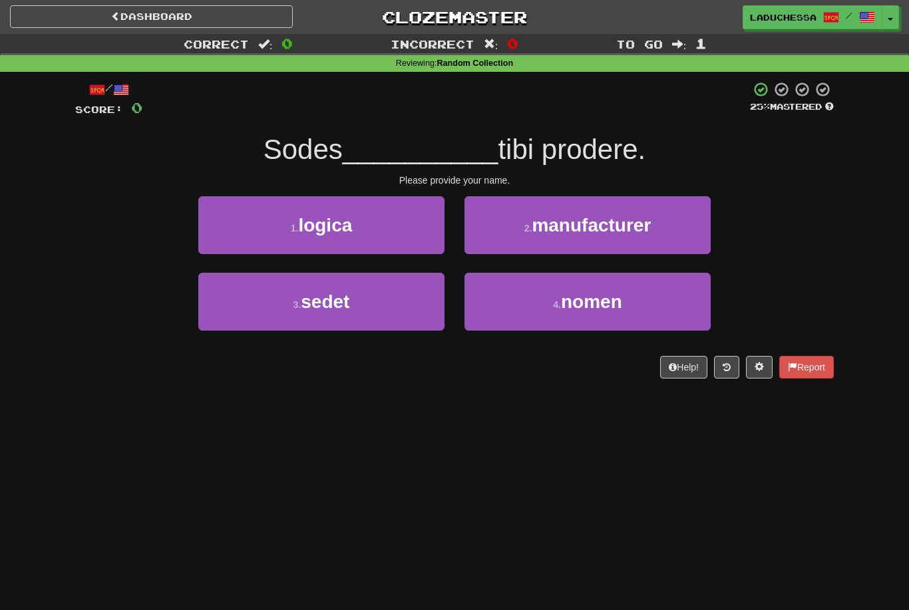
click at [607, 306] on span "nomen" at bounding box center [591, 302] width 61 height 21
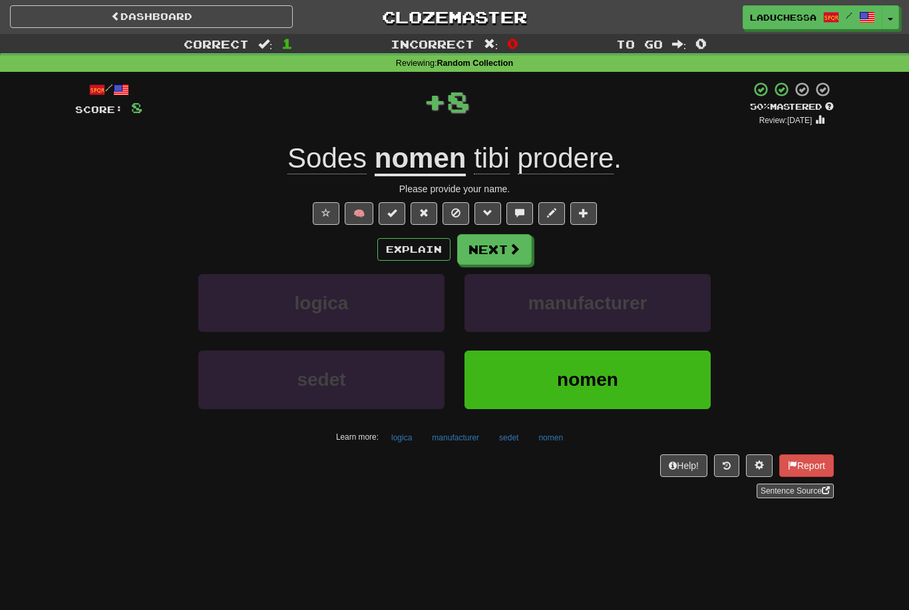
click at [322, 154] on span "Sodes" at bounding box center [327, 158] width 79 height 32
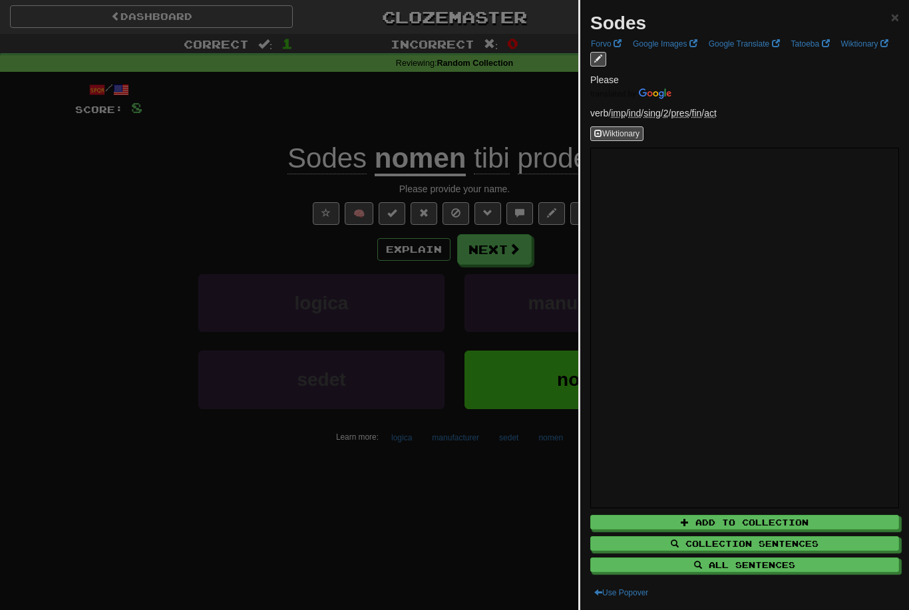
click at [507, 535] on div at bounding box center [454, 305] width 909 height 610
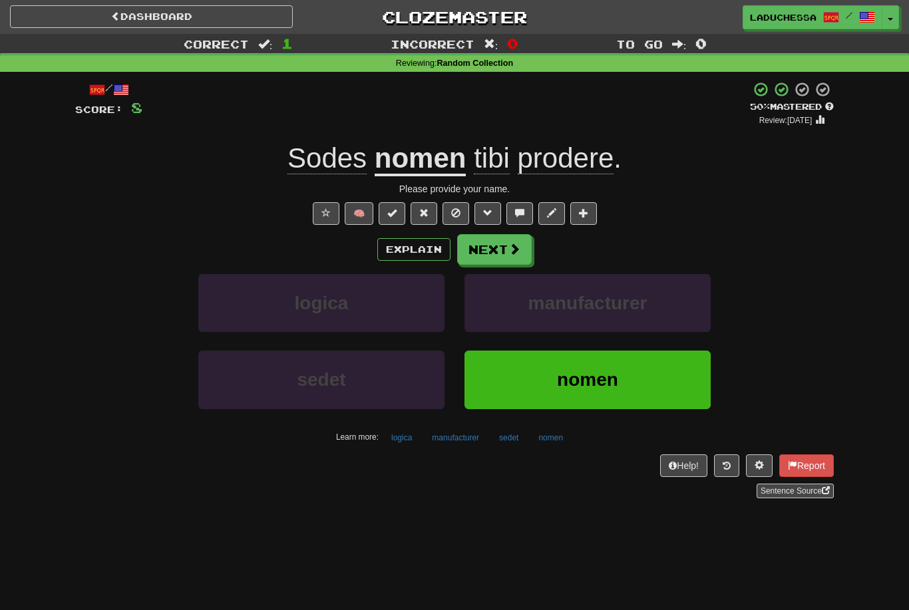
click at [491, 254] on button "Next" at bounding box center [494, 249] width 75 height 31
